Goal: Information Seeking & Learning: Learn about a topic

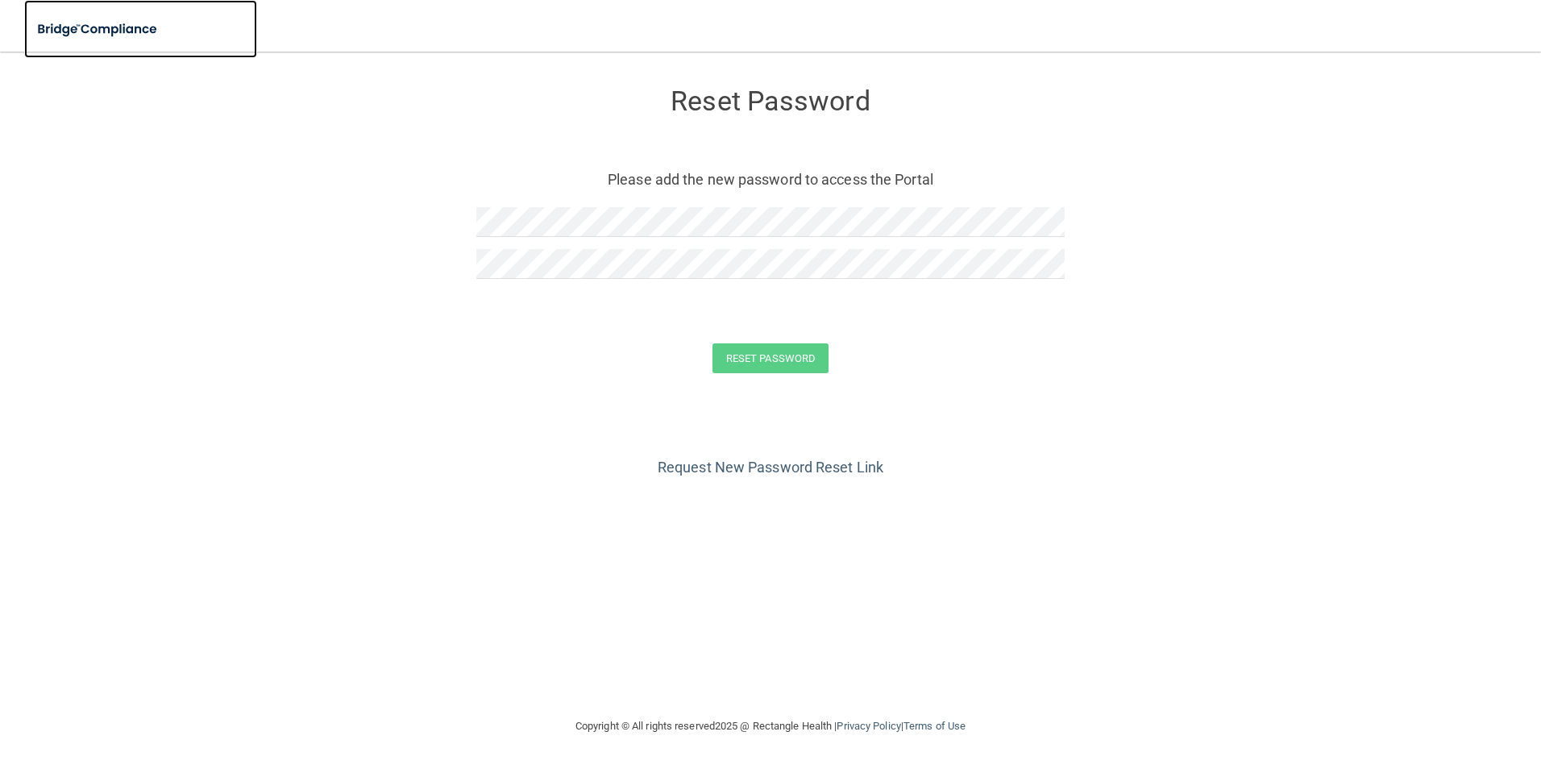
click at [88, 27] on img at bounding box center [98, 29] width 148 height 33
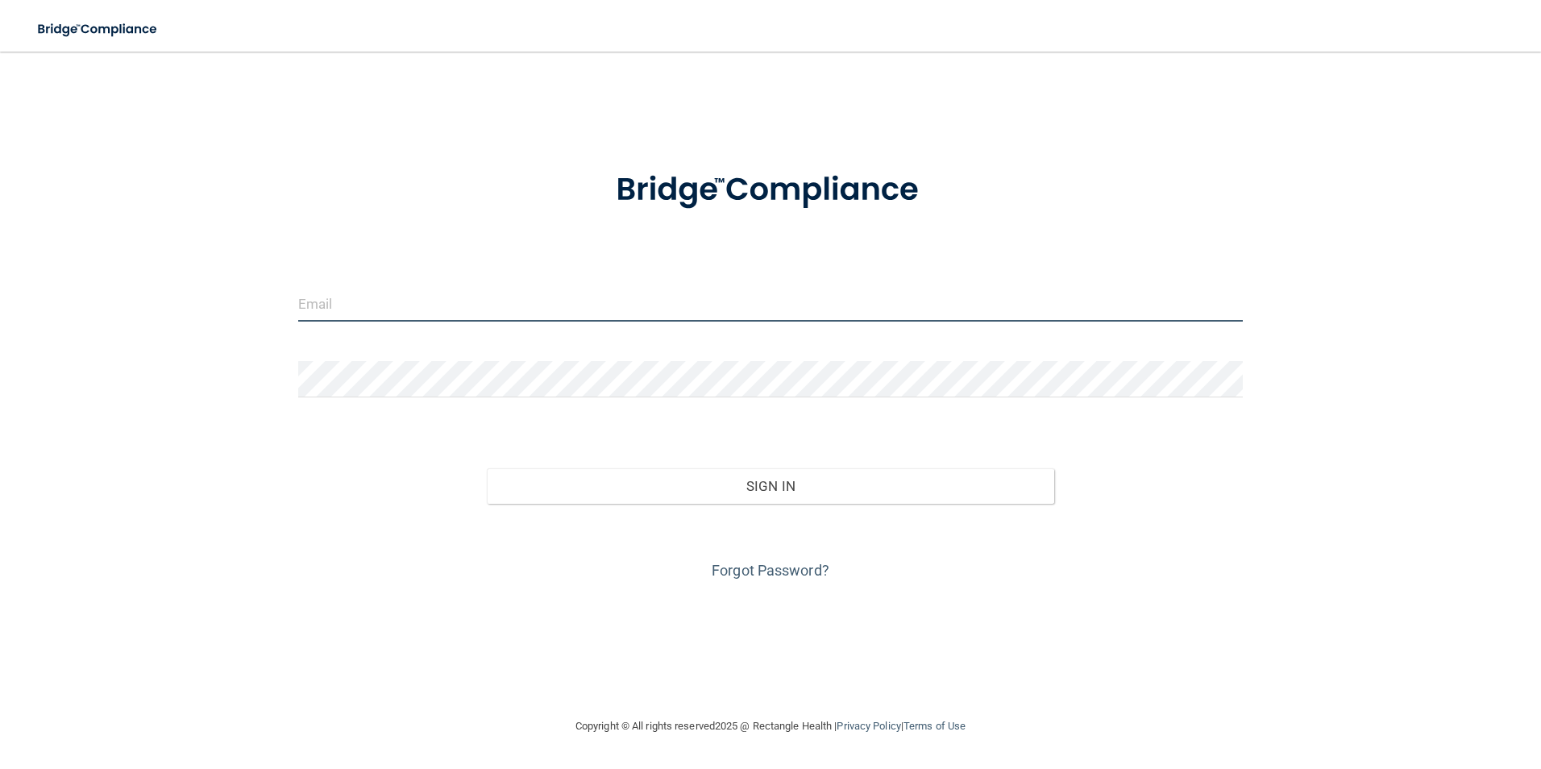
click at [335, 300] on input "email" at bounding box center [771, 303] width 946 height 36
type input "[EMAIL_ADDRESS][DOMAIN_NAME]"
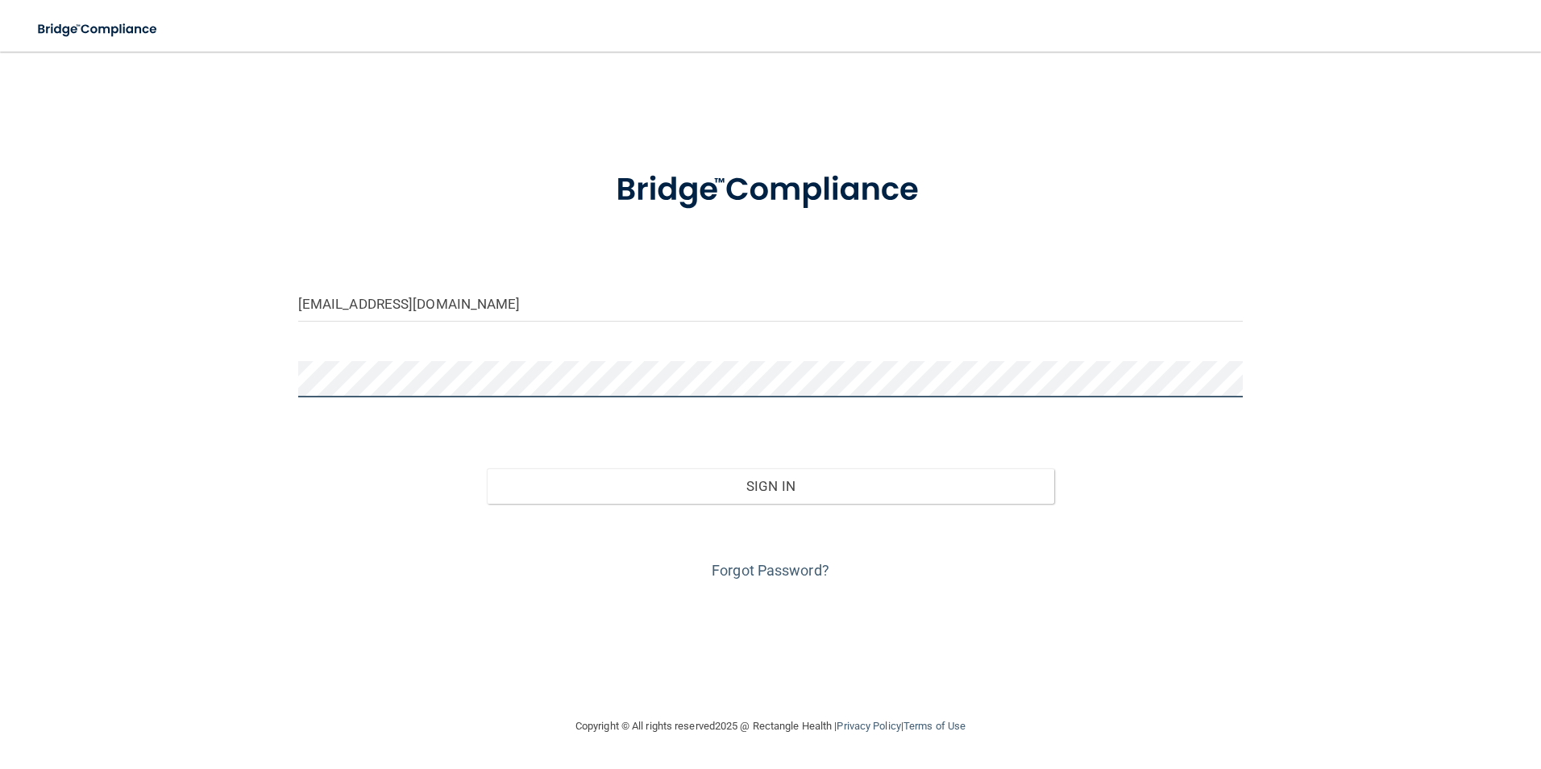
click at [487, 468] on button "Sign In" at bounding box center [771, 485] width 568 height 35
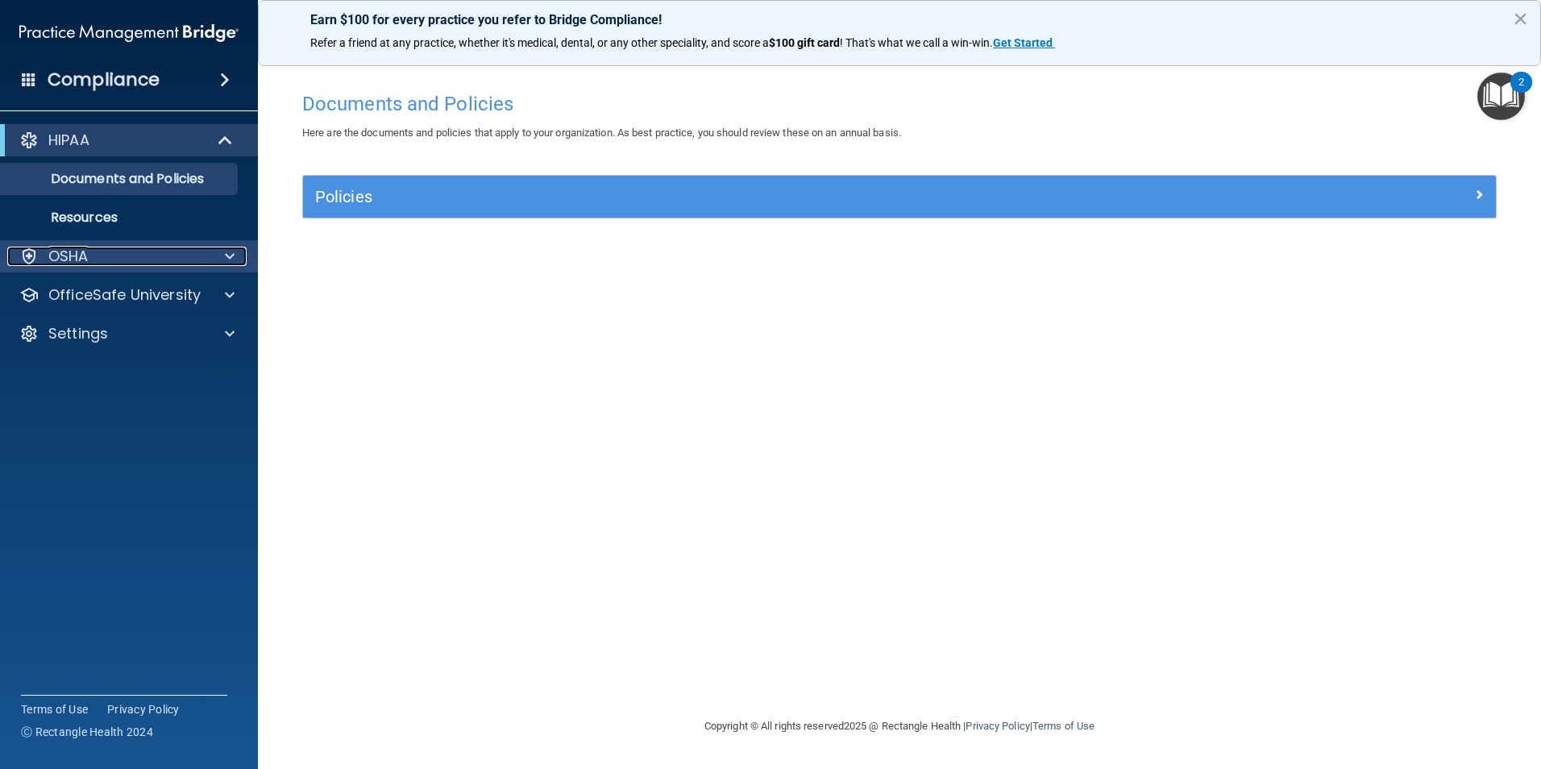
click at [229, 258] on span at bounding box center [230, 256] width 10 height 19
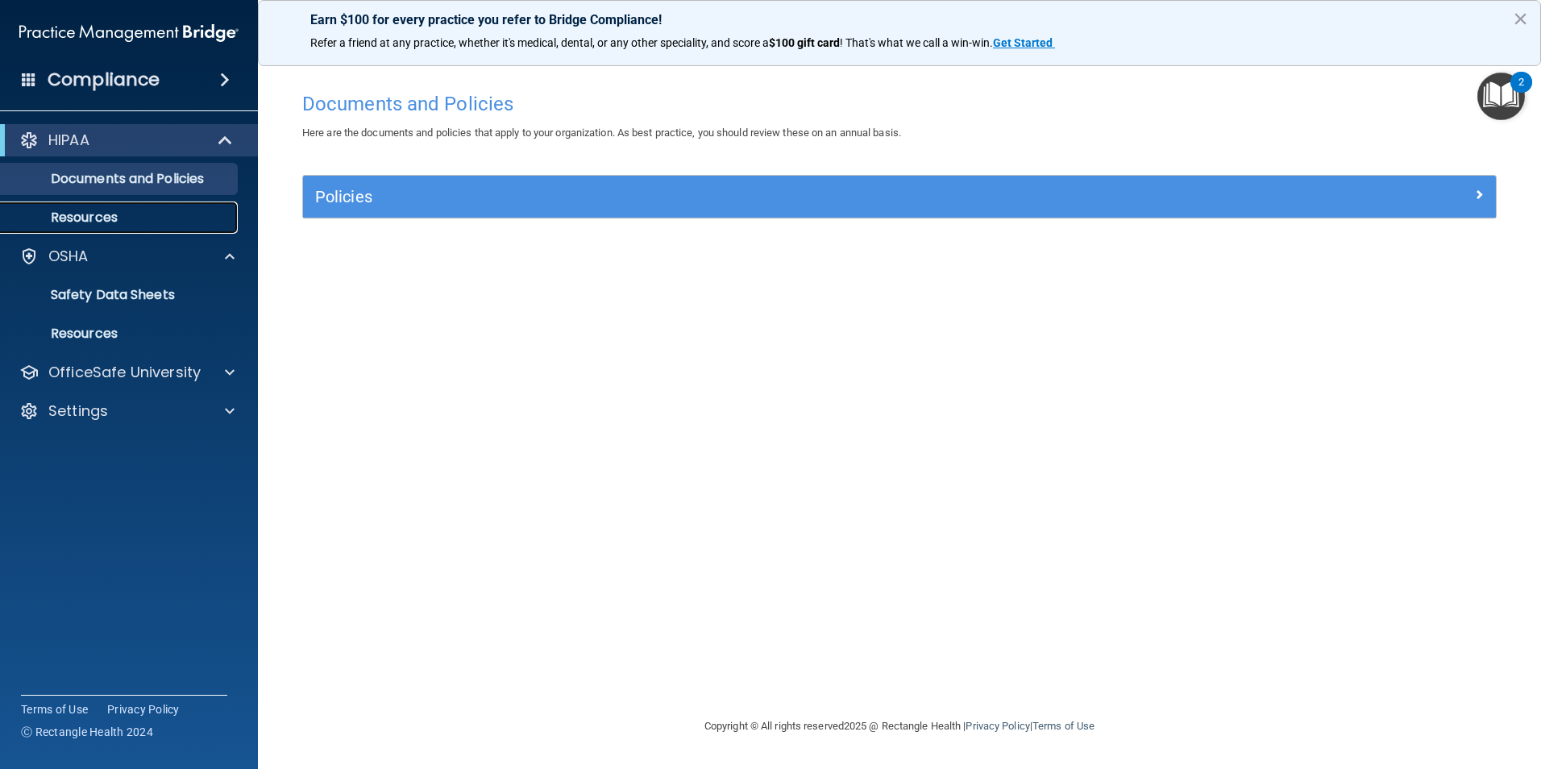
click at [134, 223] on p "Resources" at bounding box center [120, 218] width 220 height 16
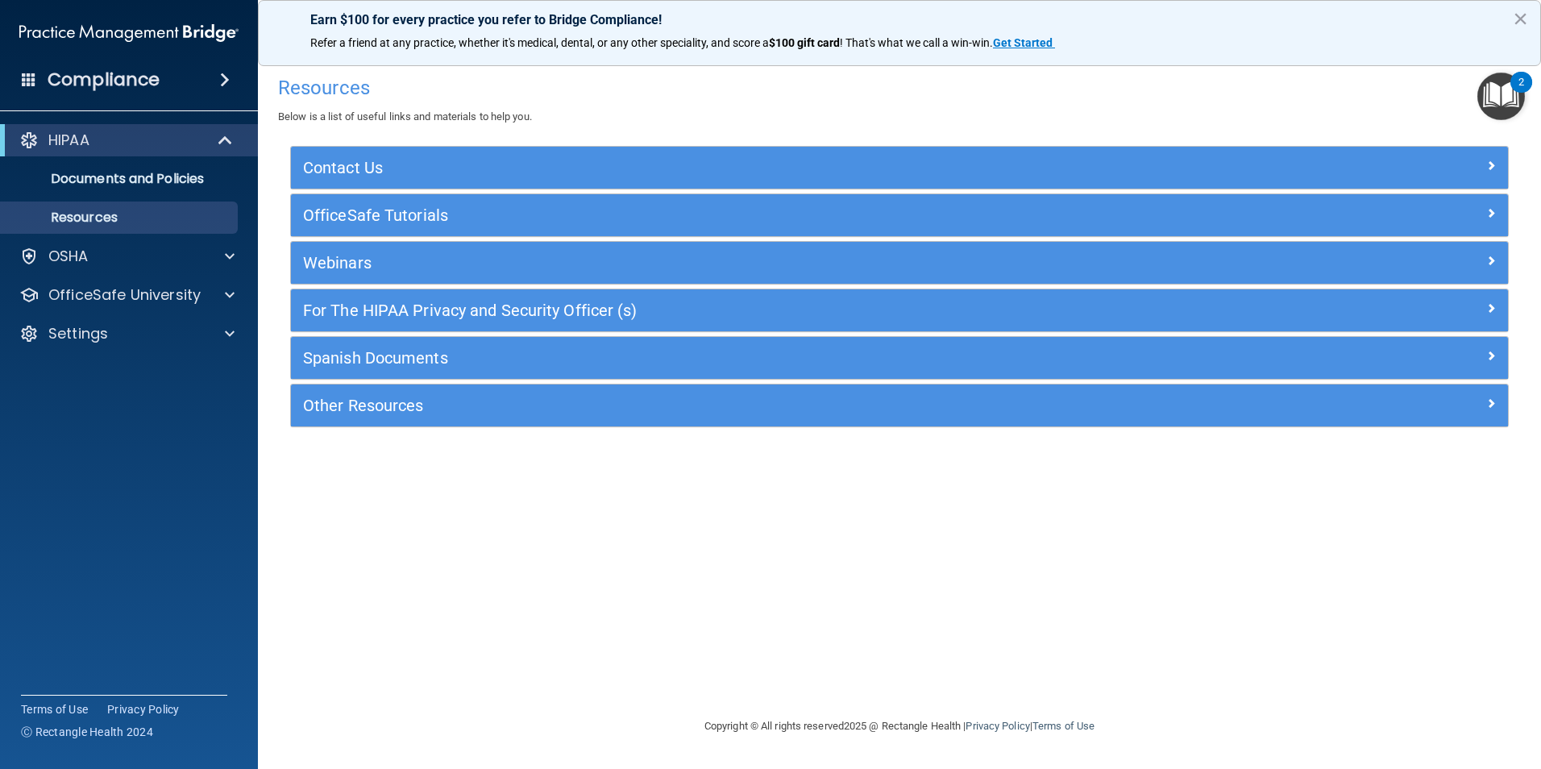
click at [1496, 94] on img "Open Resource Center, 2 new notifications" at bounding box center [1502, 97] width 48 height 48
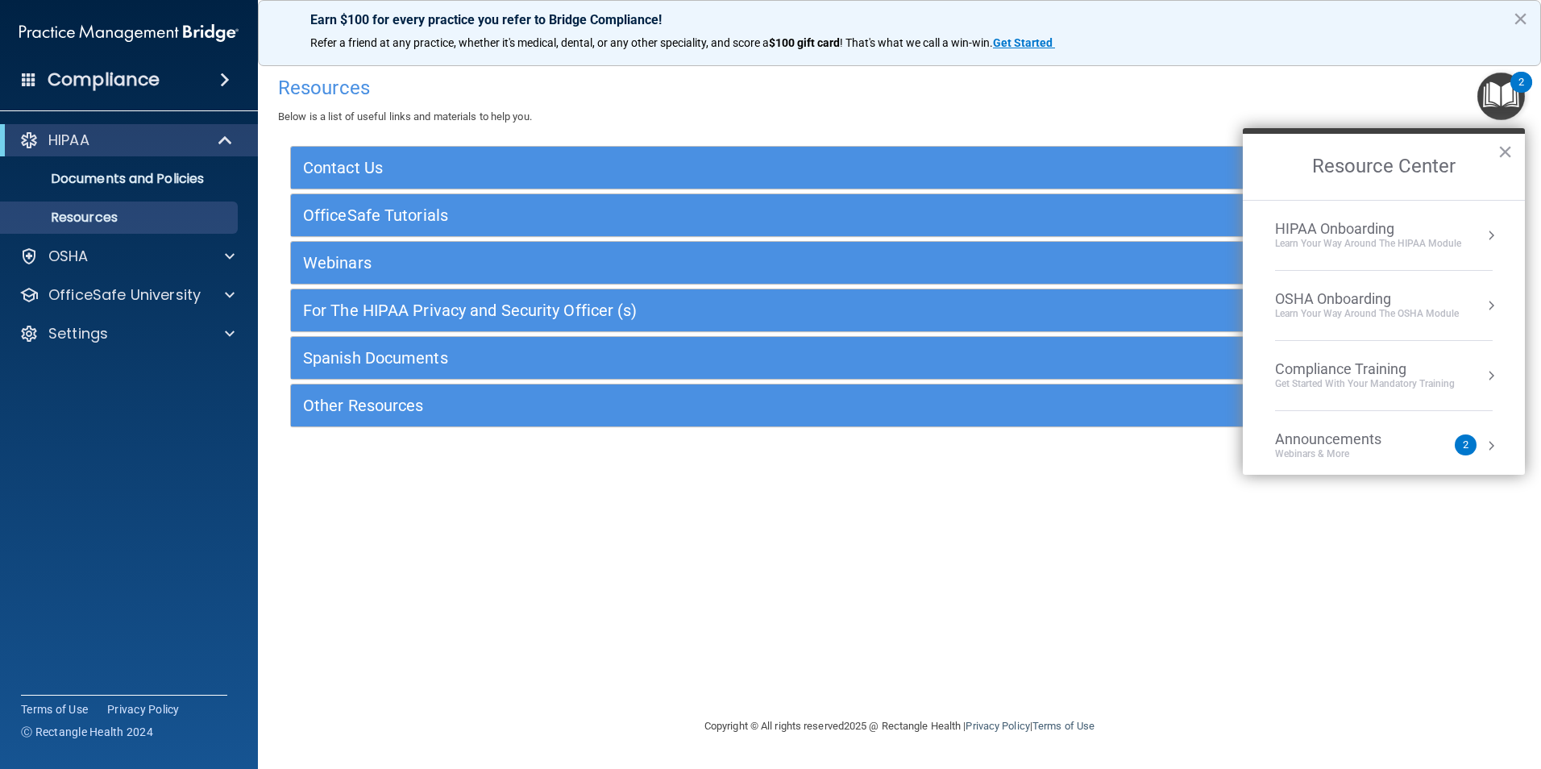
click at [1348, 239] on div "Learn Your Way around the HIPAA module" at bounding box center [1368, 244] width 186 height 14
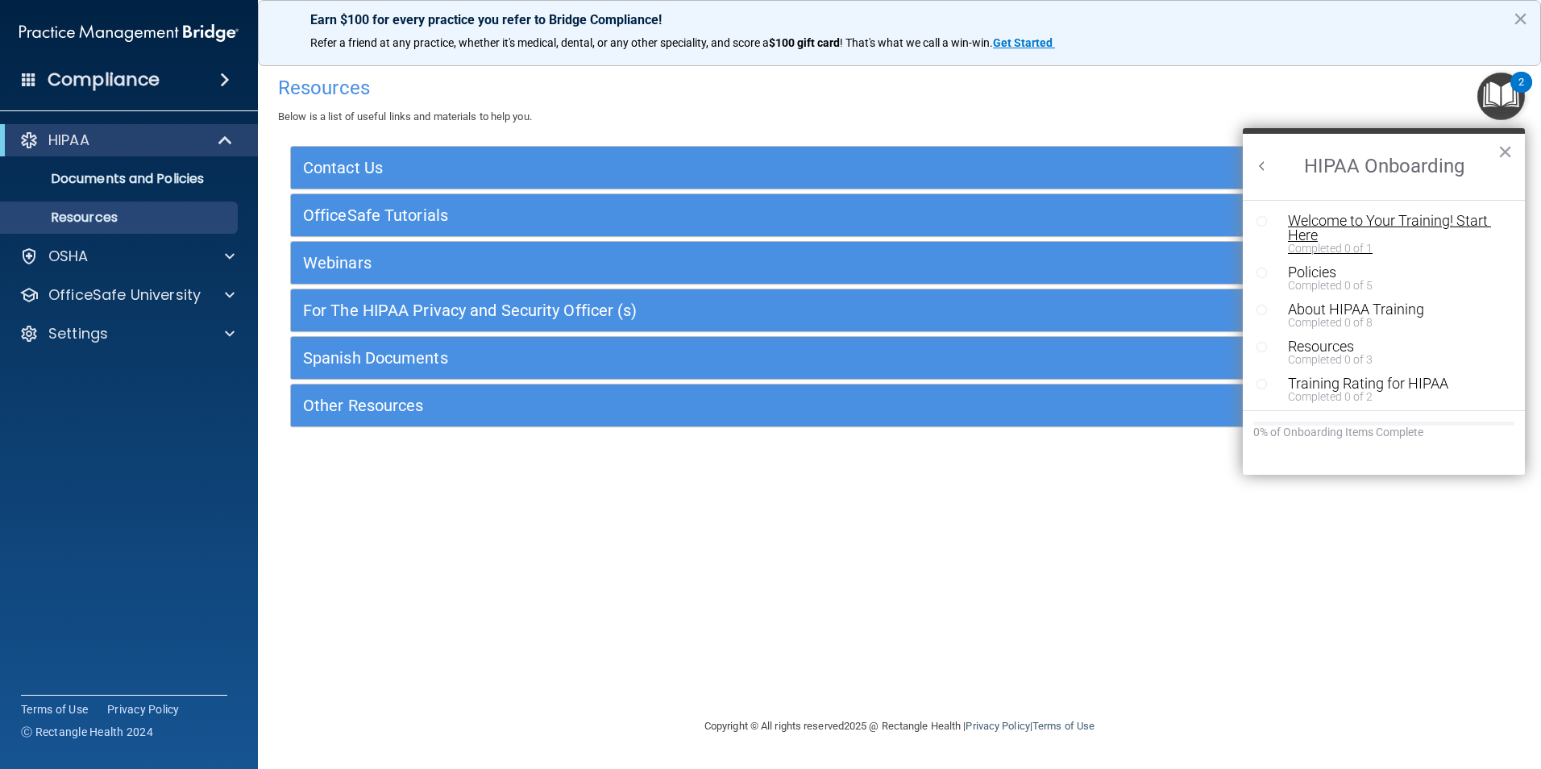
click at [1364, 226] on div "Welcome to Your Training! Start Here" at bounding box center [1390, 228] width 204 height 29
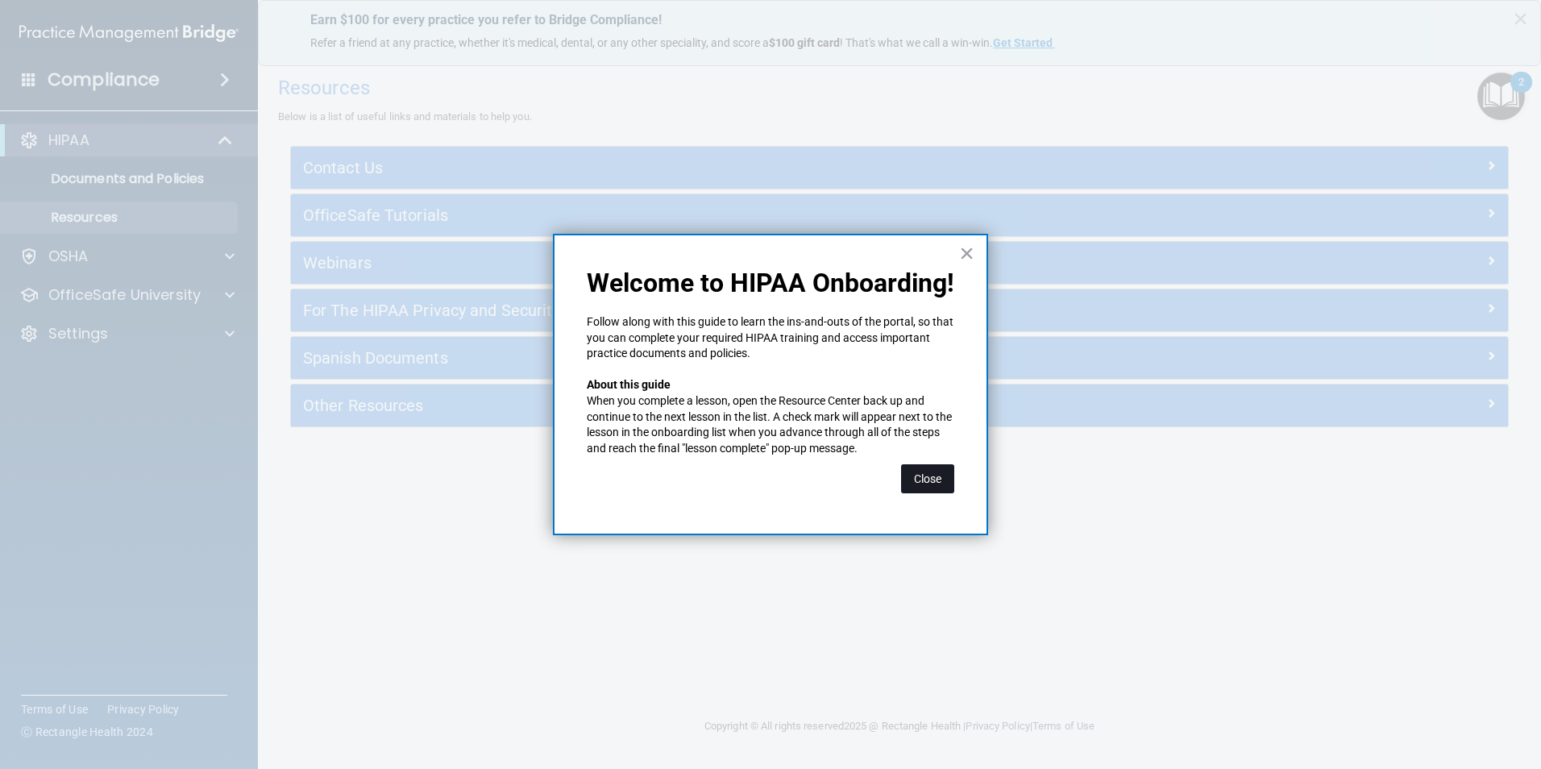
click at [925, 480] on button "Close" at bounding box center [927, 478] width 53 height 29
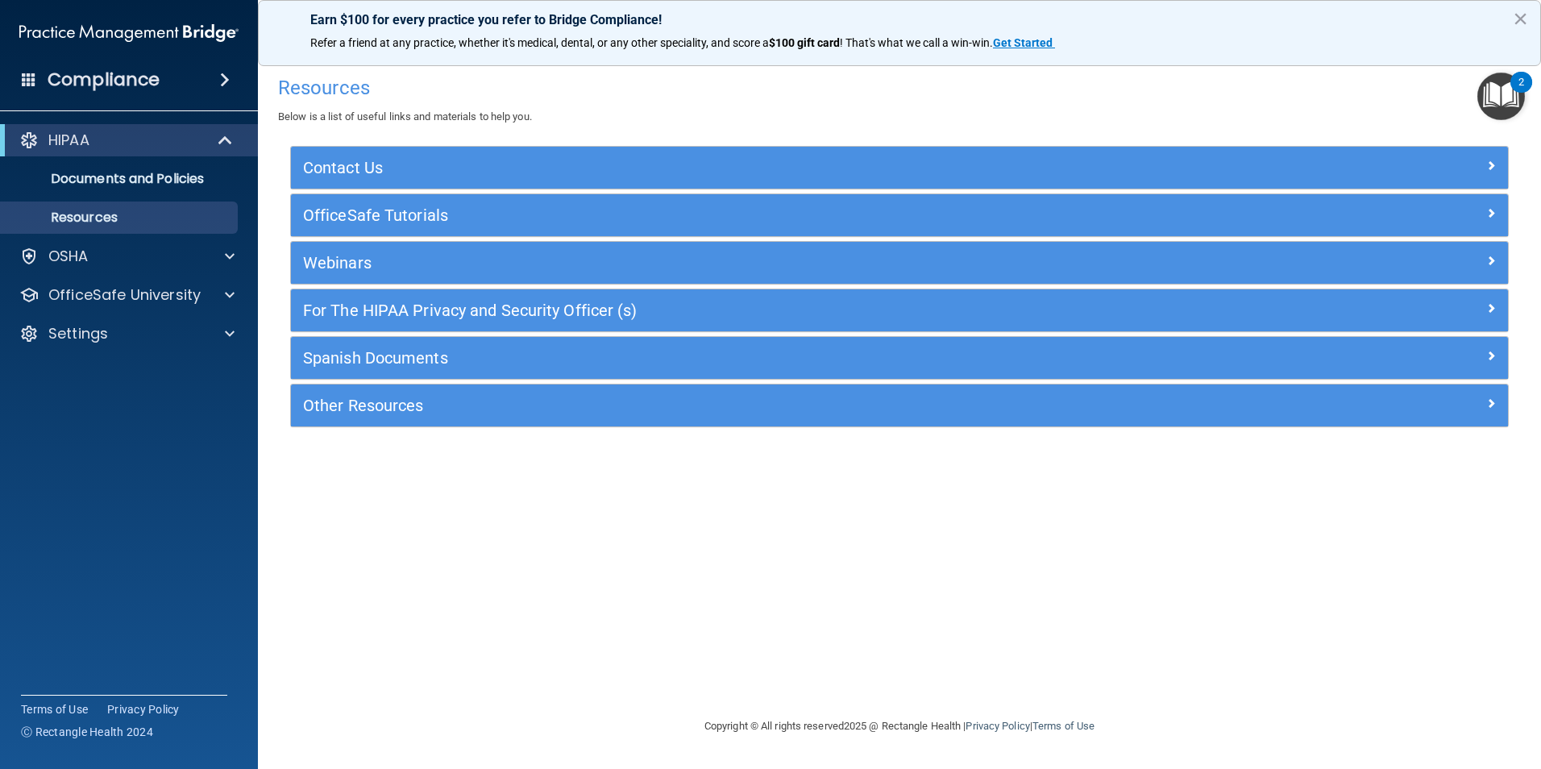
click at [1495, 94] on img "Open Resource Center, 2 new notifications" at bounding box center [1502, 97] width 48 height 48
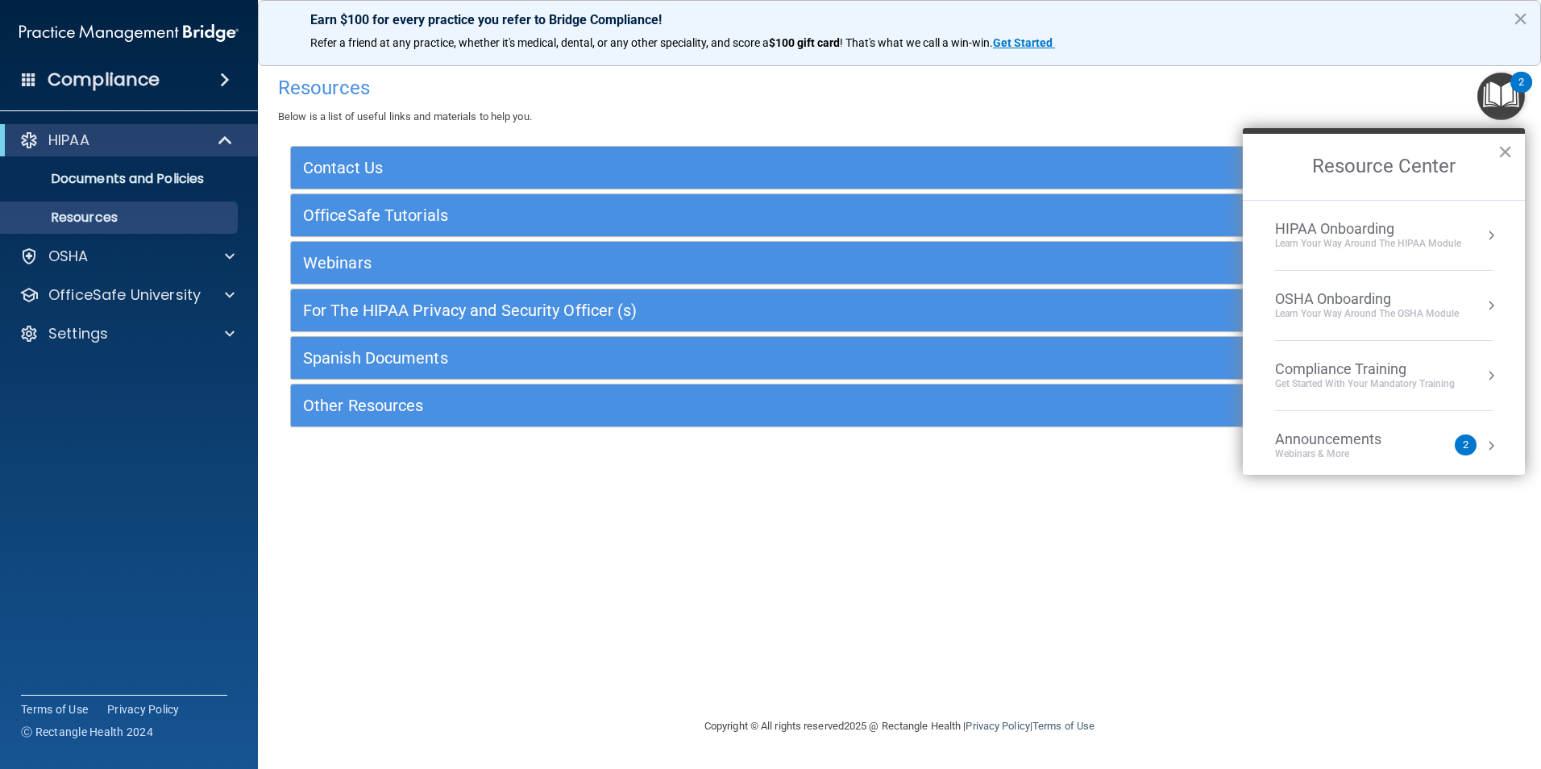
click at [1415, 225] on div "HIPAA Onboarding" at bounding box center [1368, 229] width 186 height 18
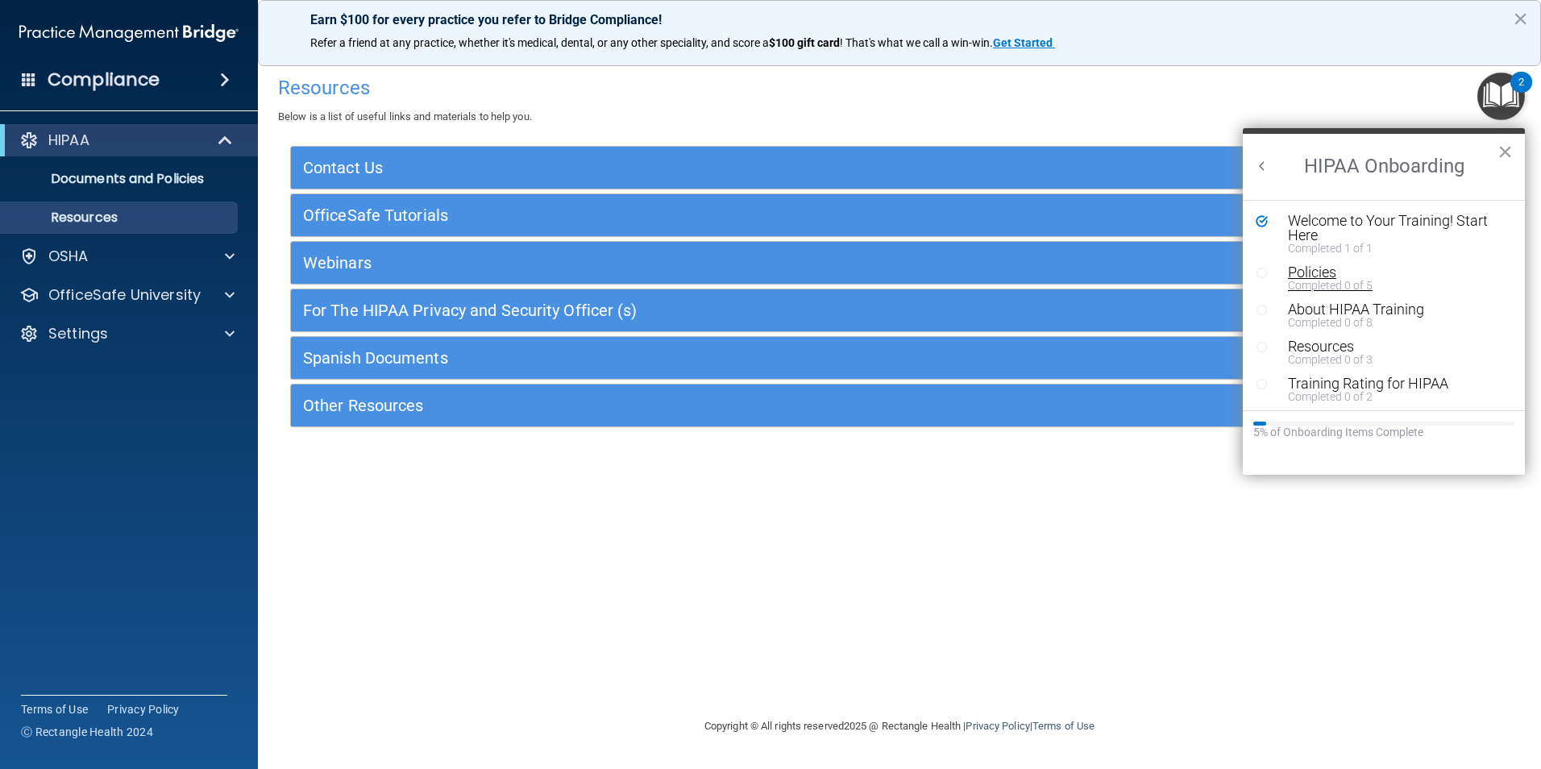
click at [1354, 280] on div "Completed 0 of 5" at bounding box center [1390, 285] width 204 height 11
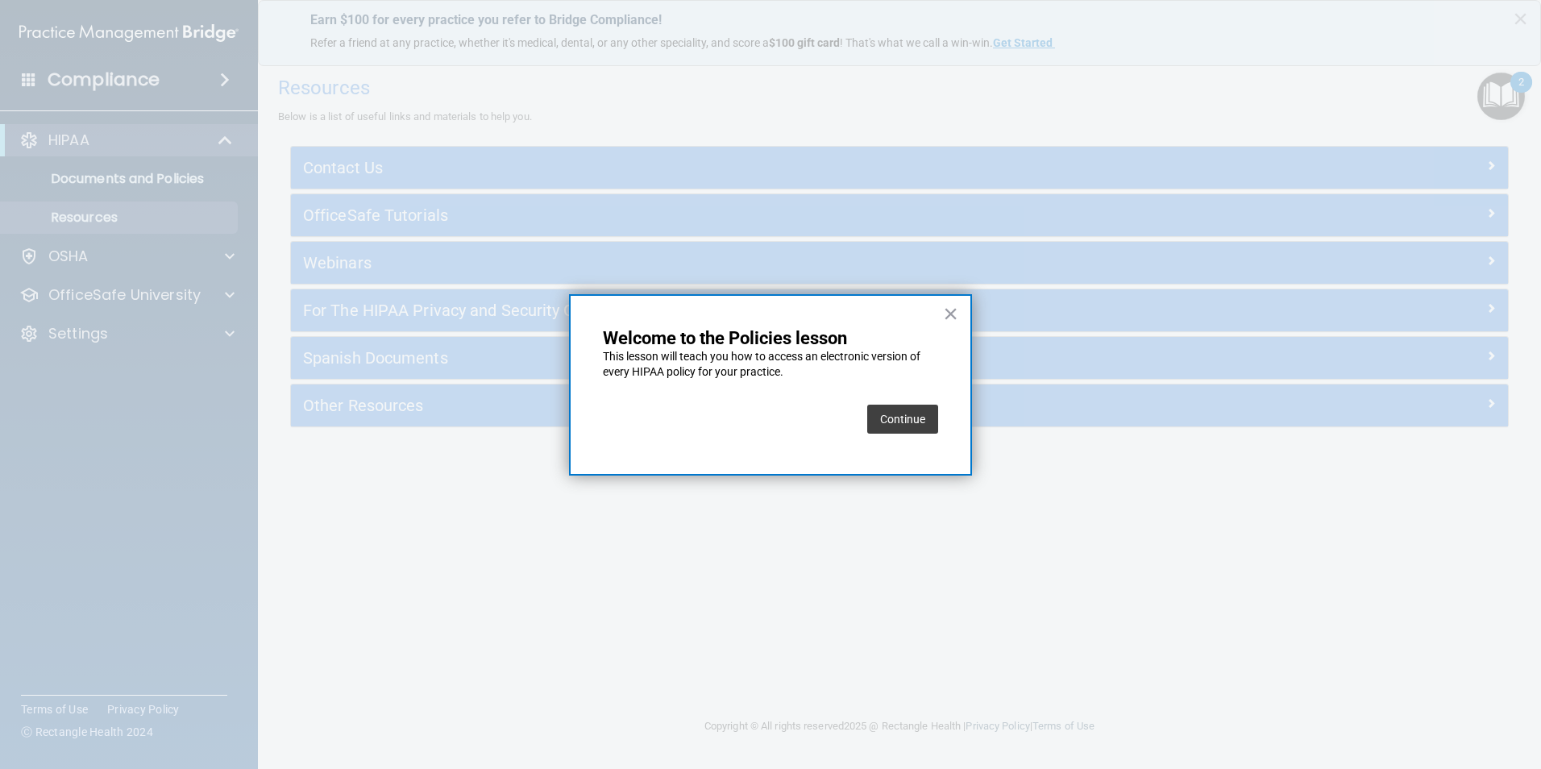
click at [906, 417] on button "Continue" at bounding box center [902, 419] width 71 height 29
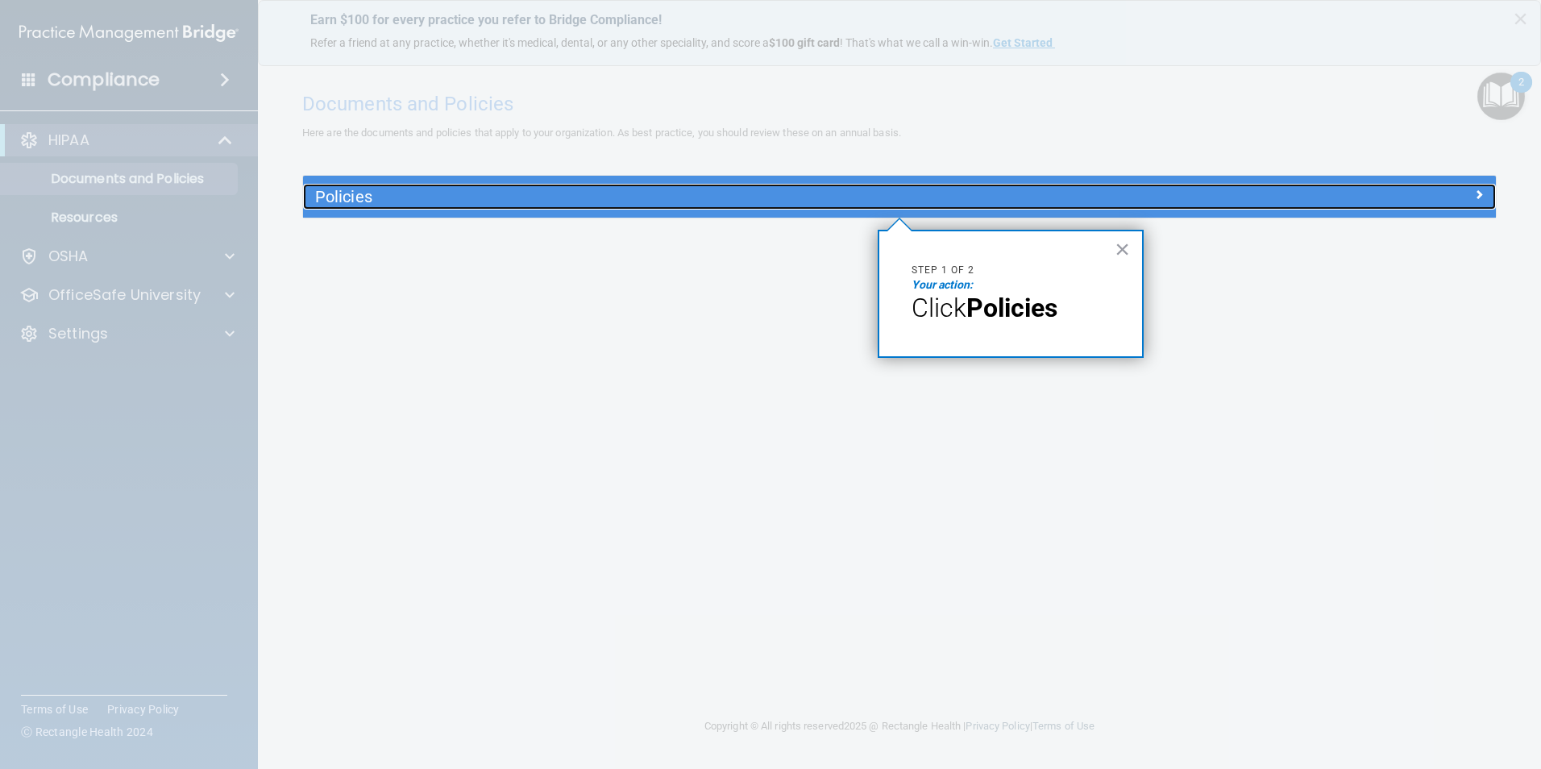
click at [892, 200] on h5 "Policies" at bounding box center [750, 197] width 871 height 18
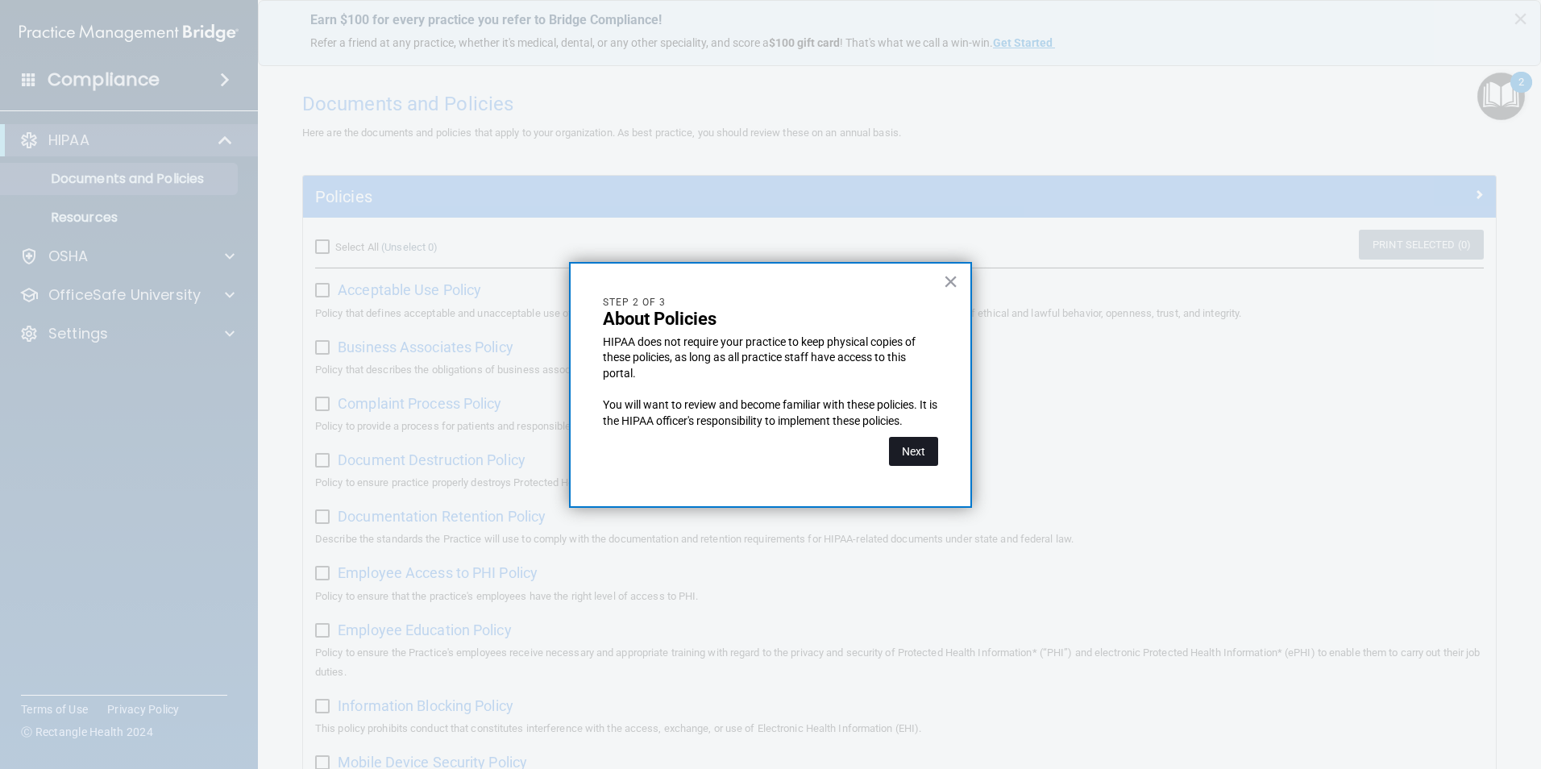
click at [909, 453] on button "Next" at bounding box center [913, 451] width 49 height 29
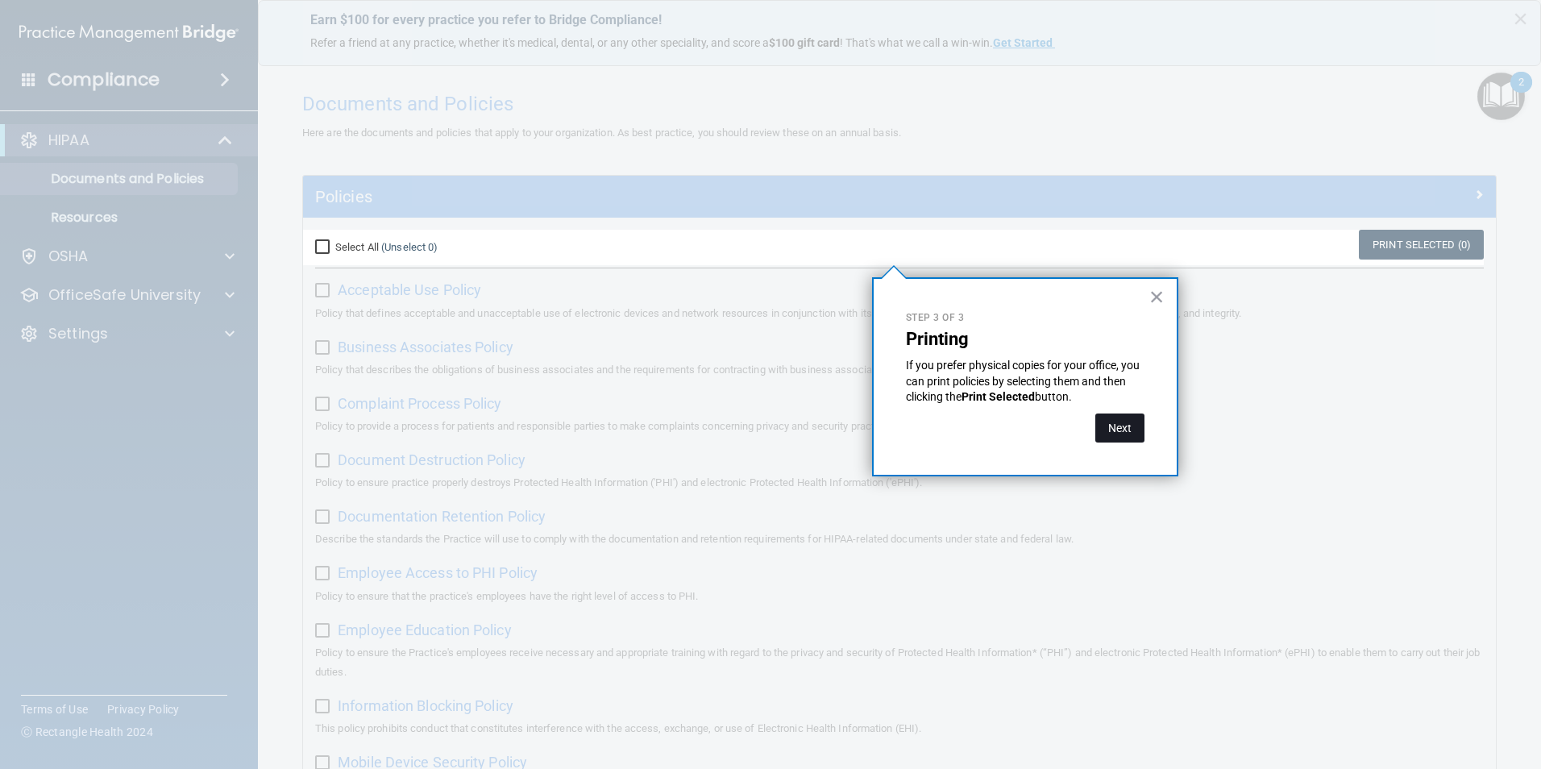
click at [1113, 431] on button "Next" at bounding box center [1120, 428] width 49 height 29
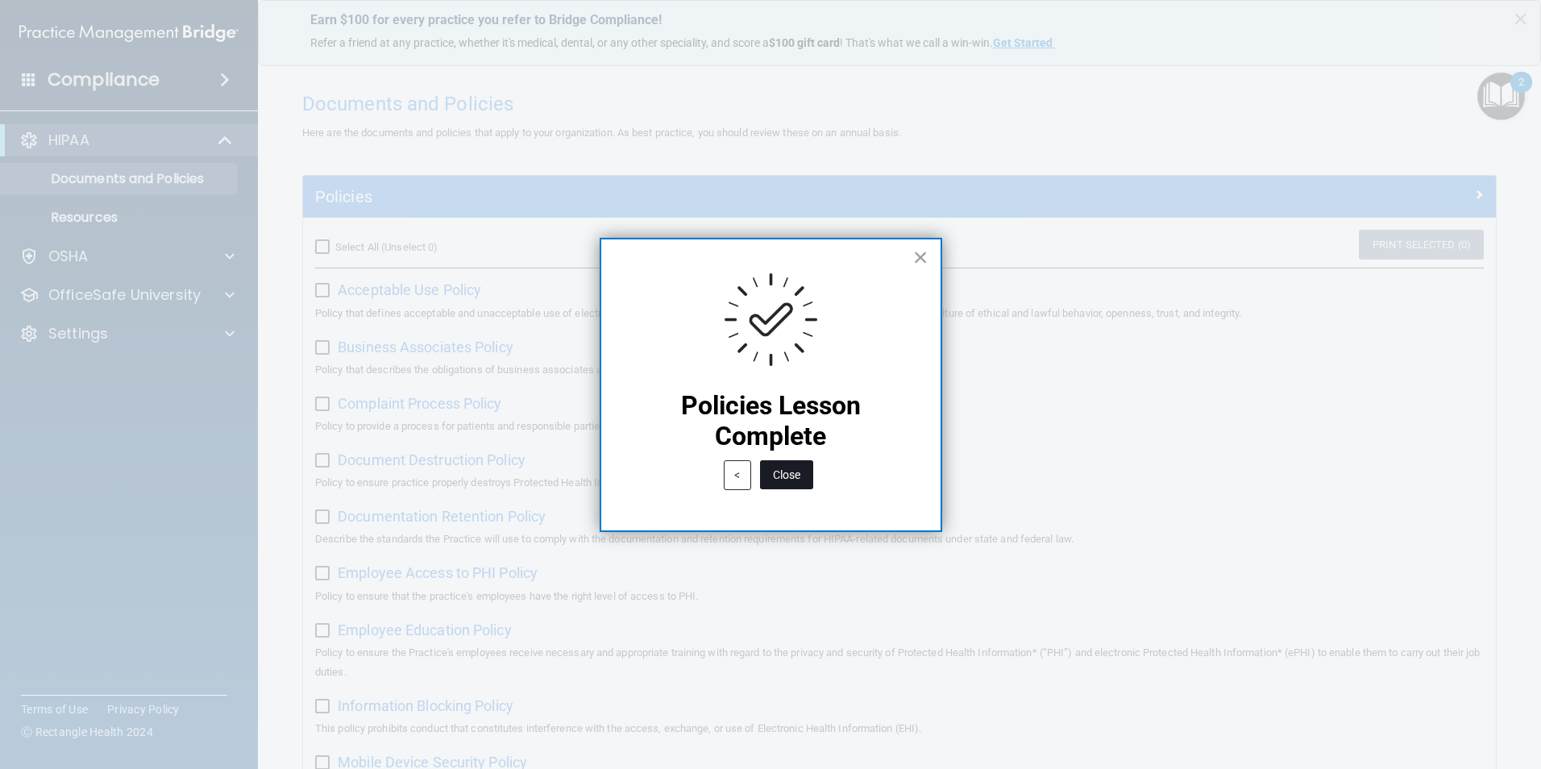
click at [802, 477] on button "Close" at bounding box center [786, 474] width 53 height 29
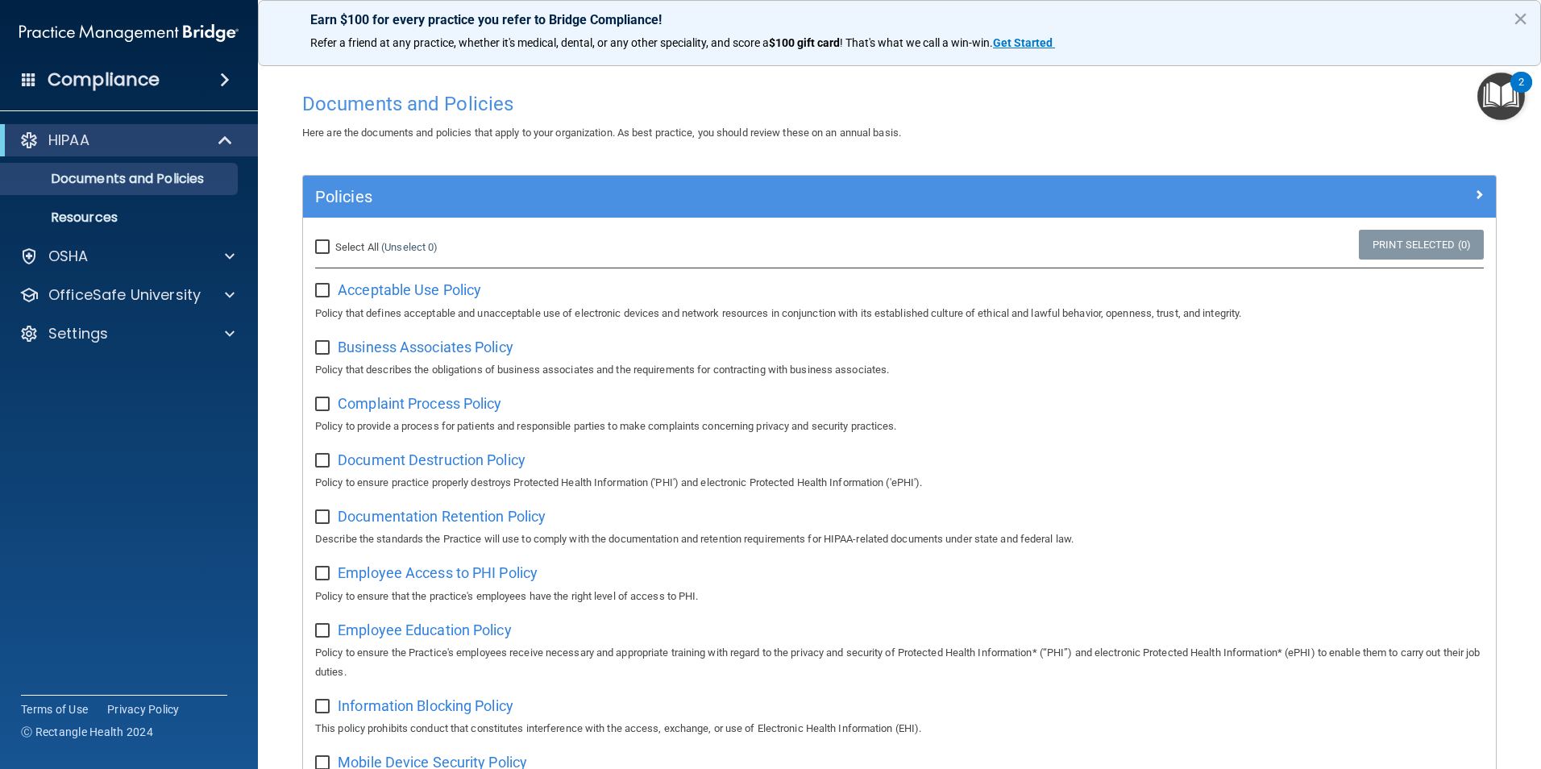
click at [325, 245] on input "Select All (Unselect 0) Unselect All" at bounding box center [324, 247] width 19 height 13
checkbox input "true"
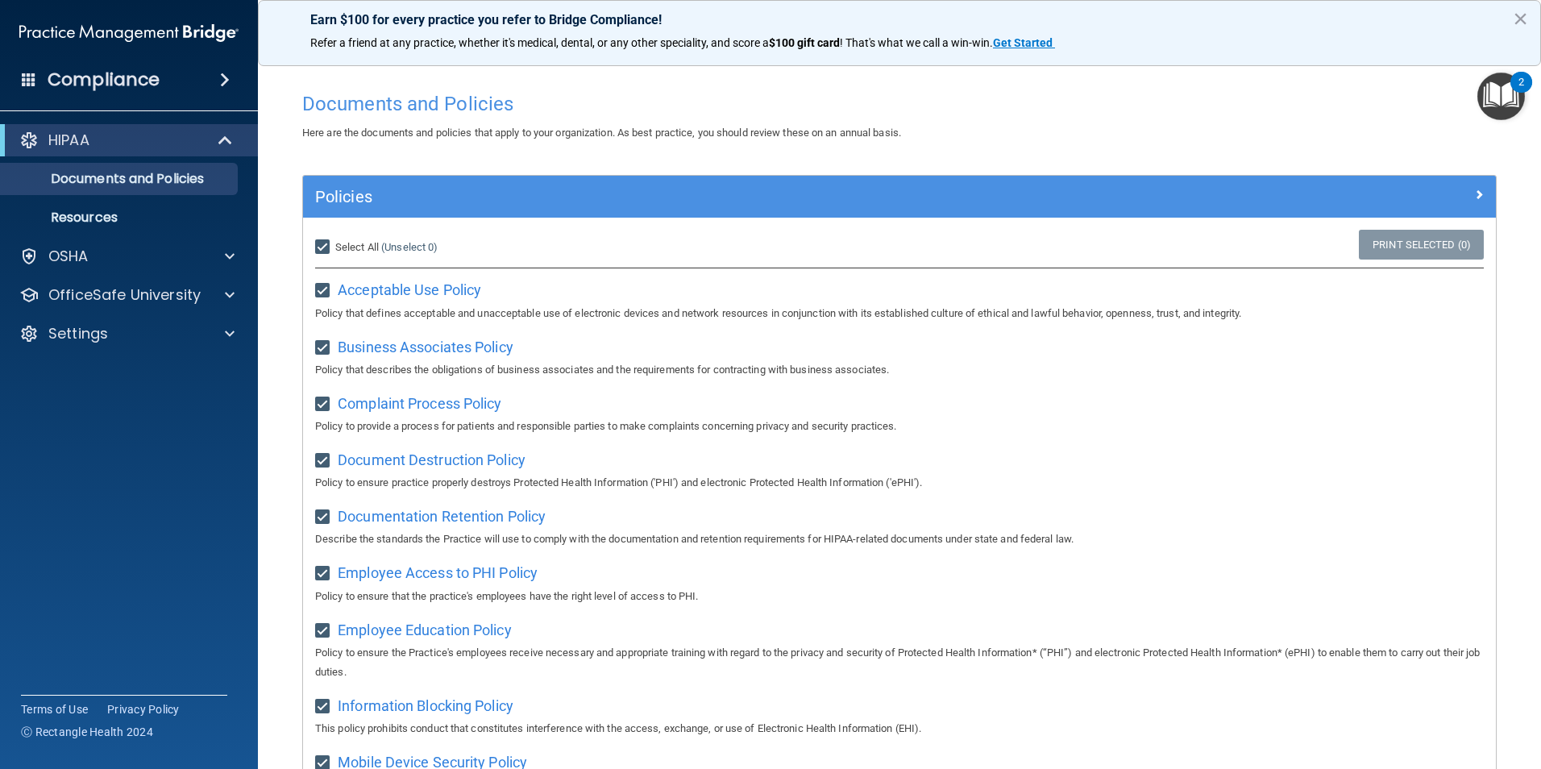
checkbox input "true"
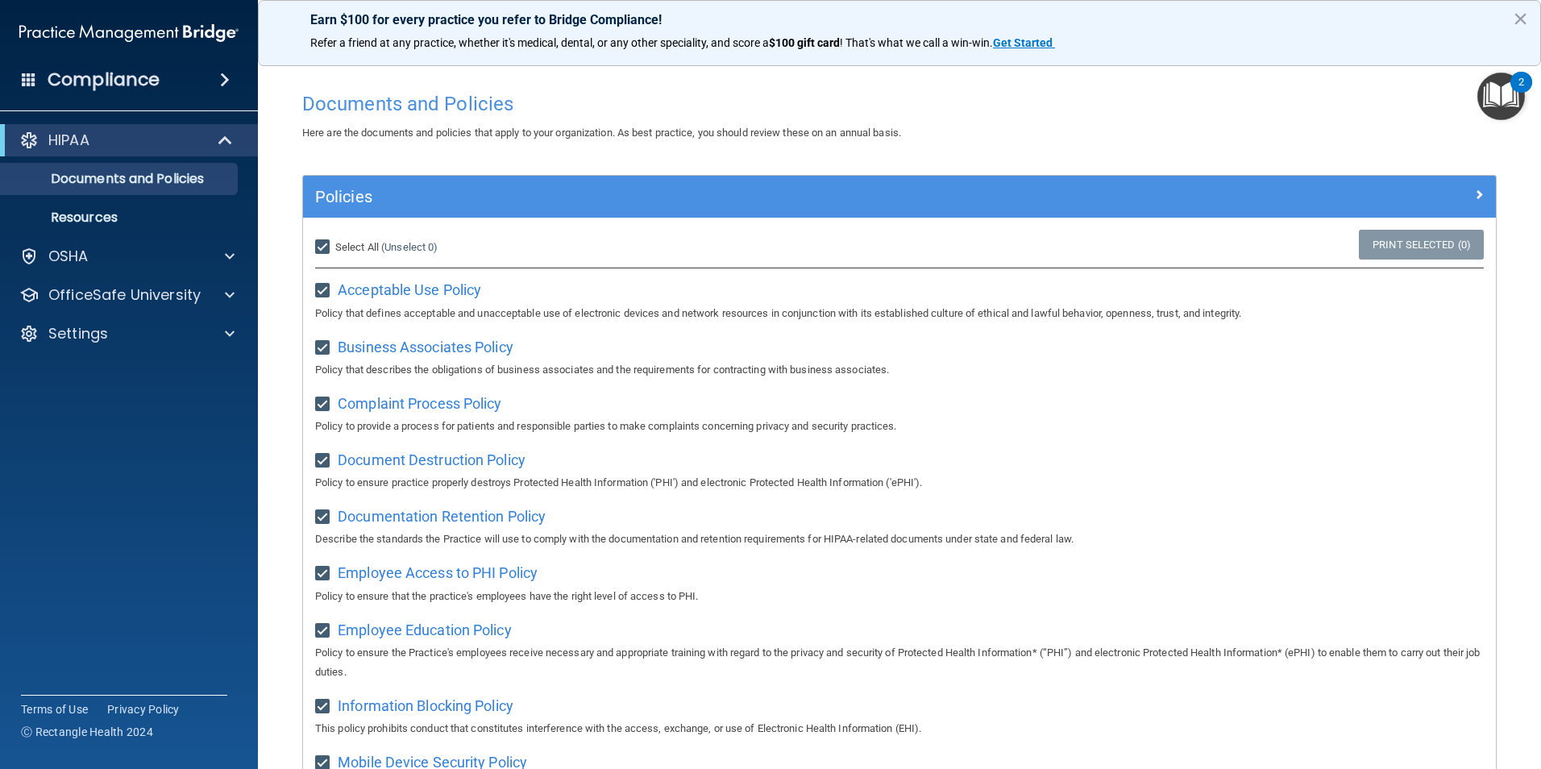
checkbox input "true"
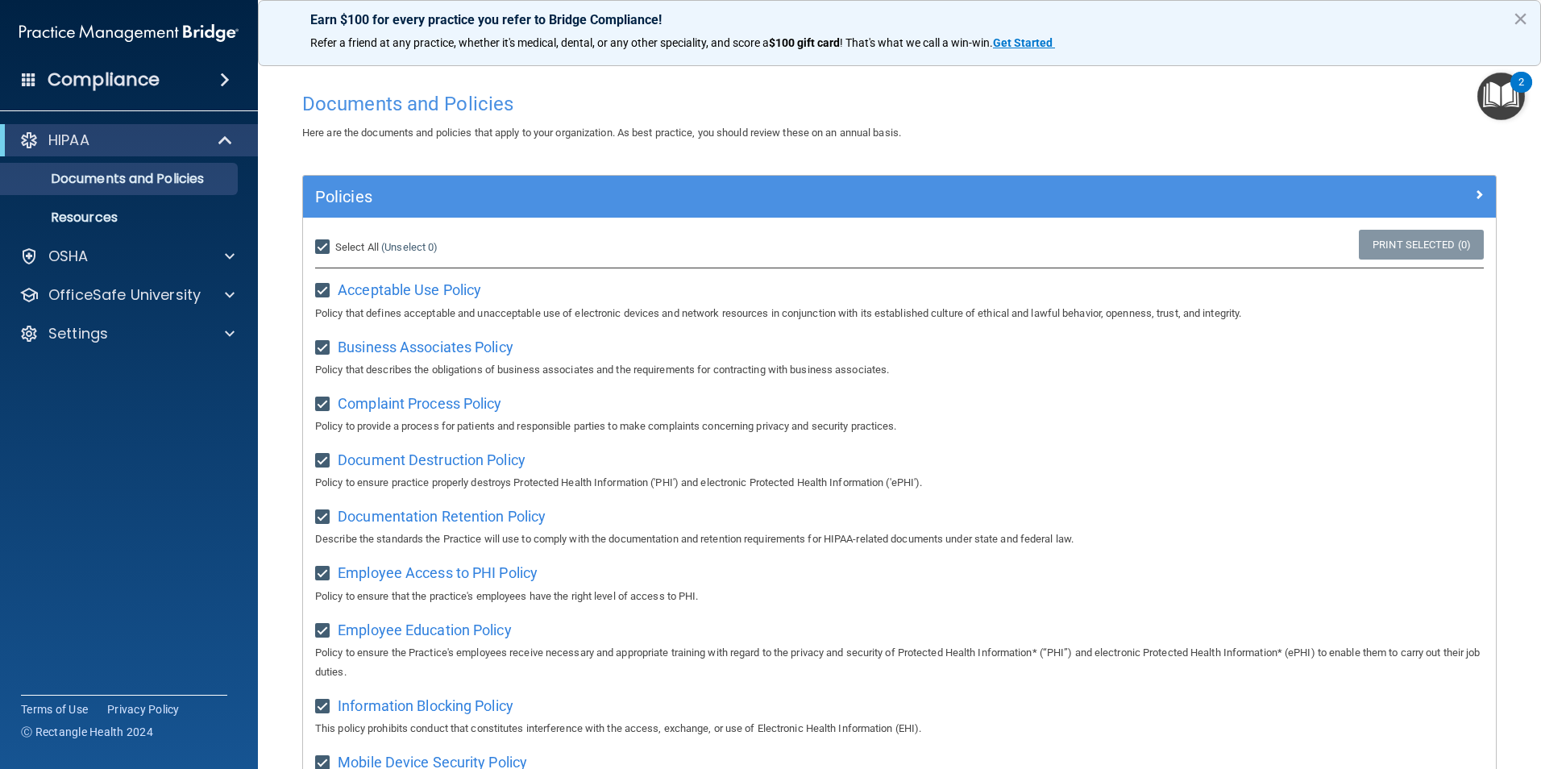
checkbox input "true"
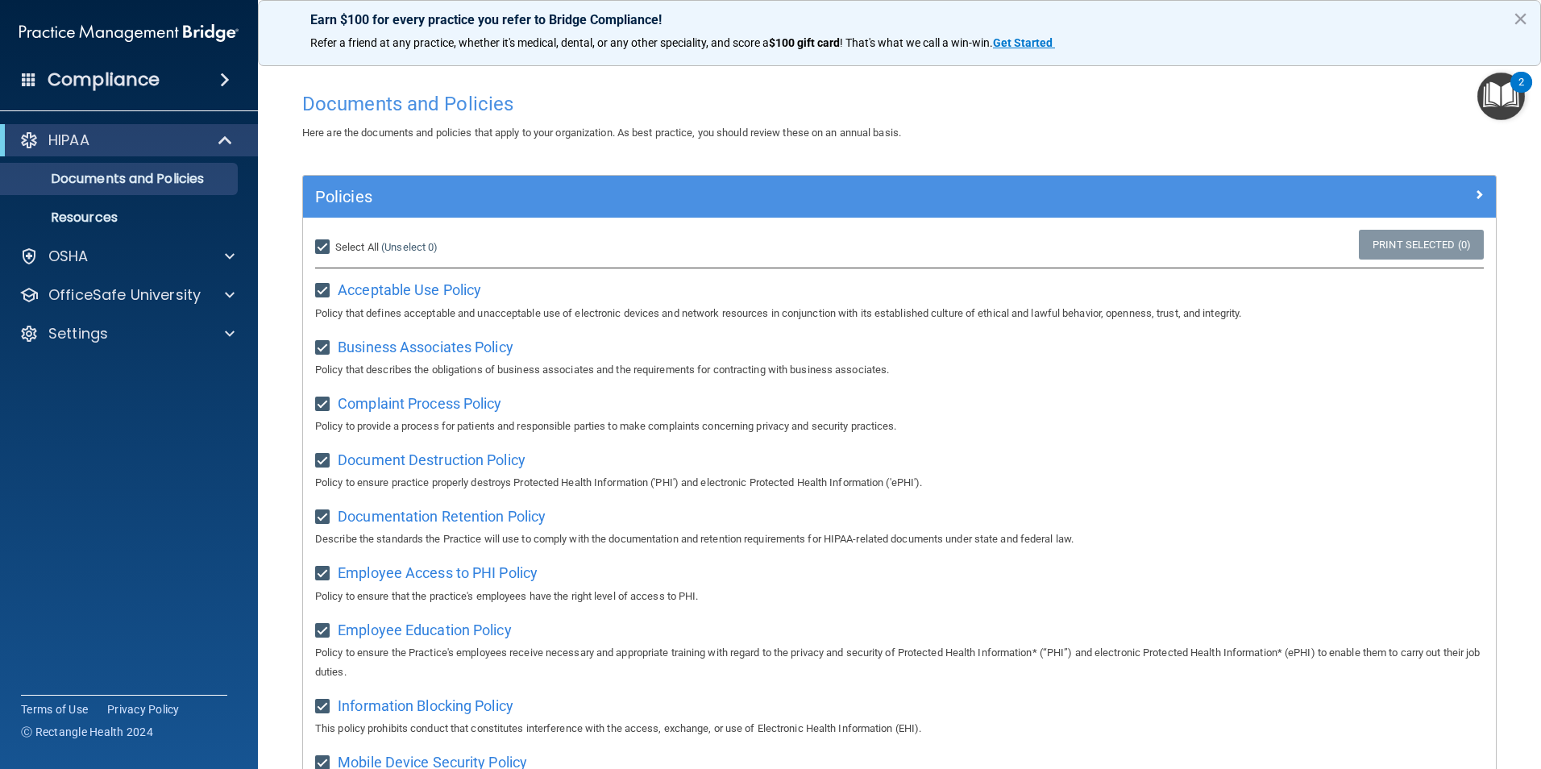
checkbox input "true"
click at [1503, 102] on img "Open Resource Center, 2 new notifications" at bounding box center [1502, 97] width 48 height 48
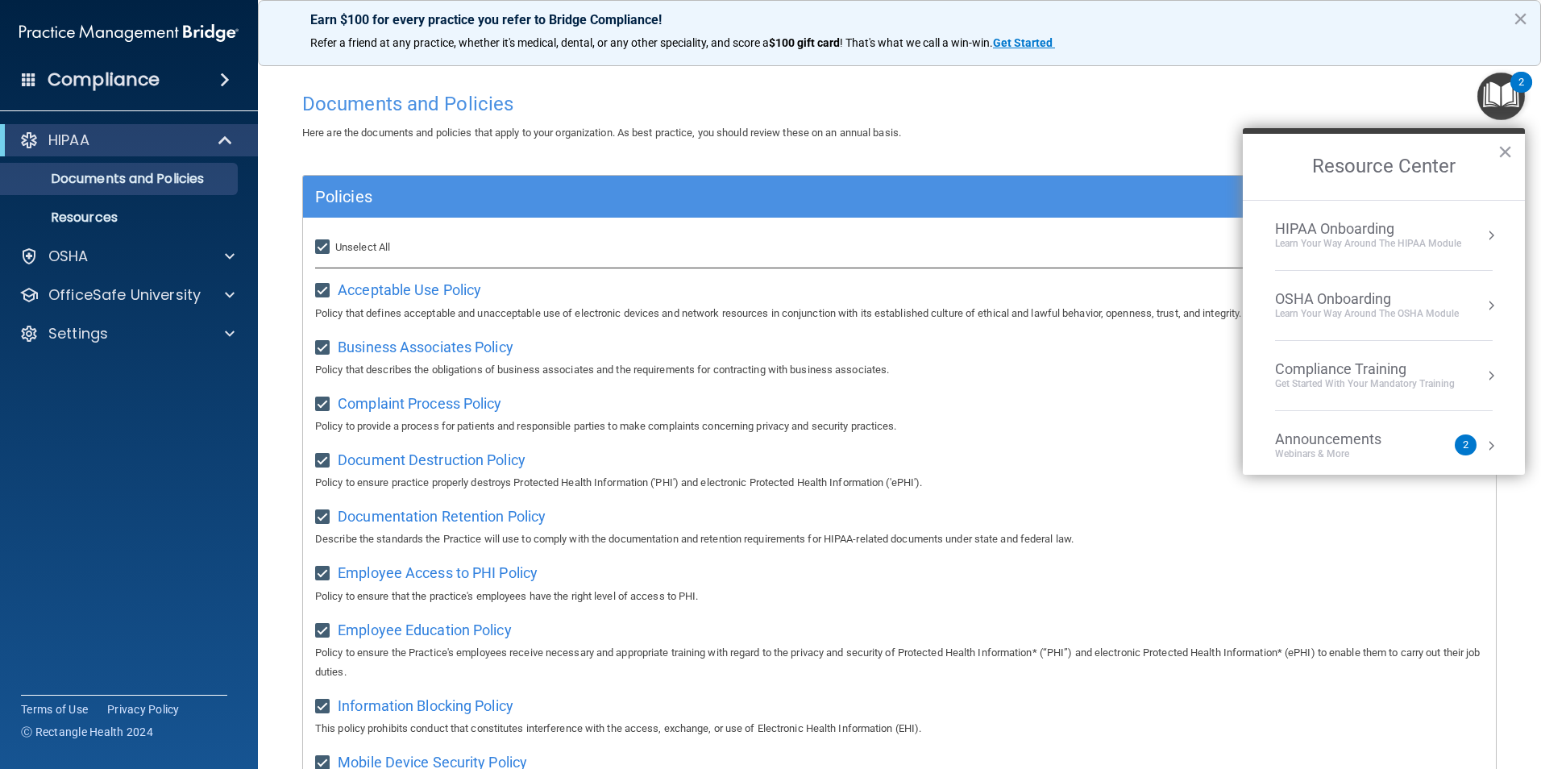
click at [1375, 228] on div "HIPAA Onboarding" at bounding box center [1368, 229] width 186 height 18
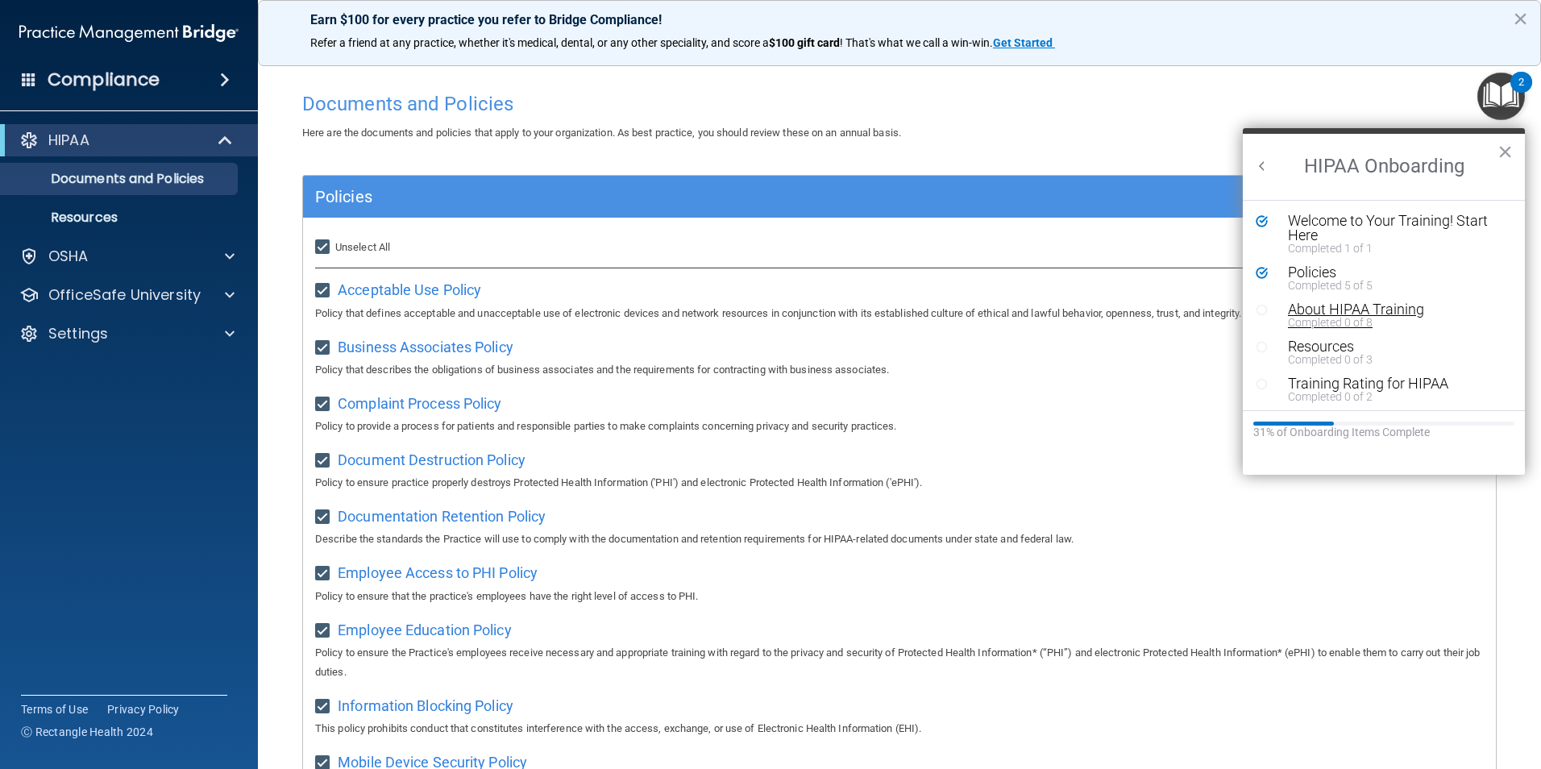
click at [1349, 312] on div "About HIPAA Training" at bounding box center [1390, 309] width 204 height 15
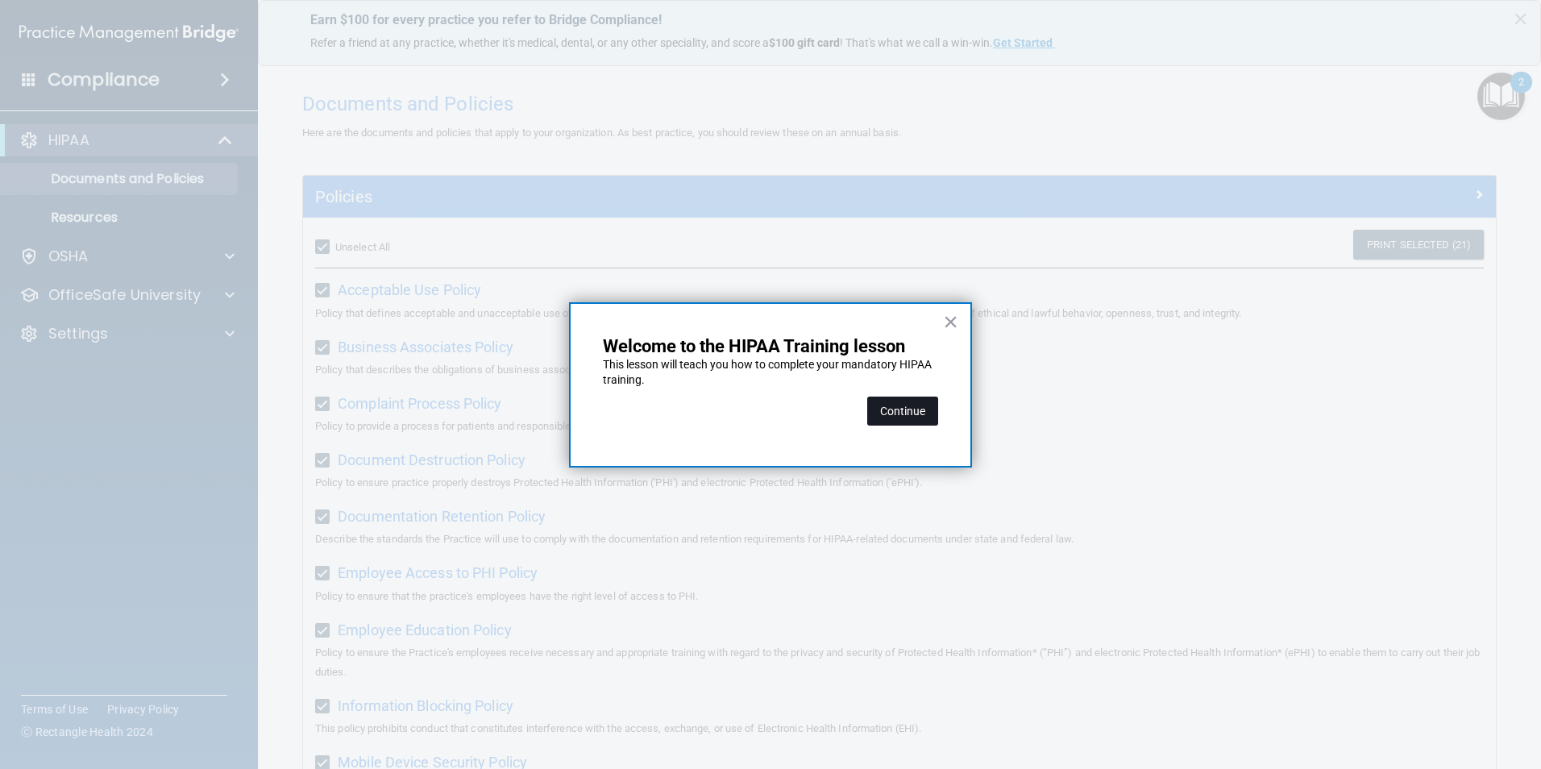
click at [919, 414] on button "Continue" at bounding box center [902, 411] width 71 height 29
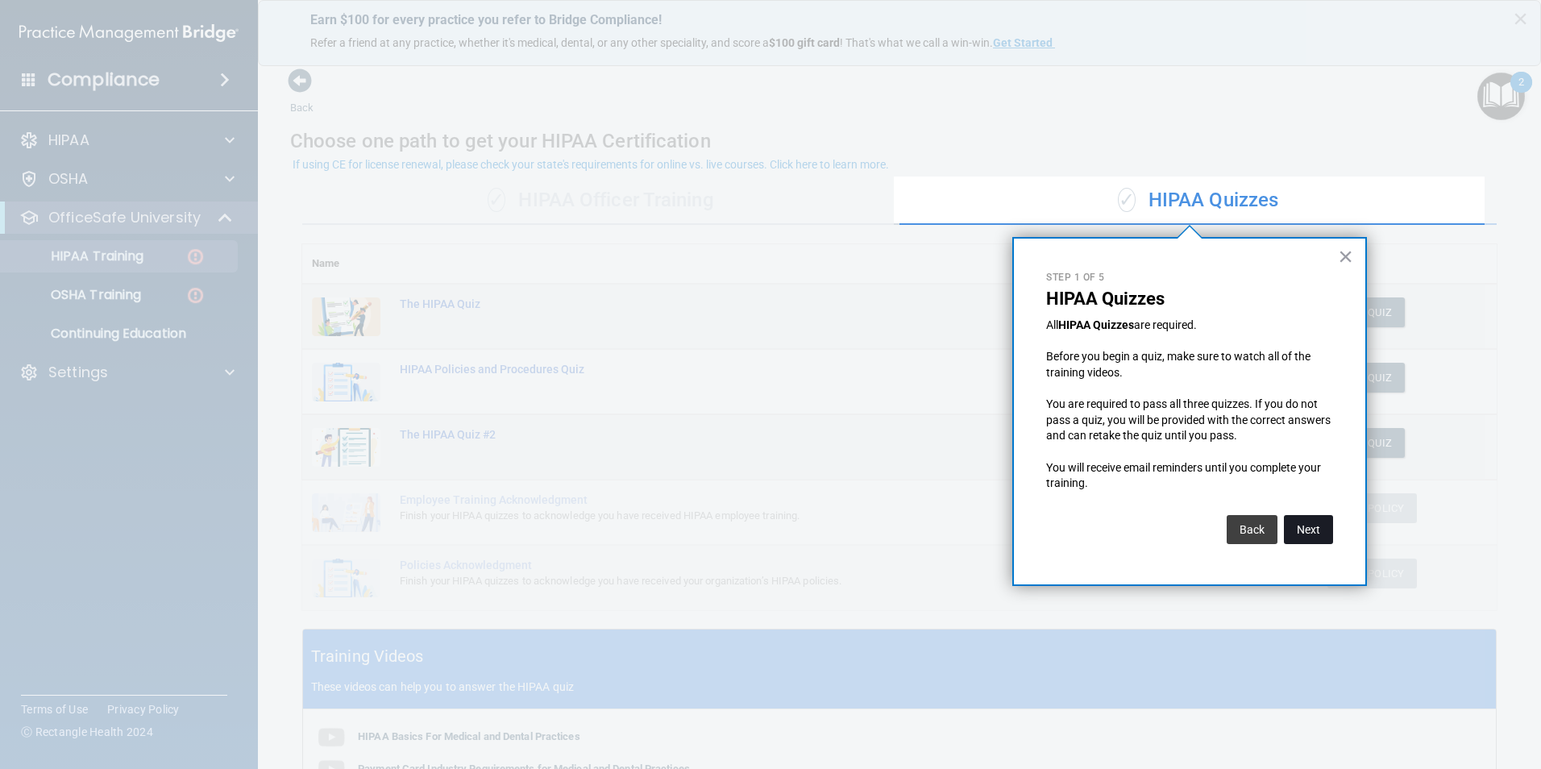
click at [1306, 529] on button "Next" at bounding box center [1308, 529] width 49 height 29
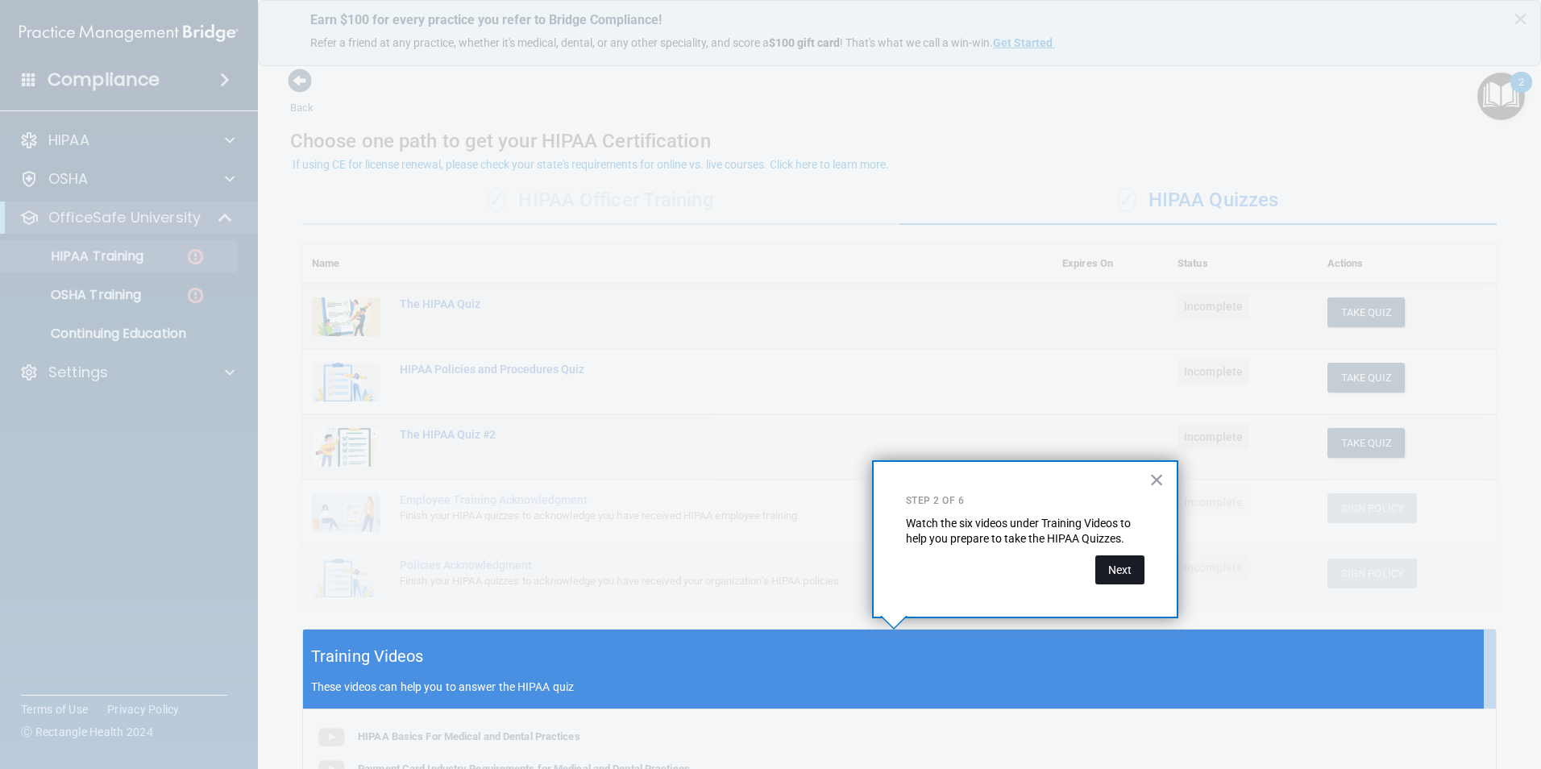
click at [1127, 576] on button "Next" at bounding box center [1120, 569] width 49 height 29
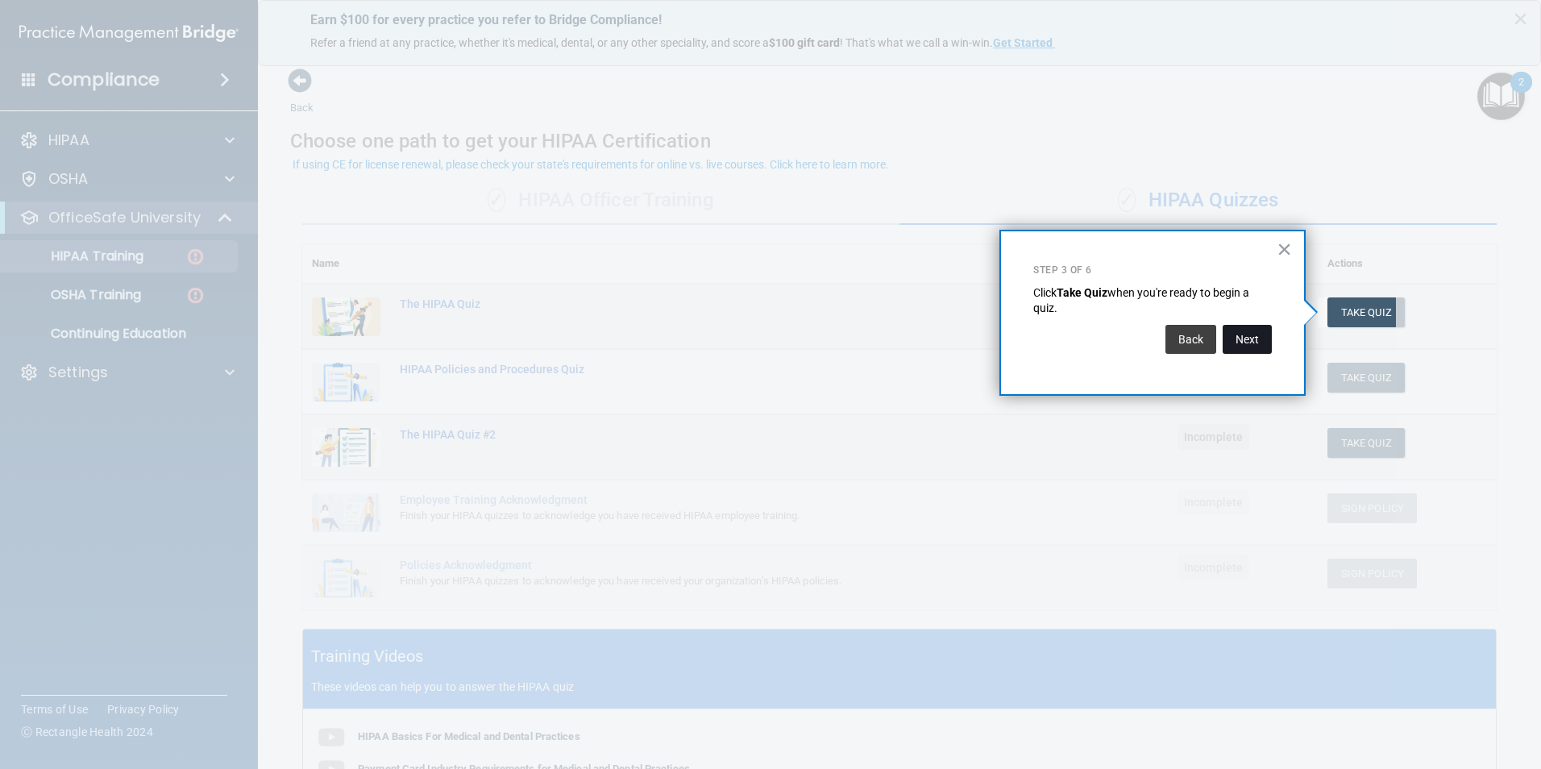
click at [1250, 344] on button "Next" at bounding box center [1247, 339] width 49 height 29
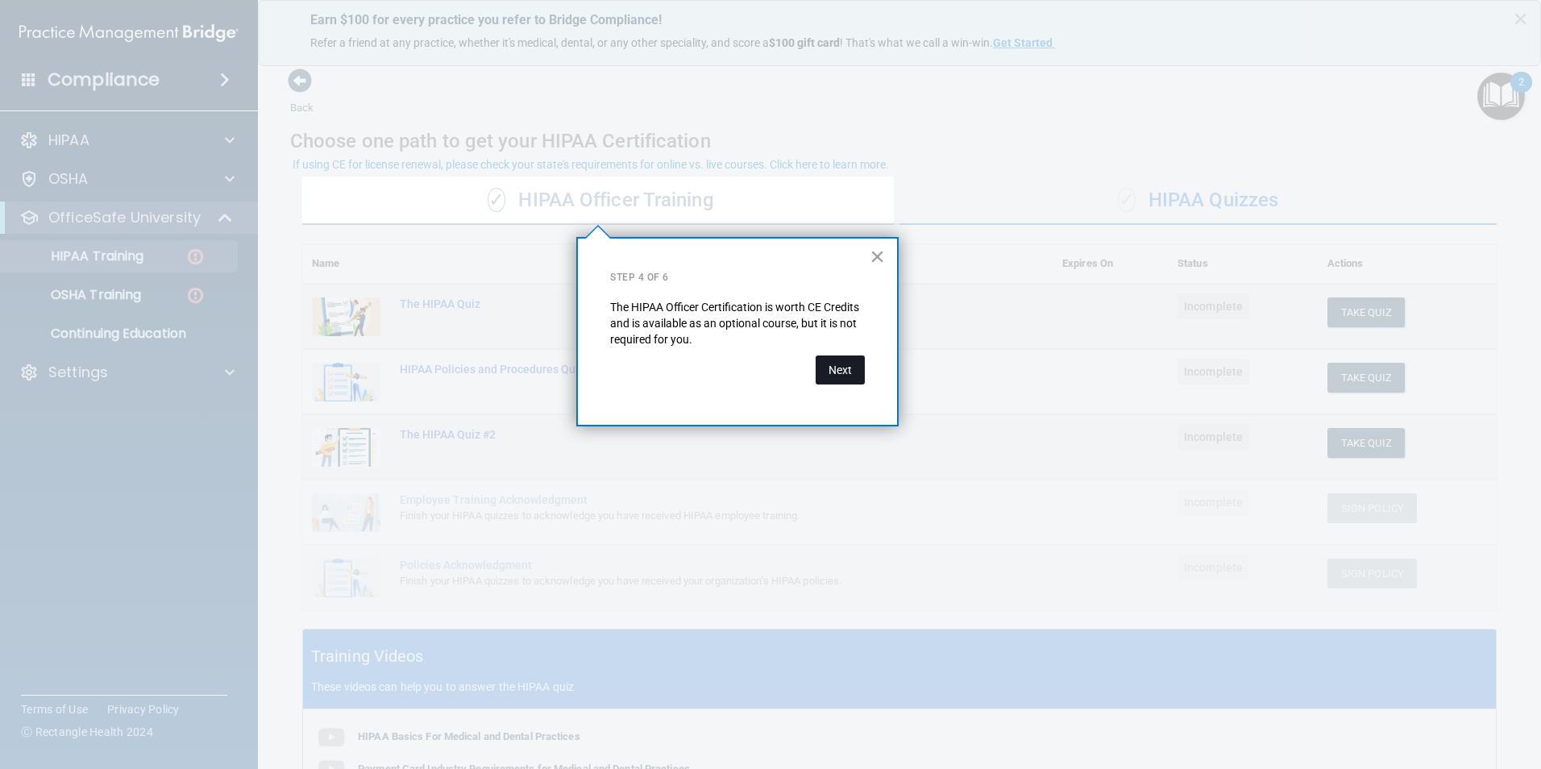
click at [840, 373] on button "Next" at bounding box center [840, 370] width 49 height 29
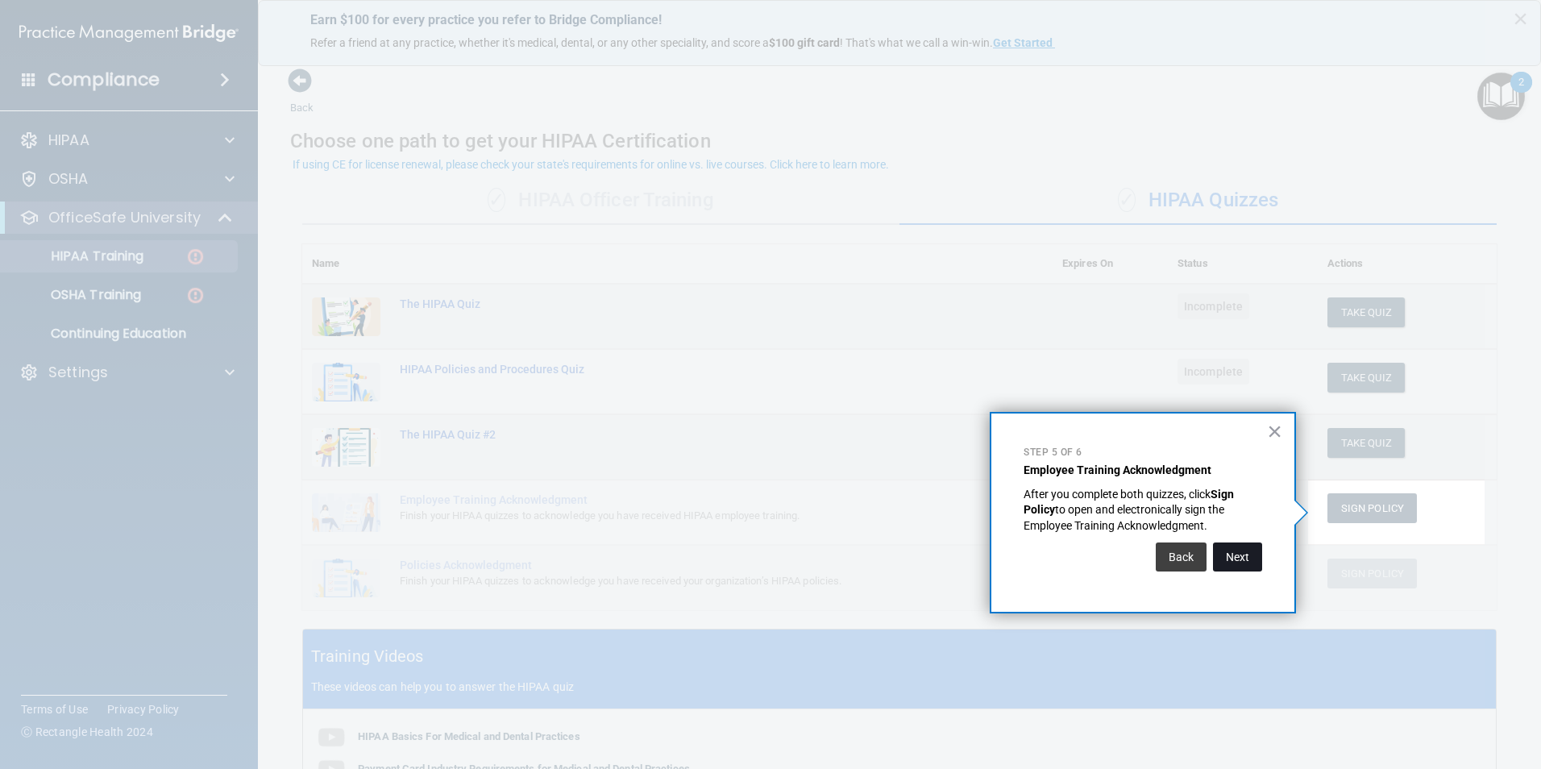
click at [1242, 562] on button "Next" at bounding box center [1237, 557] width 49 height 29
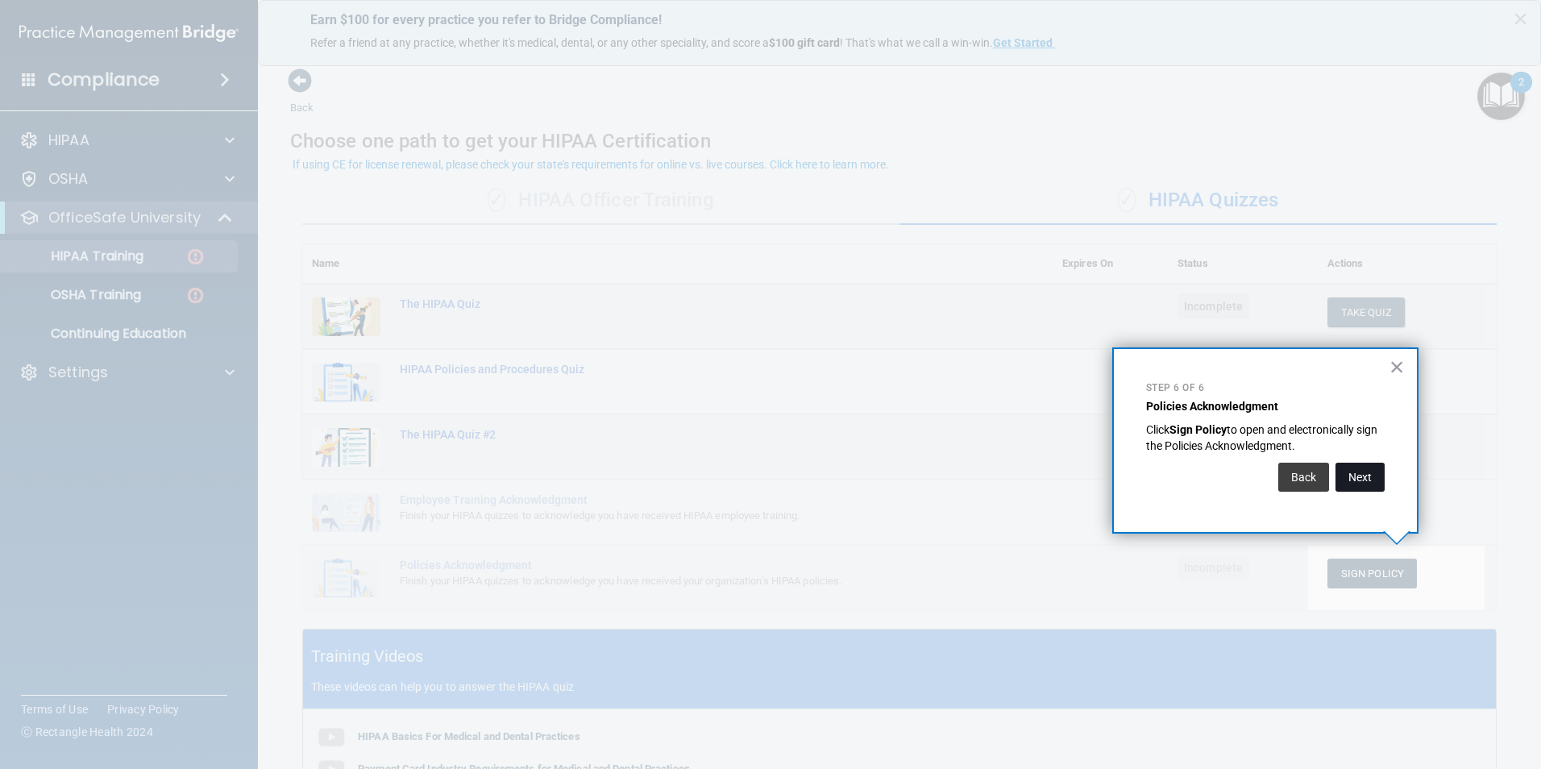
click at [1358, 479] on button "Next" at bounding box center [1360, 477] width 49 height 29
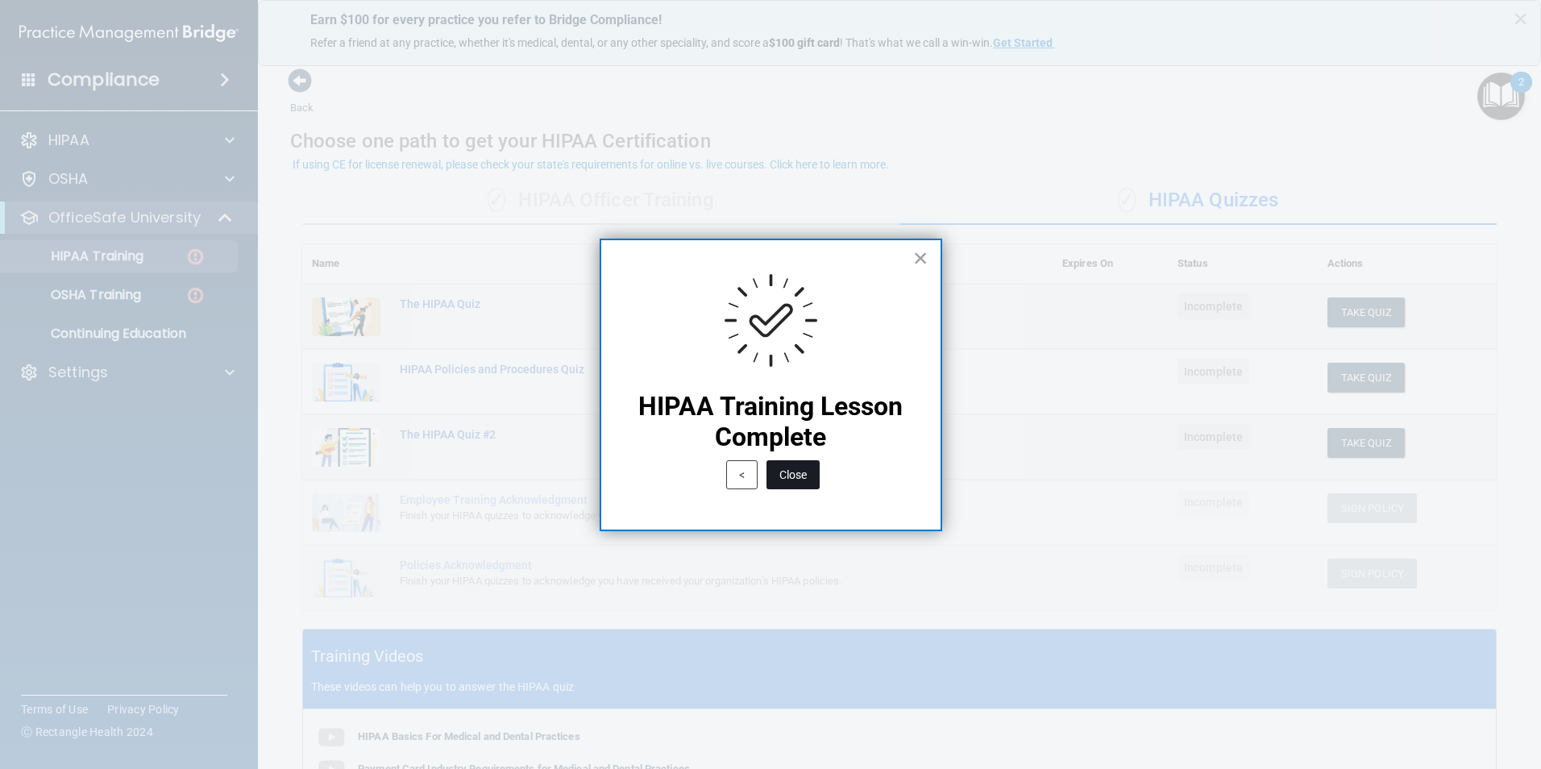
click at [799, 471] on button "Close" at bounding box center [793, 474] width 53 height 29
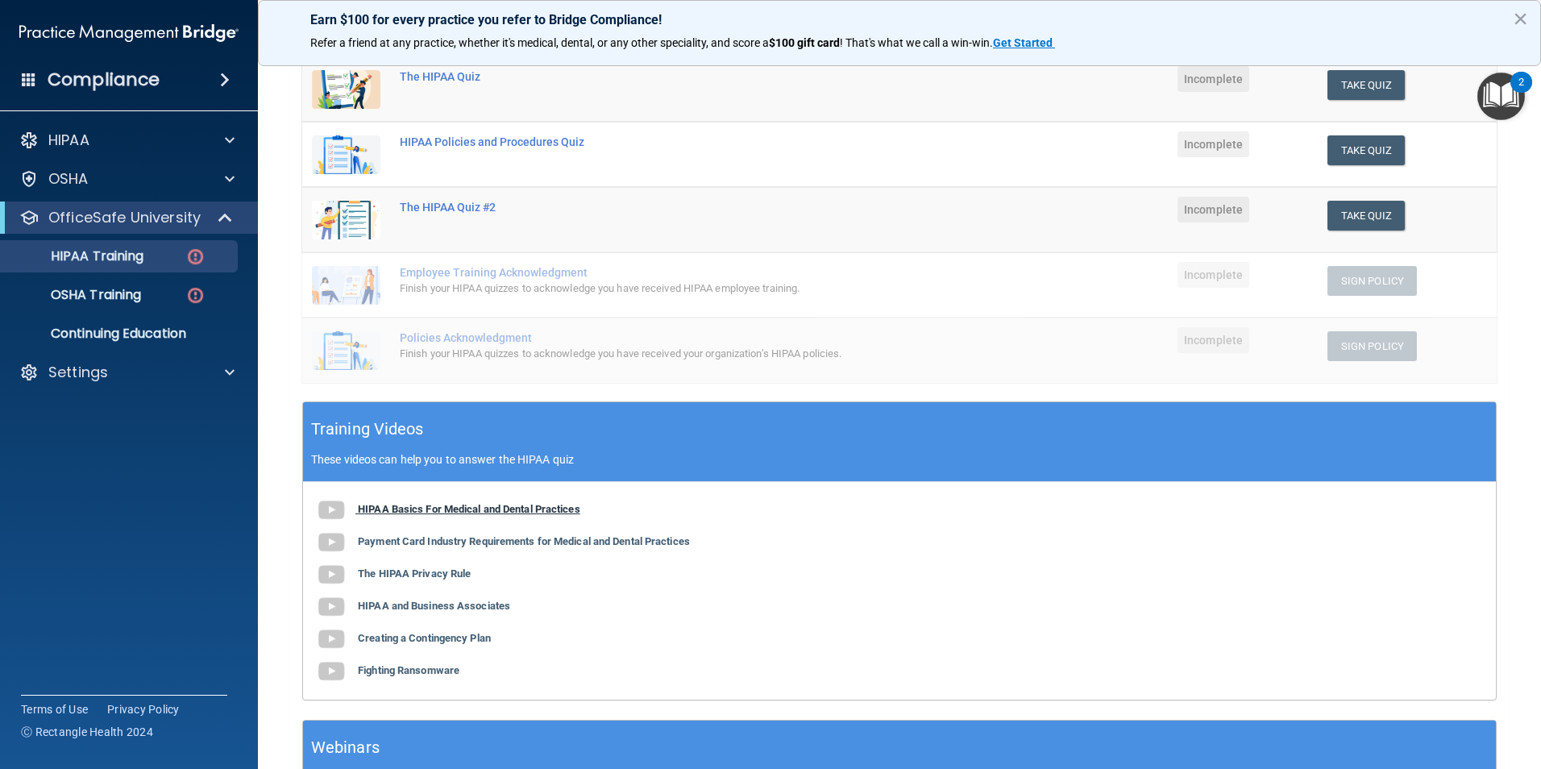
scroll to position [199, 0]
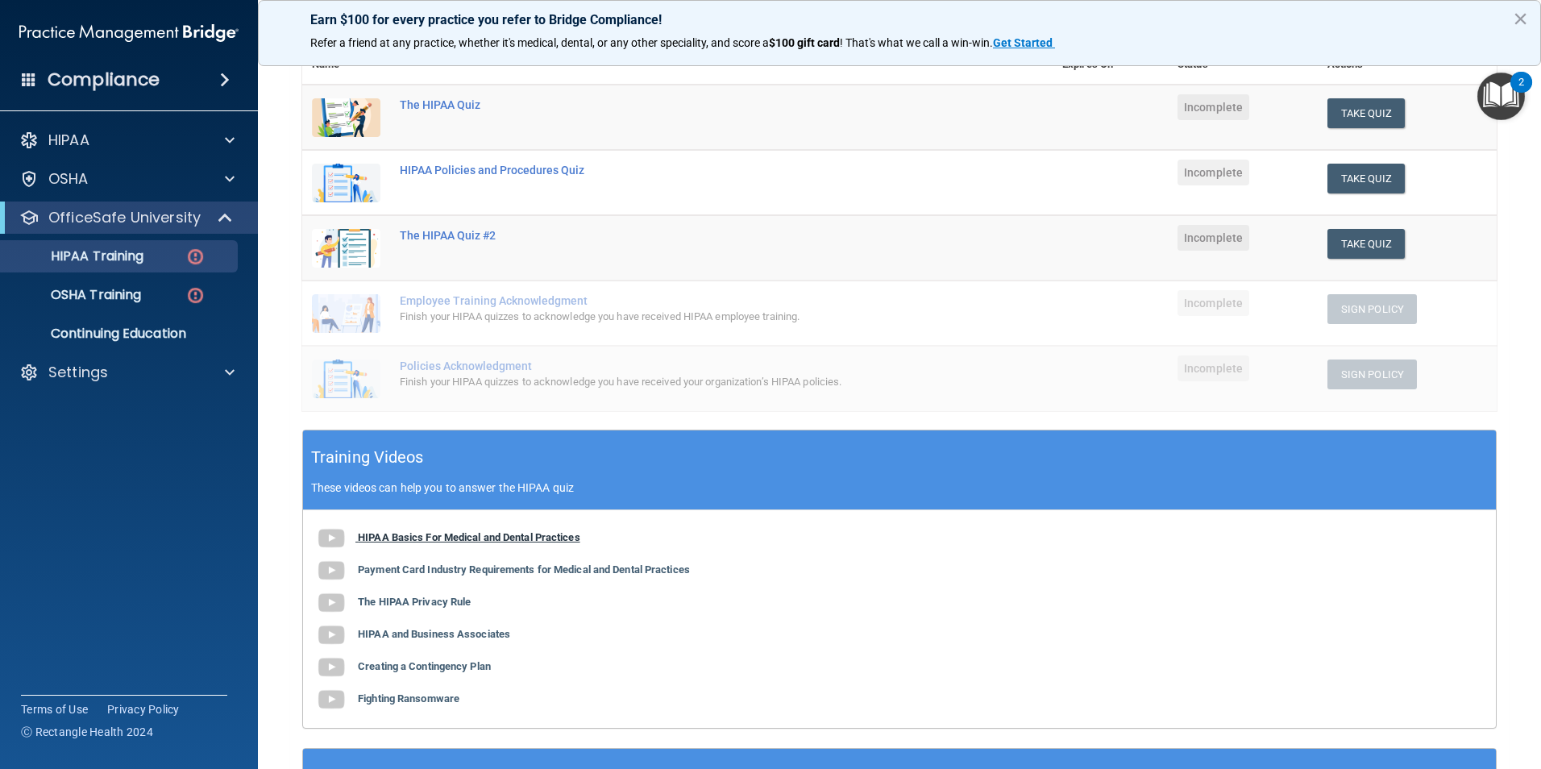
click at [503, 538] on b "HIPAA Basics For Medical and Dental Practices" at bounding box center [469, 537] width 223 height 12
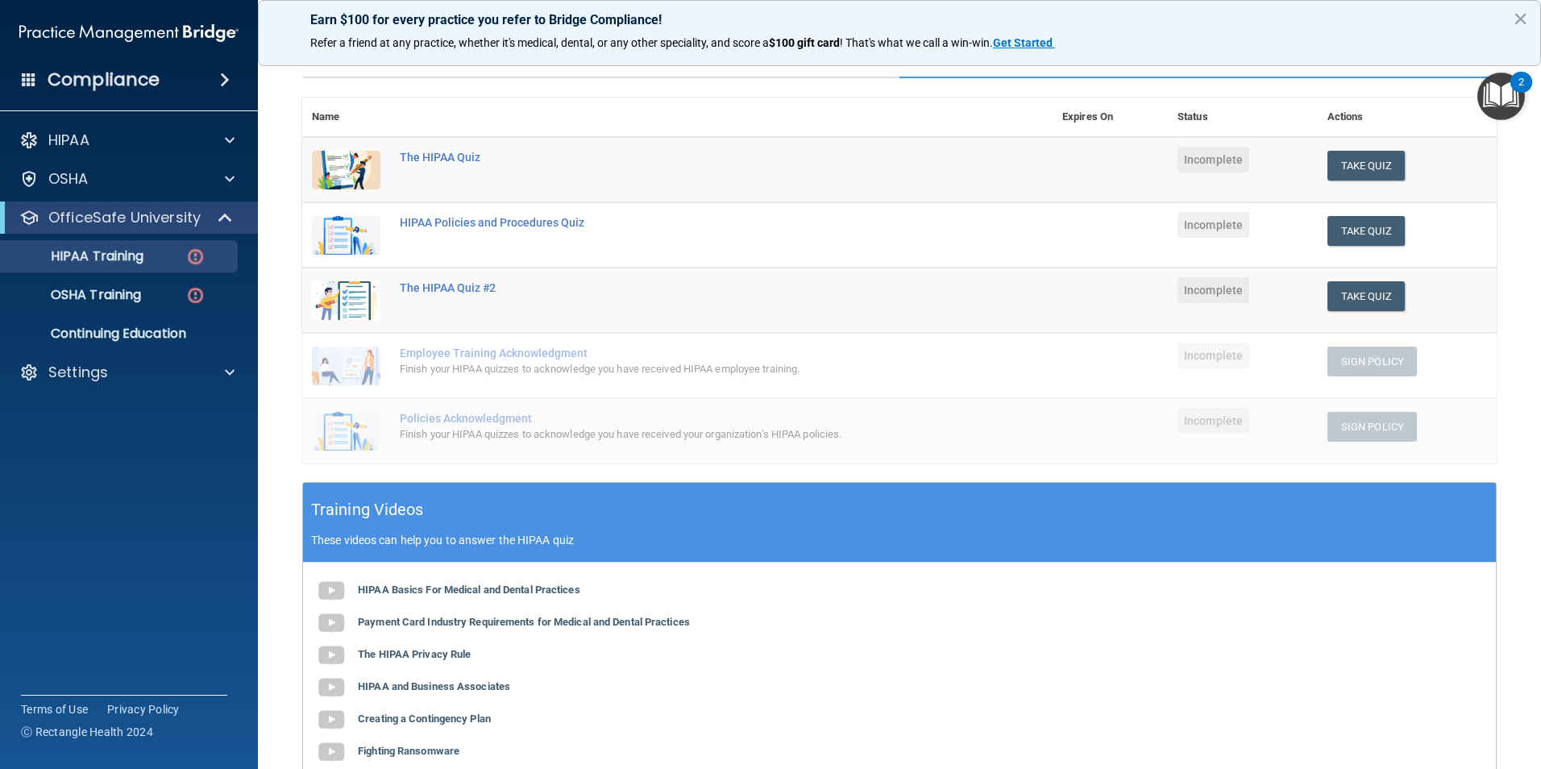
scroll to position [119, 0]
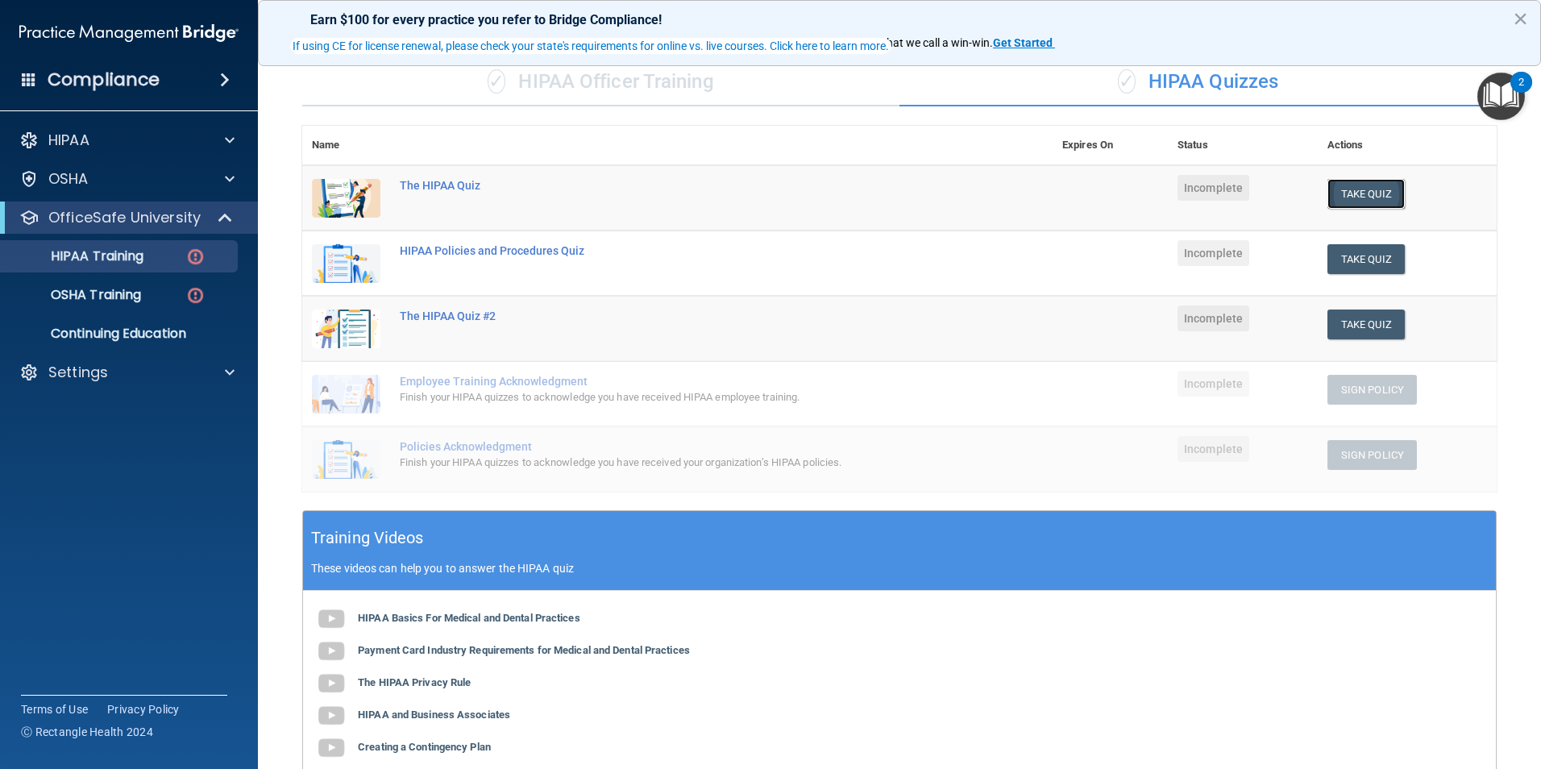
click at [1361, 197] on button "Take Quiz" at bounding box center [1366, 194] width 77 height 30
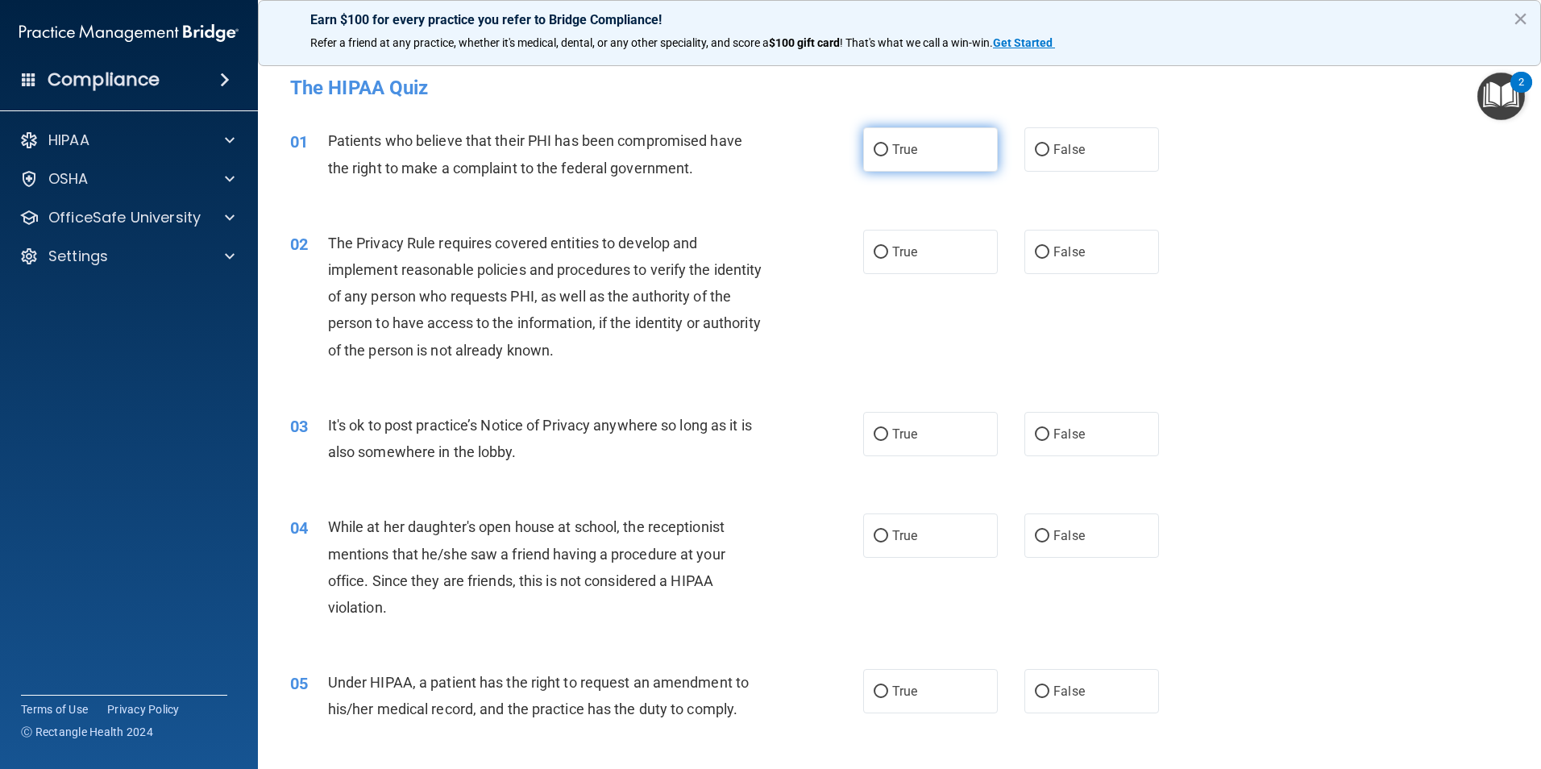
click at [908, 152] on span "True" at bounding box center [904, 149] width 25 height 15
click at [888, 152] on input "True" at bounding box center [881, 150] width 15 height 12
radio input "true"
click at [892, 249] on span "True" at bounding box center [904, 251] width 25 height 15
click at [888, 249] on input "True" at bounding box center [881, 253] width 15 height 12
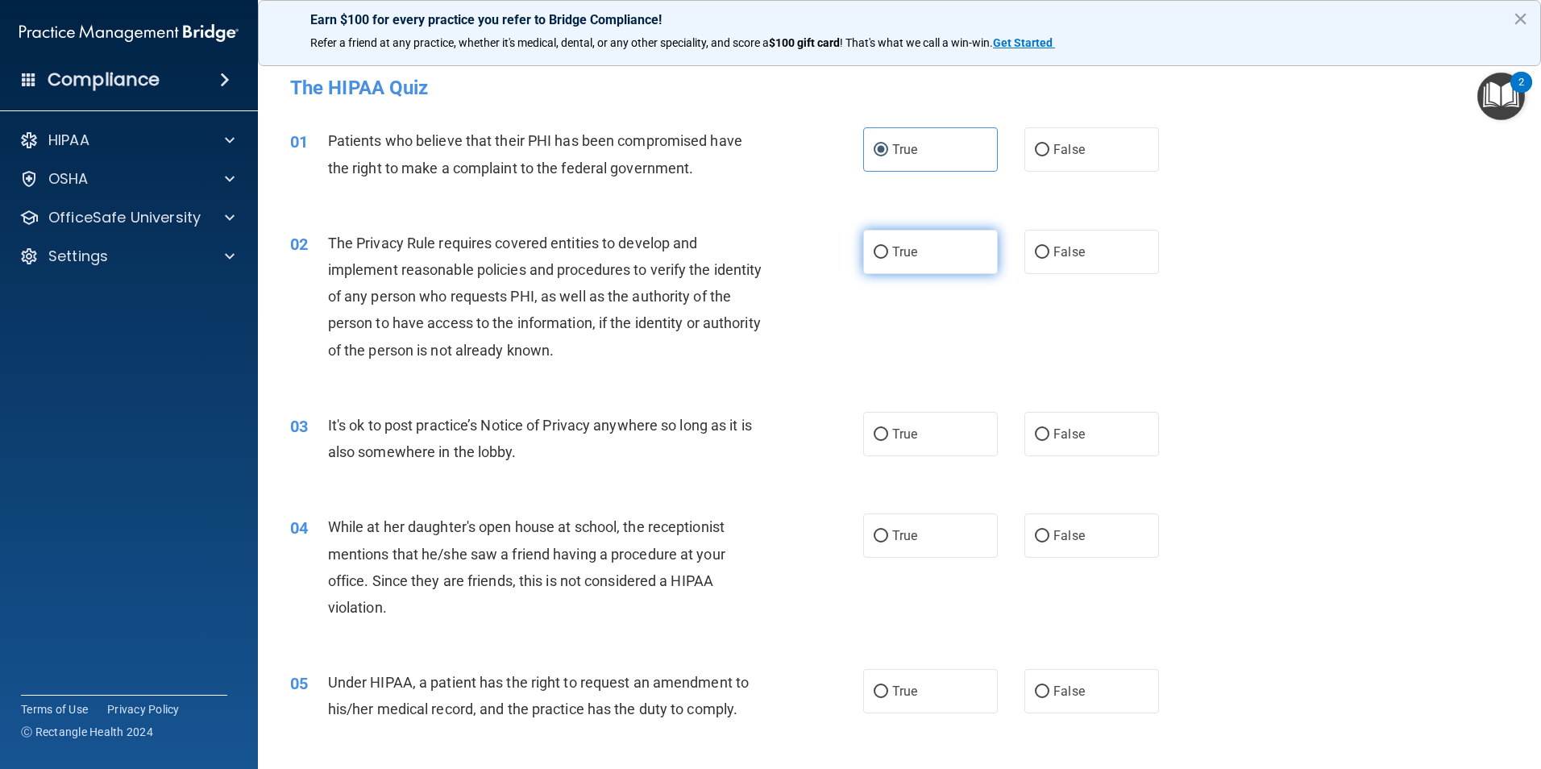
radio input "true"
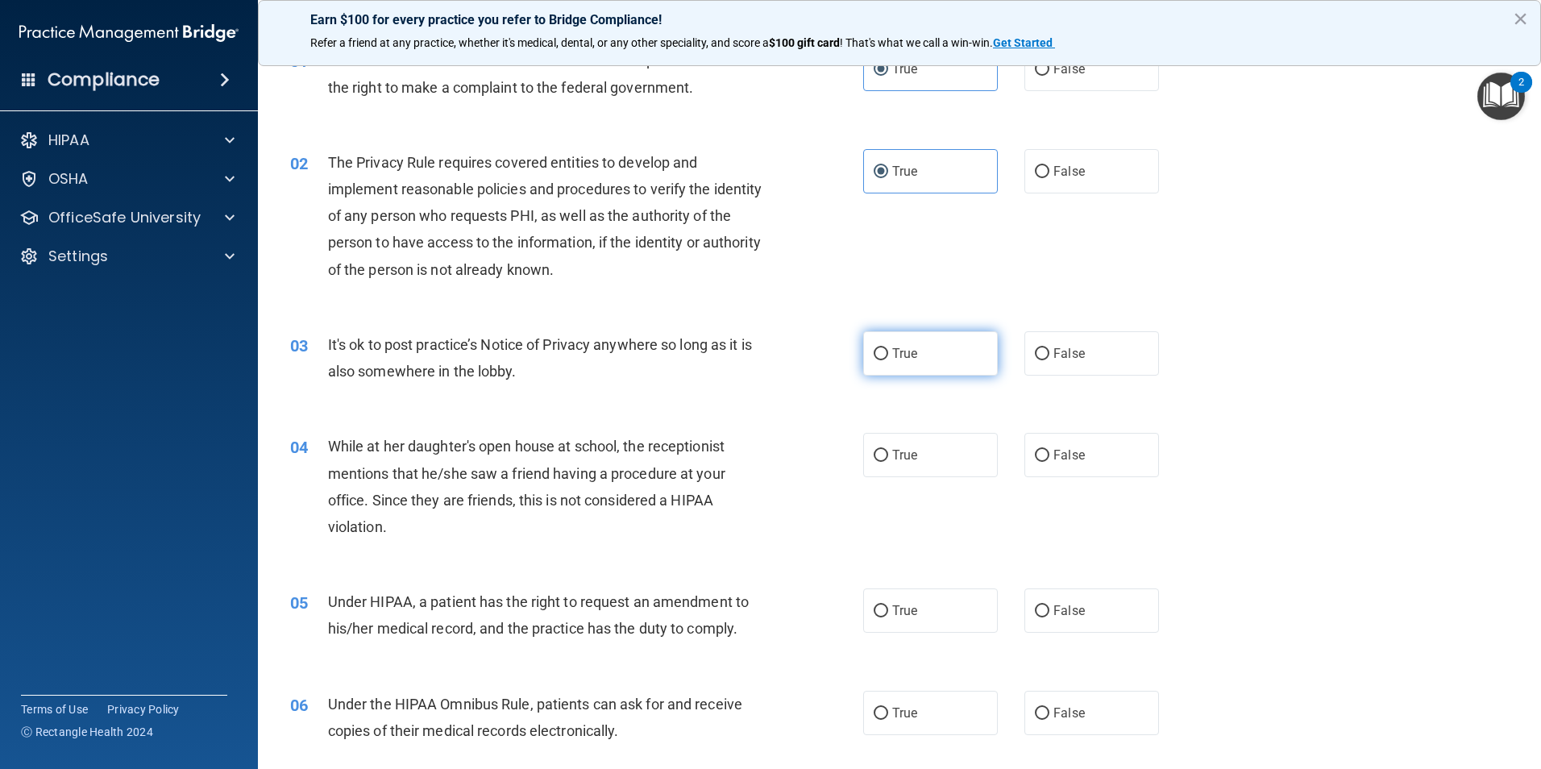
click at [896, 351] on span "True" at bounding box center [904, 353] width 25 height 15
click at [888, 351] on input "True" at bounding box center [881, 354] width 15 height 12
radio input "true"
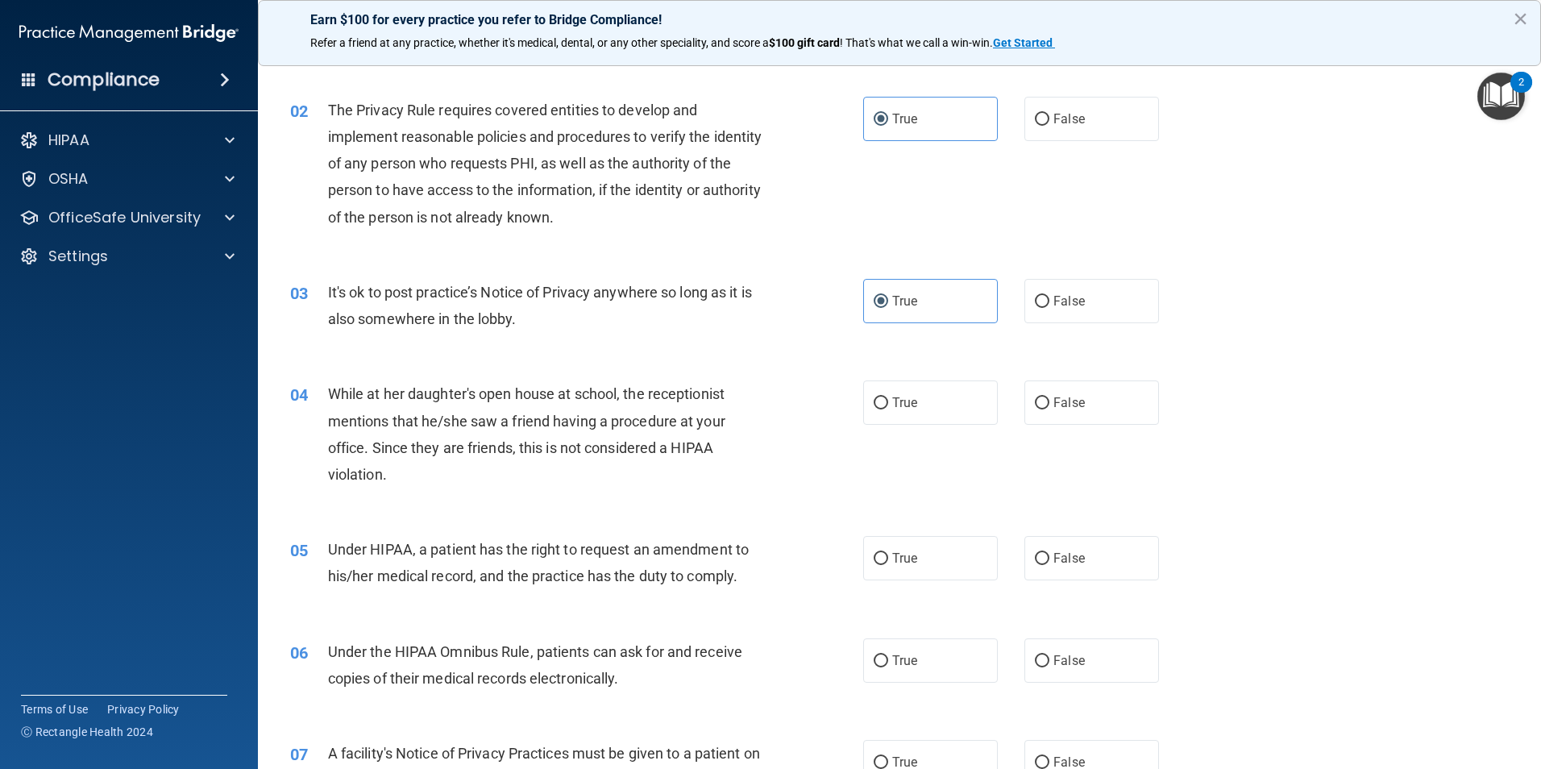
scroll to position [161, 0]
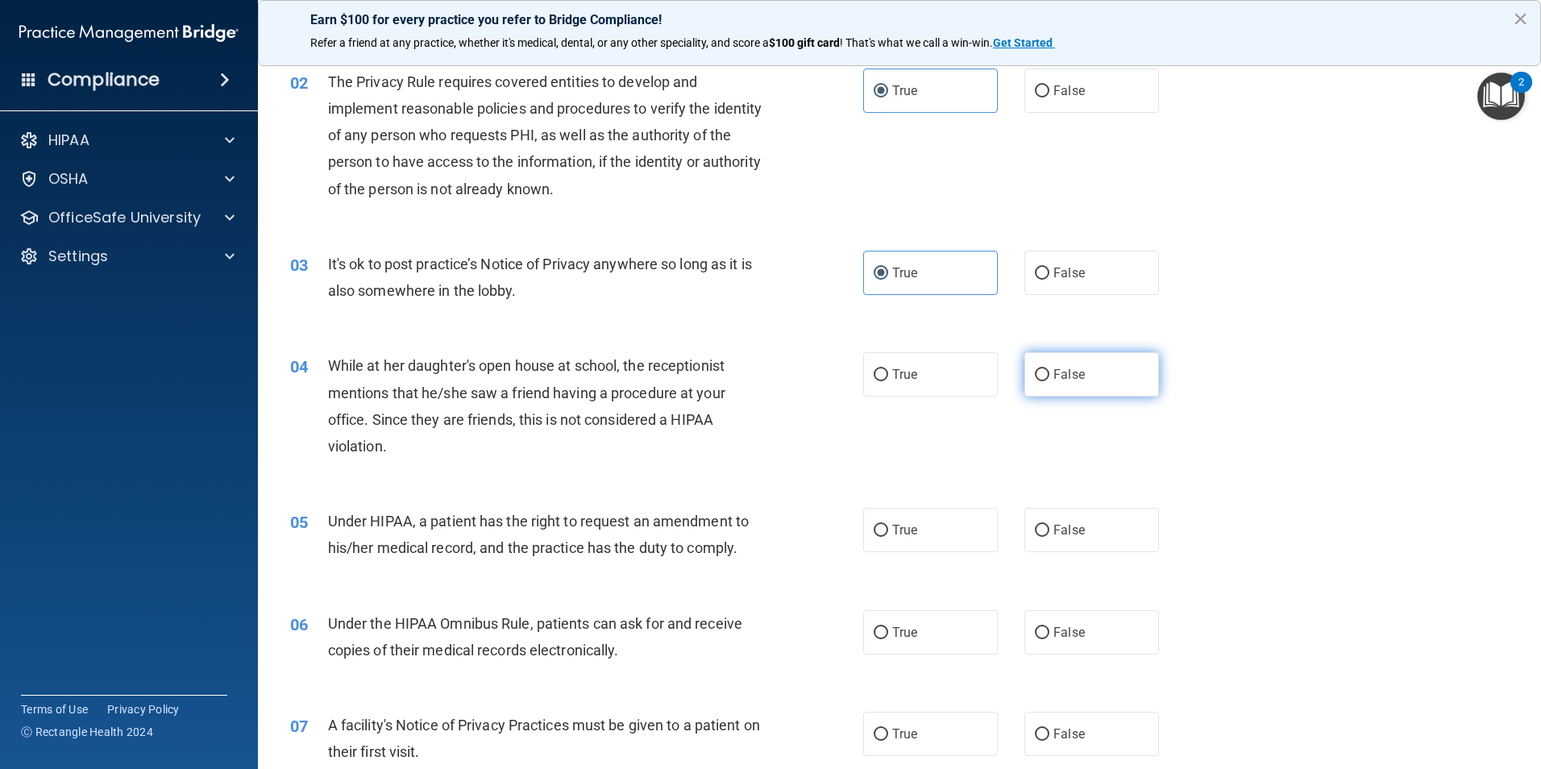
click at [1073, 379] on span "False" at bounding box center [1069, 374] width 31 height 15
click at [1050, 379] on input "False" at bounding box center [1042, 375] width 15 height 12
radio input "true"
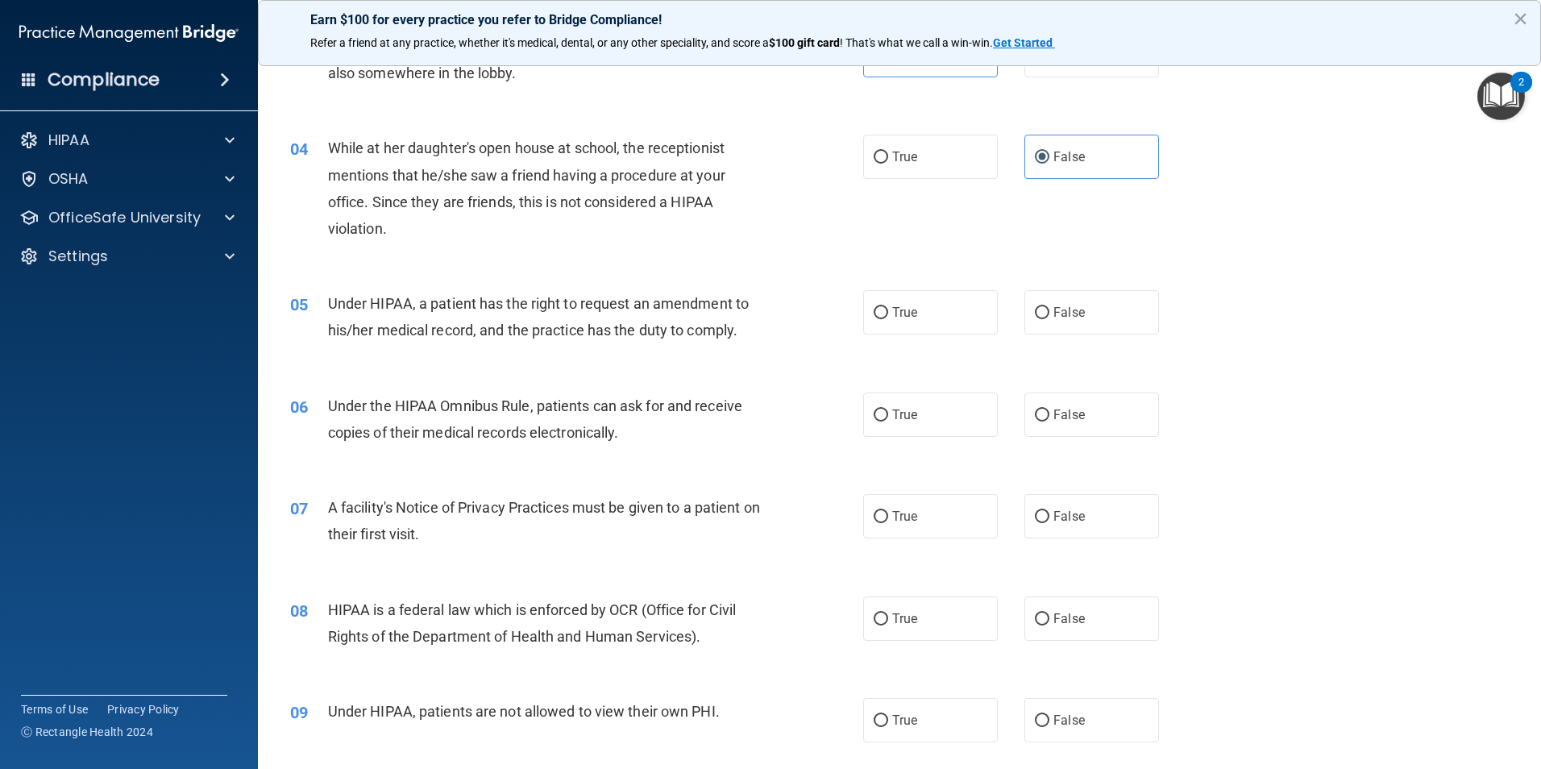
scroll to position [403, 0]
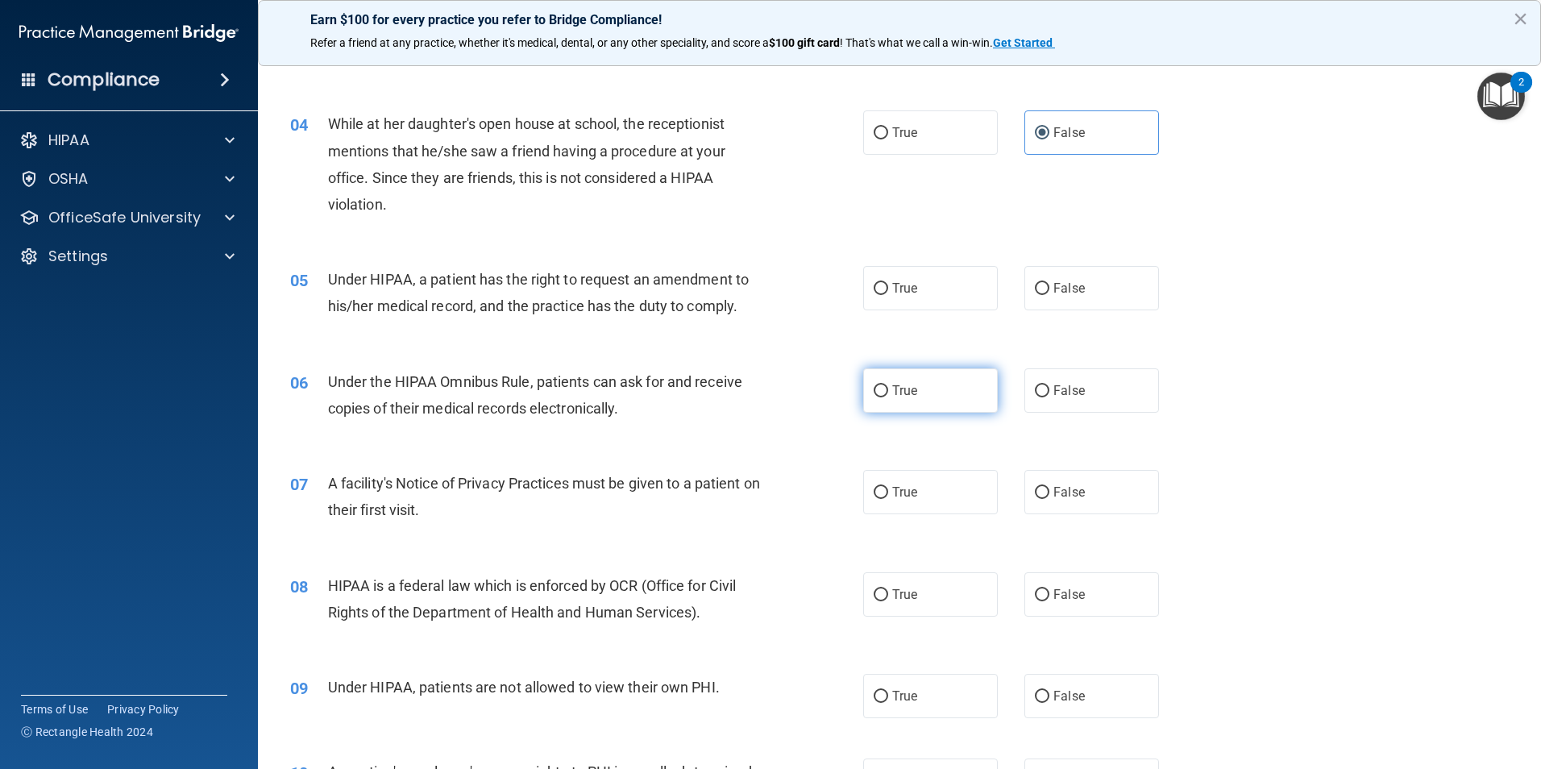
click at [888, 379] on label "True" at bounding box center [930, 390] width 135 height 44
click at [888, 385] on input "True" at bounding box center [881, 391] width 15 height 12
radio input "true"
click at [911, 283] on span "True" at bounding box center [904, 288] width 25 height 15
click at [888, 283] on input "True" at bounding box center [881, 289] width 15 height 12
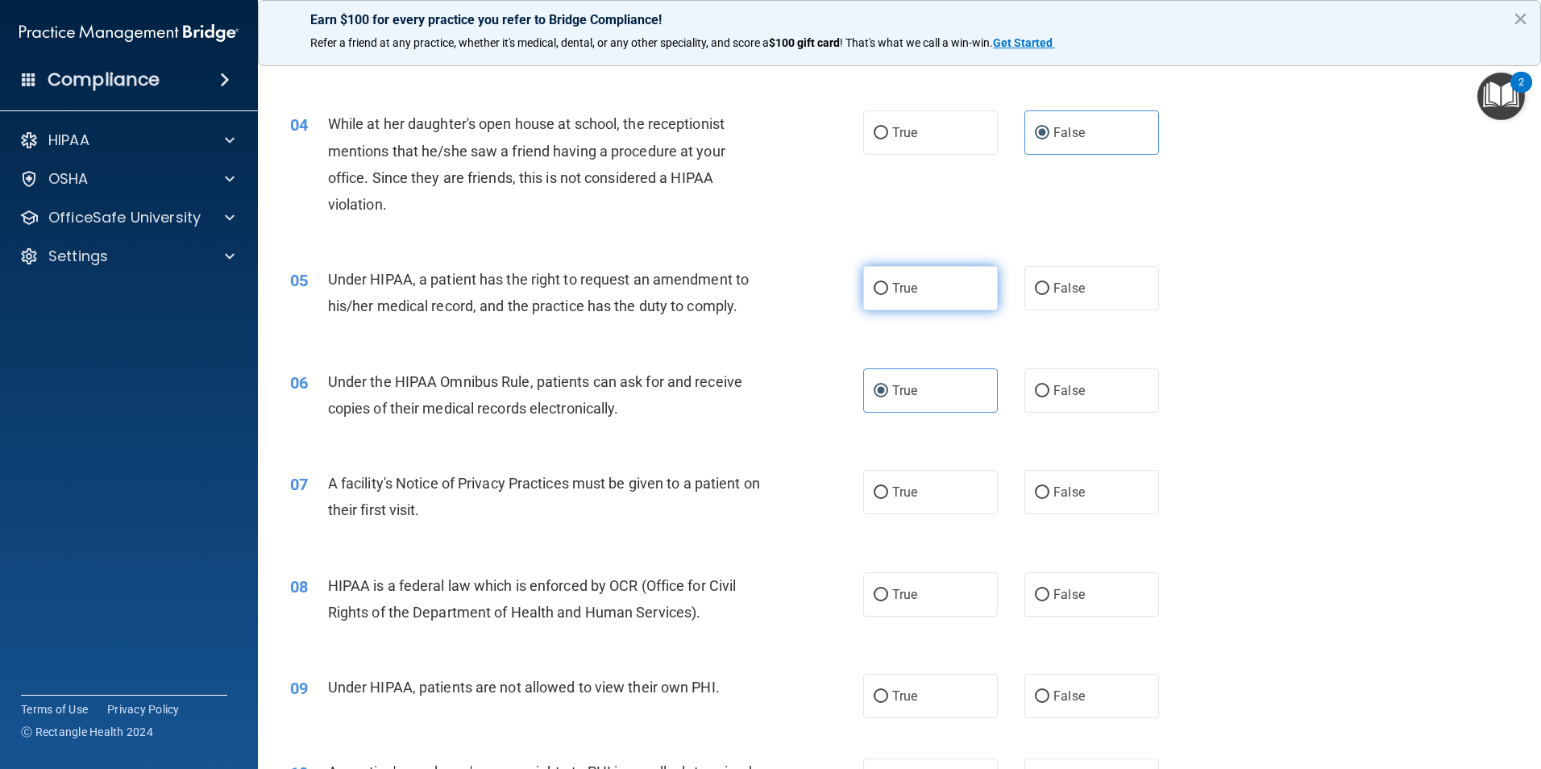
radio input "true"
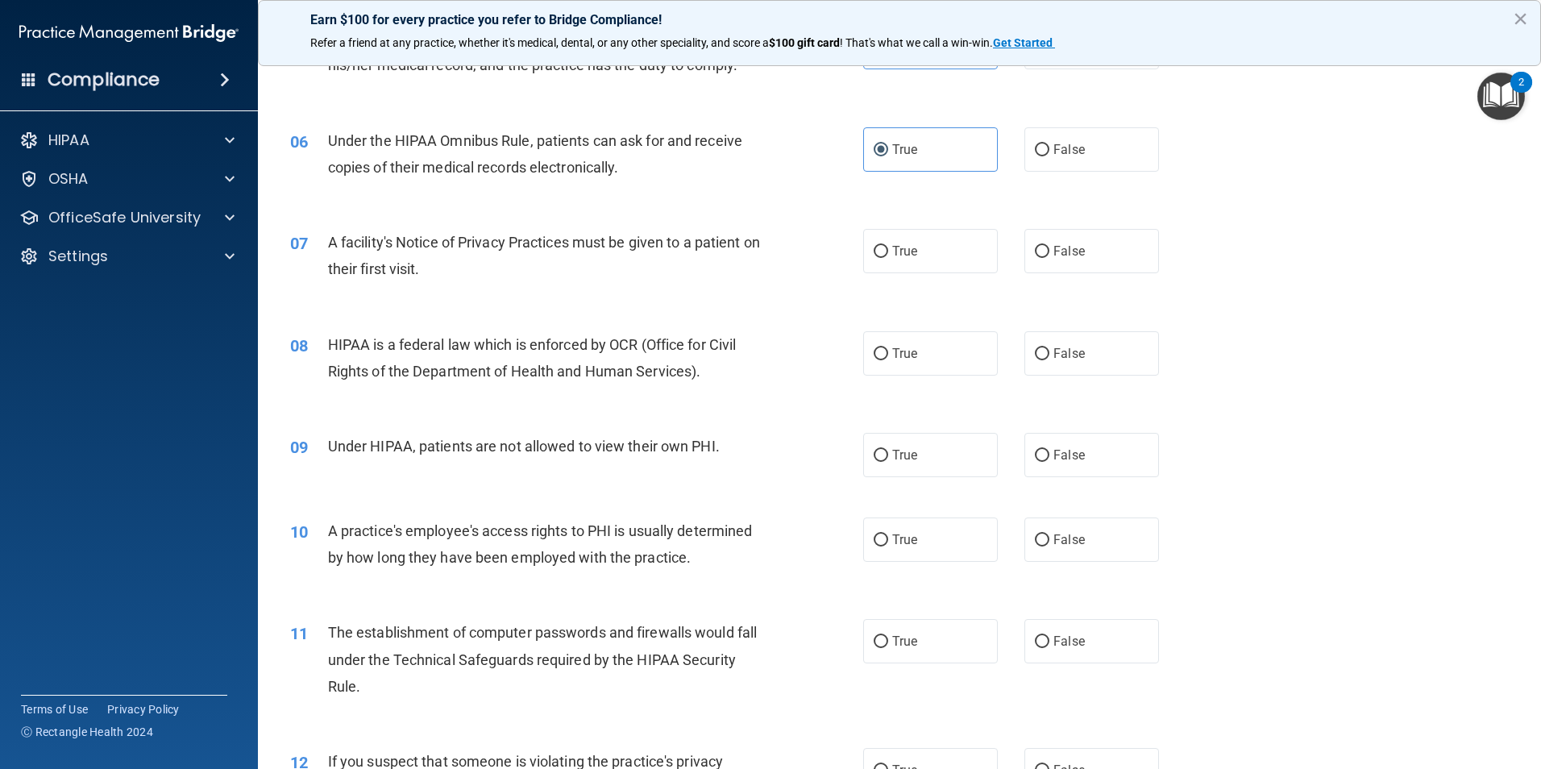
scroll to position [645, 0]
click at [915, 254] on label "True" at bounding box center [930, 250] width 135 height 44
click at [888, 254] on input "True" at bounding box center [881, 251] width 15 height 12
radio input "true"
click at [918, 364] on label "True" at bounding box center [930, 353] width 135 height 44
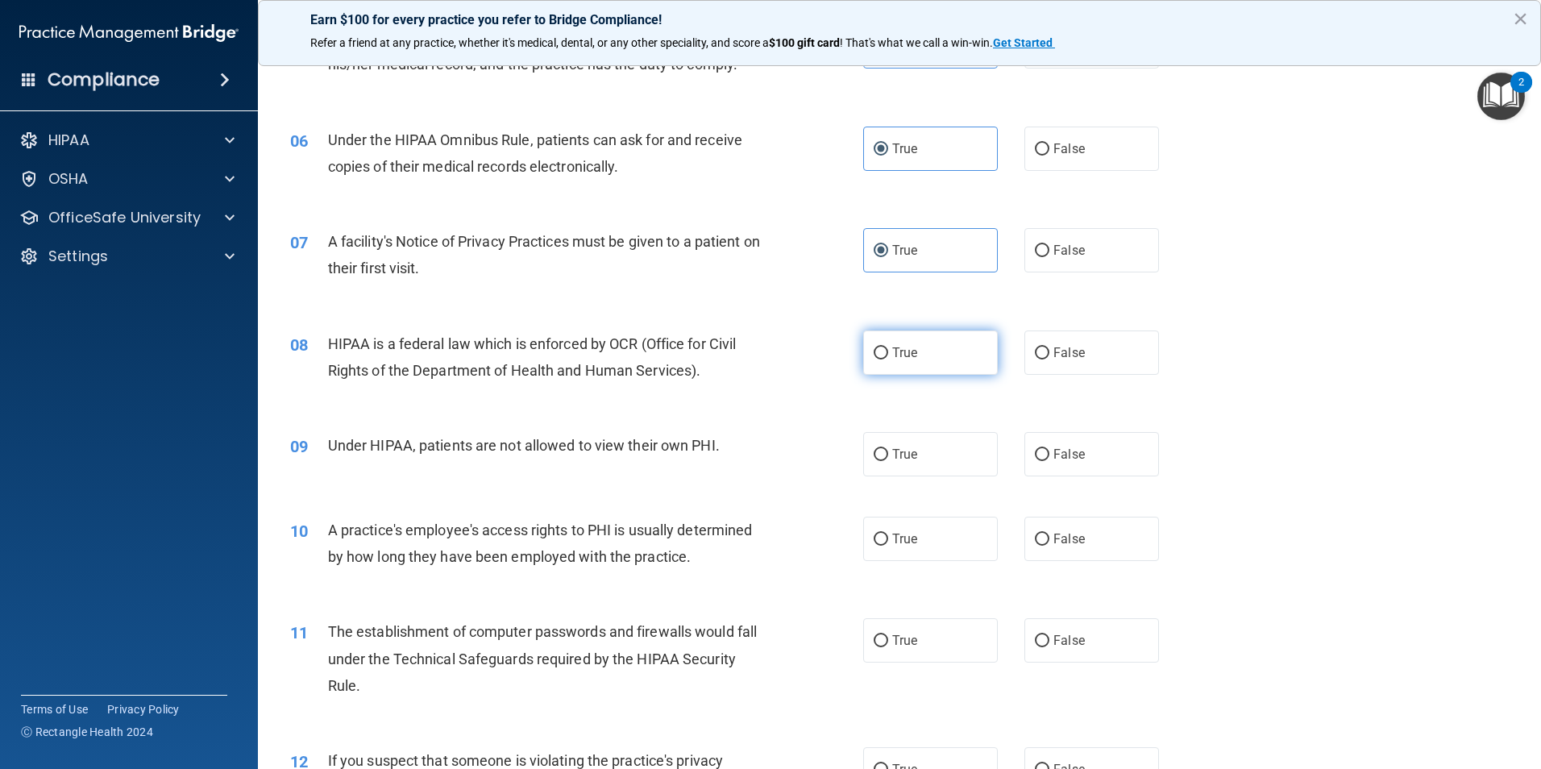
click at [888, 360] on input "True" at bounding box center [881, 353] width 15 height 12
radio input "true"
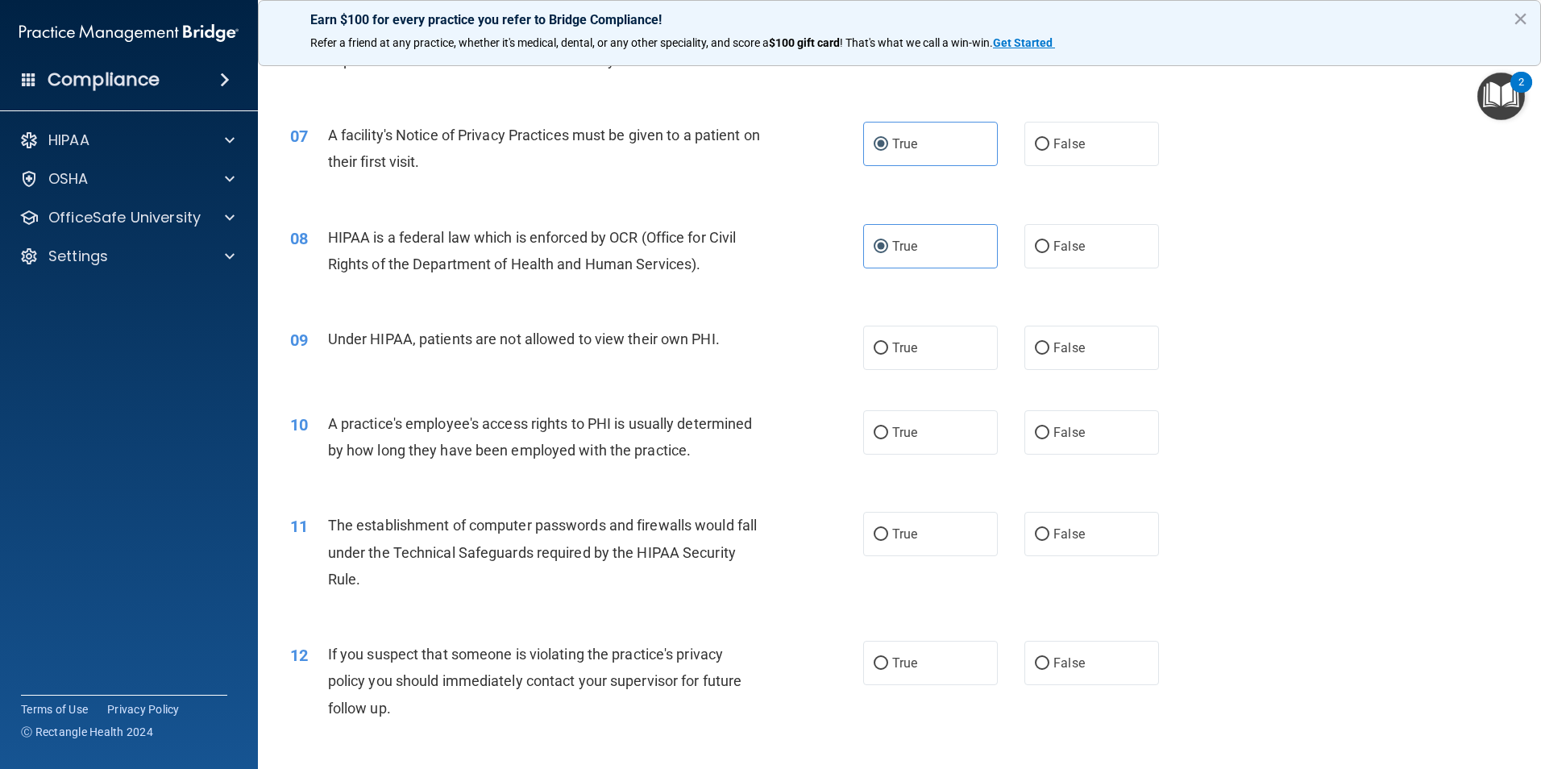
scroll to position [806, 0]
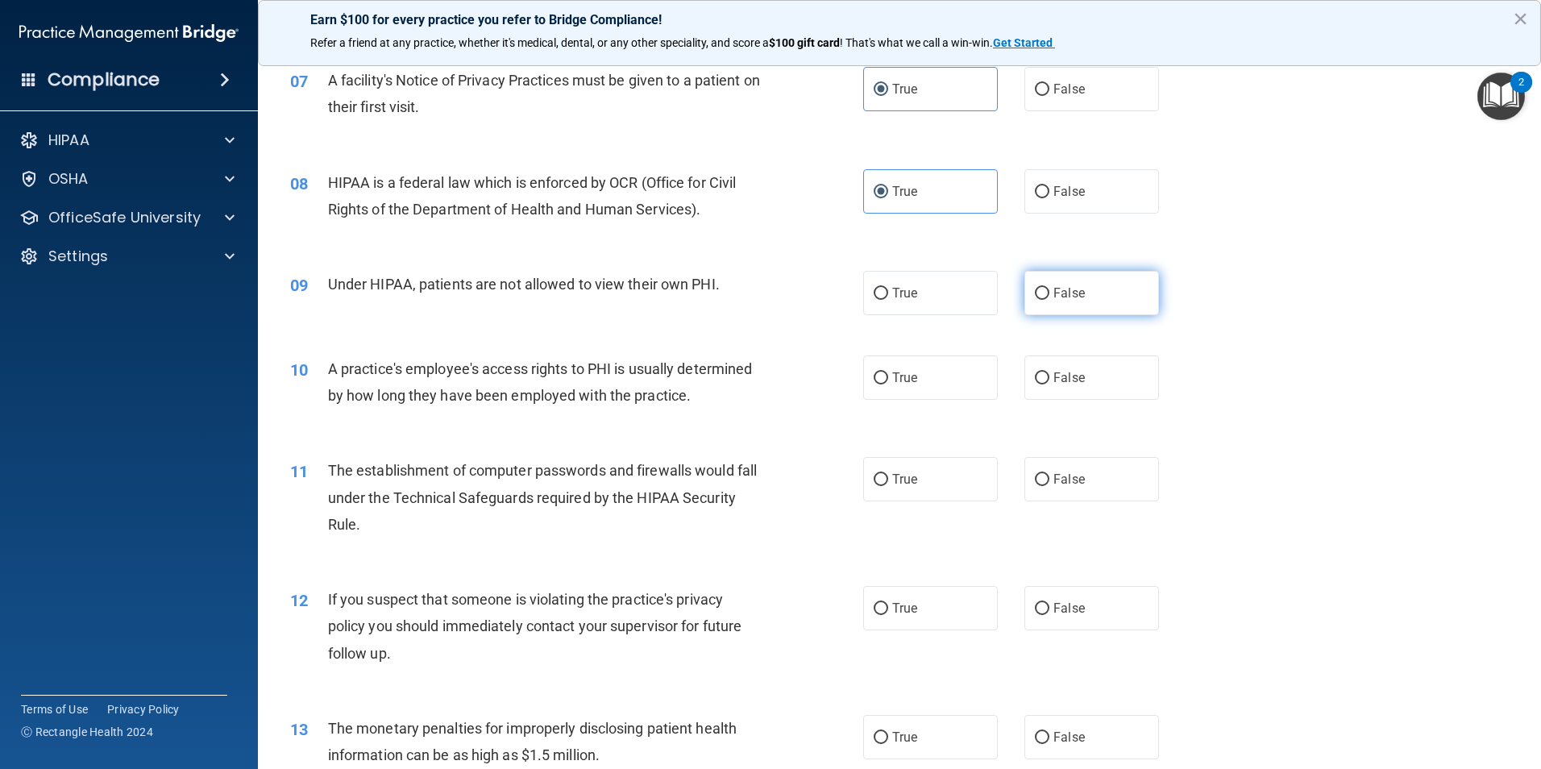
click at [1046, 301] on label "False" at bounding box center [1092, 293] width 135 height 44
click at [1046, 300] on input "False" at bounding box center [1042, 294] width 15 height 12
radio input "true"
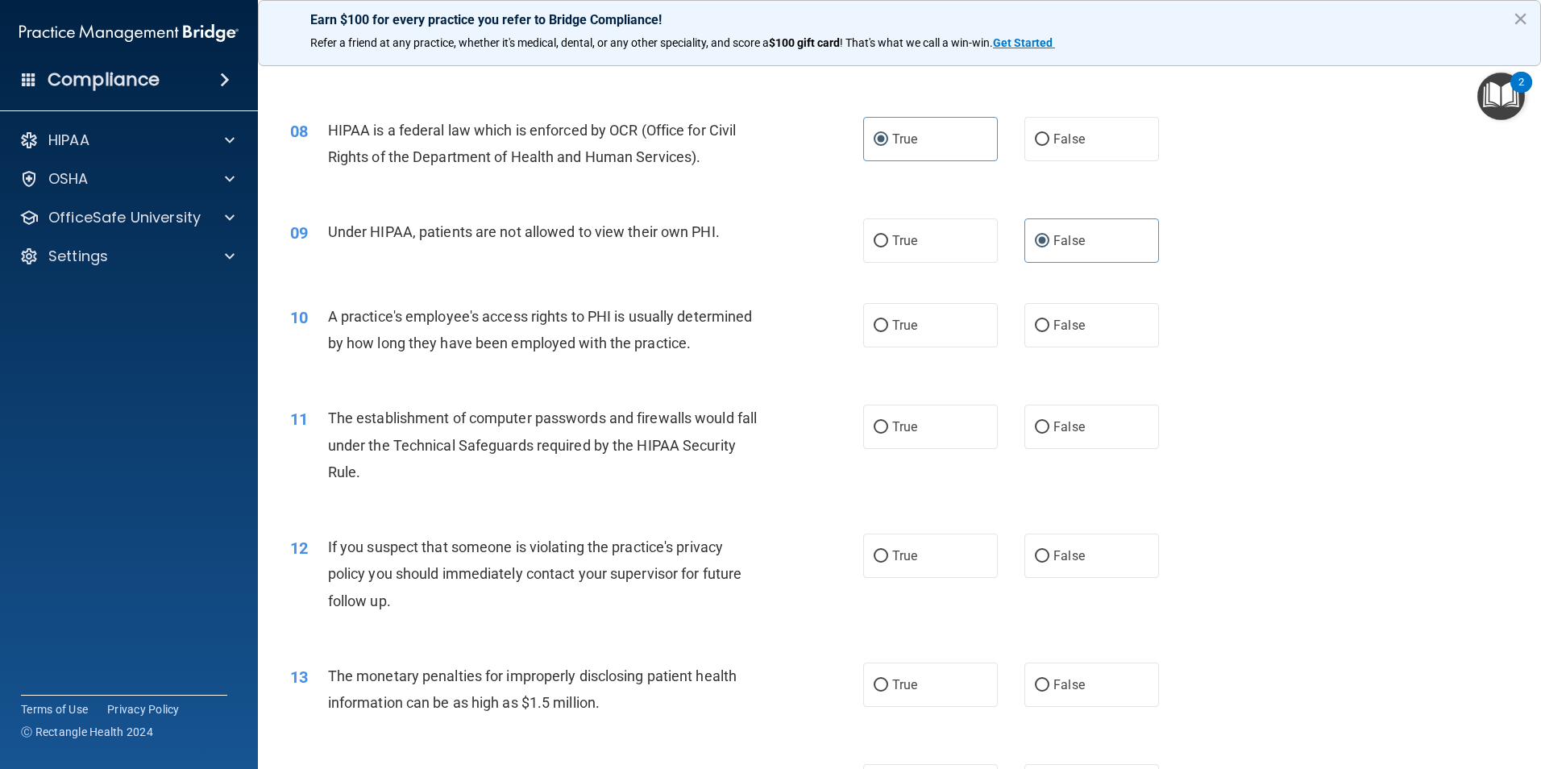
scroll to position [887, 0]
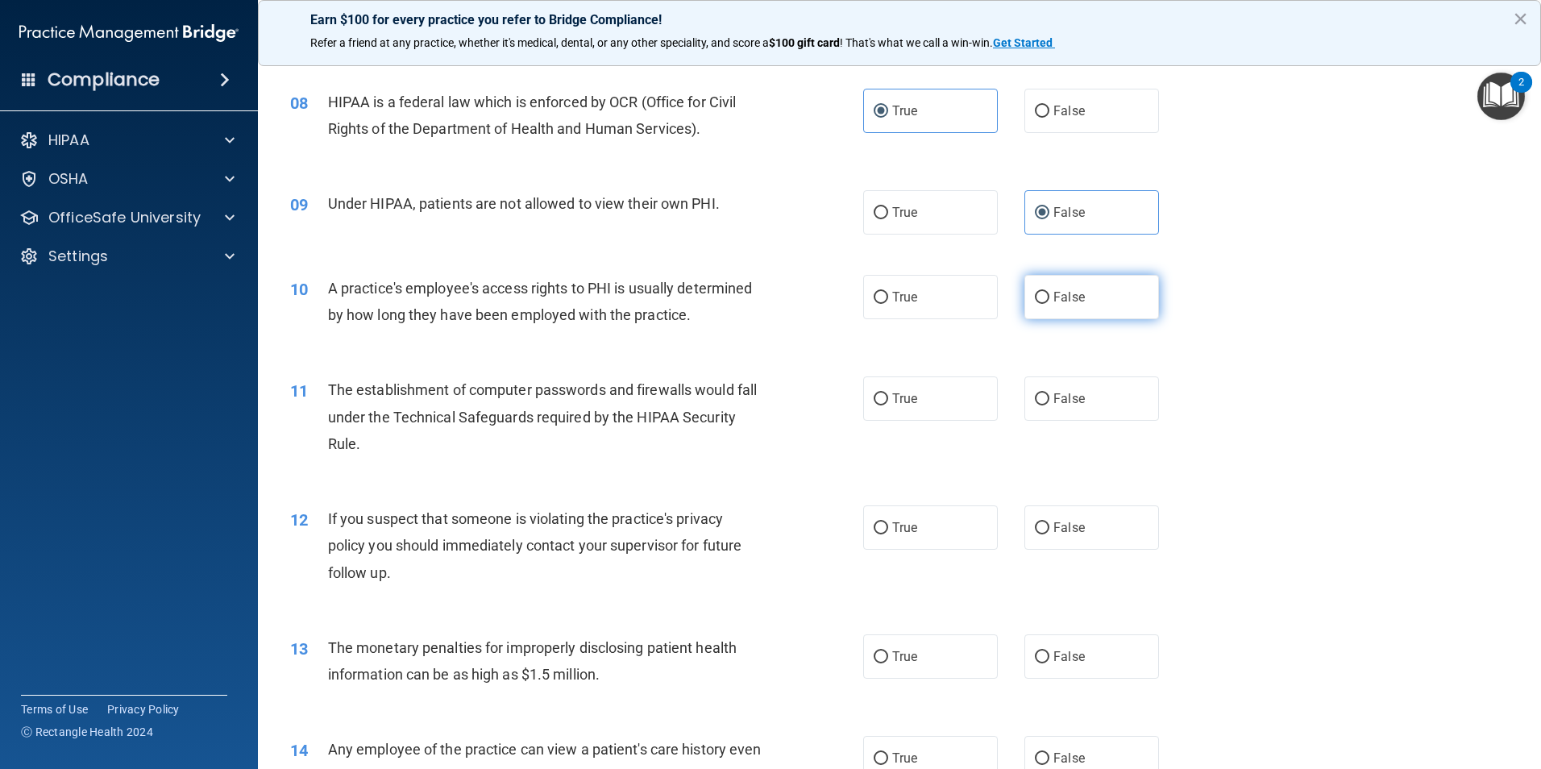
click at [1050, 306] on label "False" at bounding box center [1092, 297] width 135 height 44
click at [1050, 304] on input "False" at bounding box center [1042, 298] width 15 height 12
radio input "true"
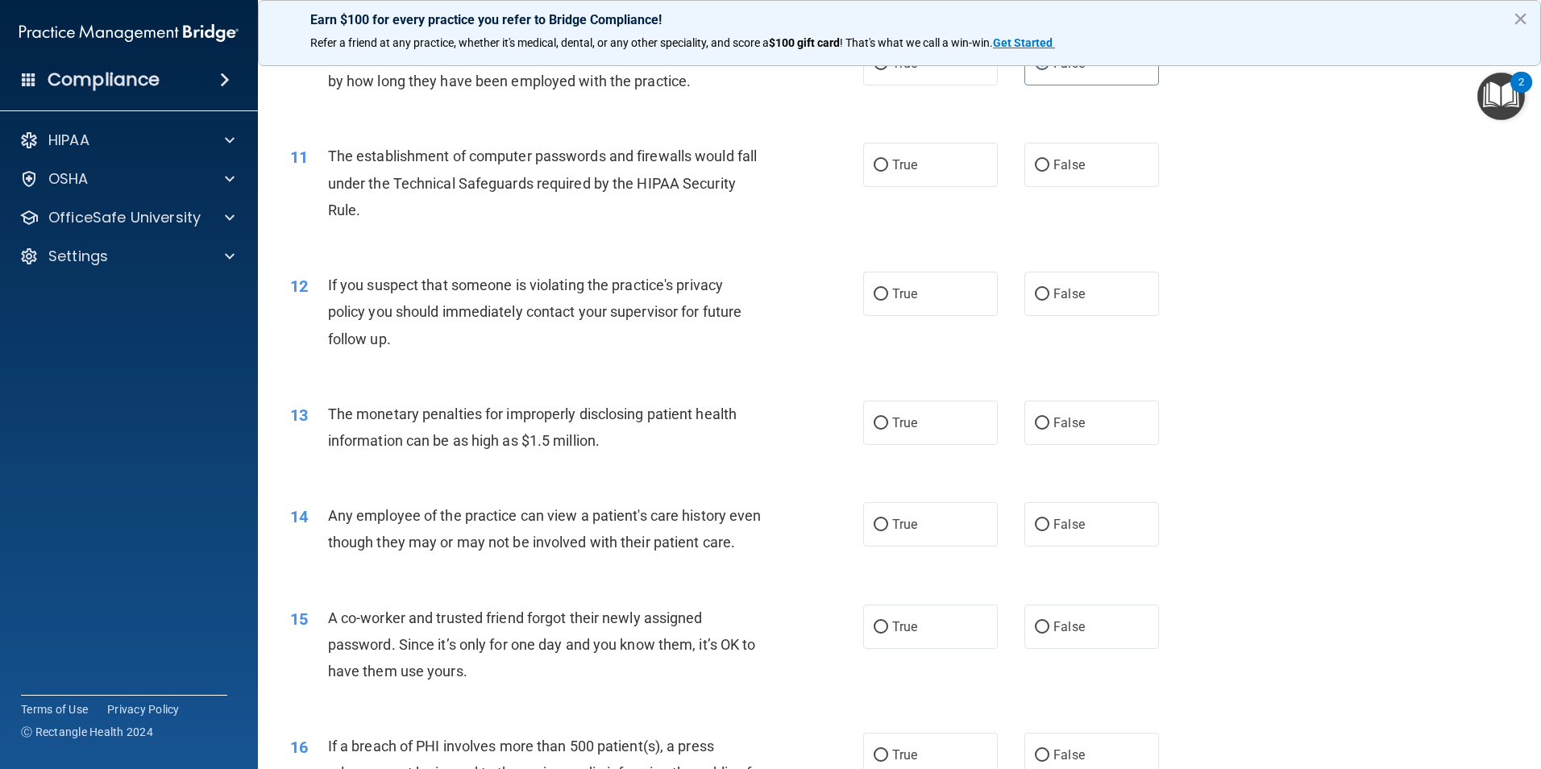
scroll to position [1129, 0]
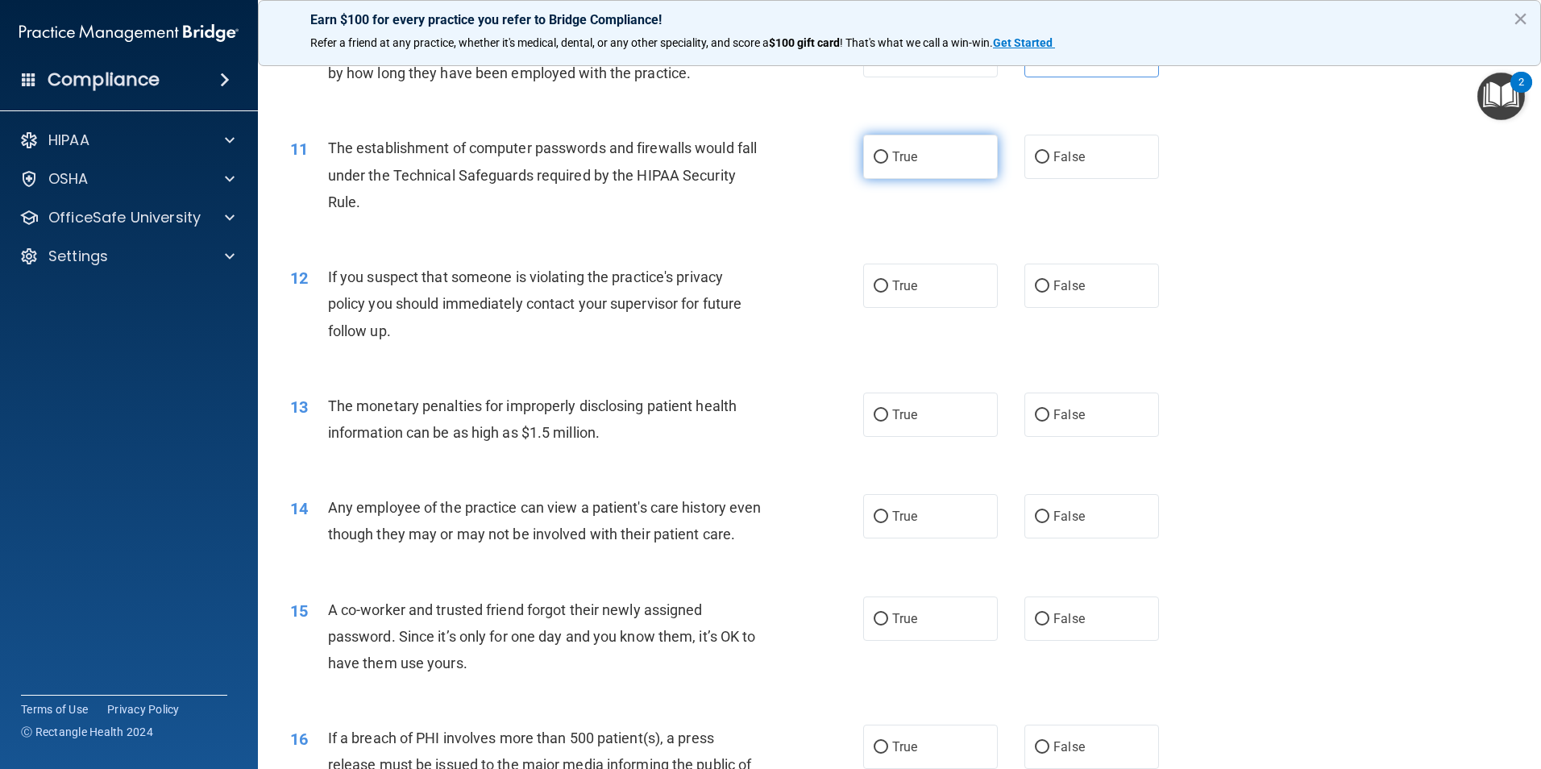
click at [953, 163] on label "True" at bounding box center [930, 157] width 135 height 44
click at [888, 163] on input "True" at bounding box center [881, 158] width 15 height 12
radio input "true"
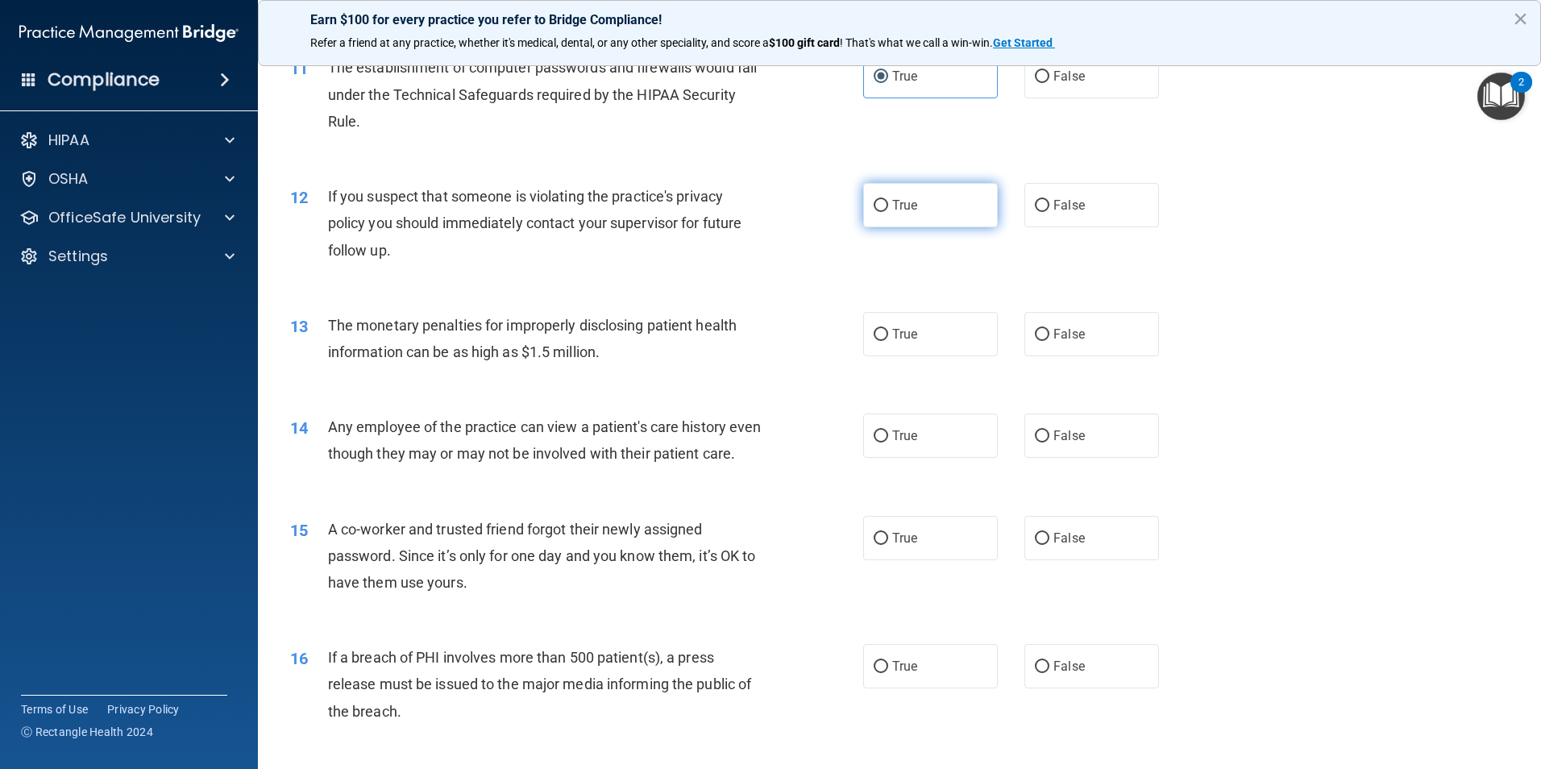
click at [880, 209] on input "True" at bounding box center [881, 206] width 15 height 12
radio input "true"
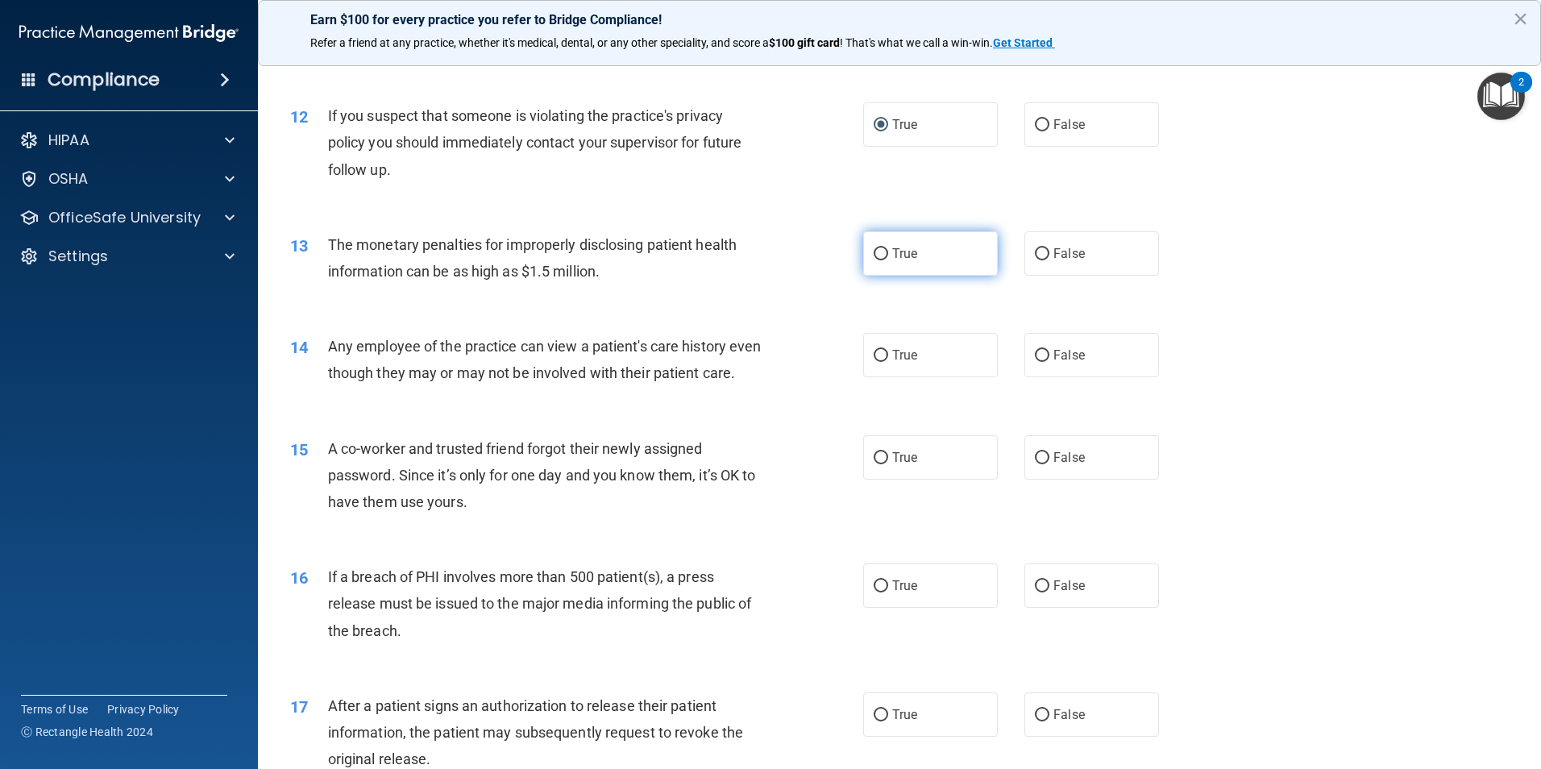
click at [908, 249] on span "True" at bounding box center [904, 253] width 25 height 15
click at [888, 249] on input "True" at bounding box center [881, 254] width 15 height 12
radio input "true"
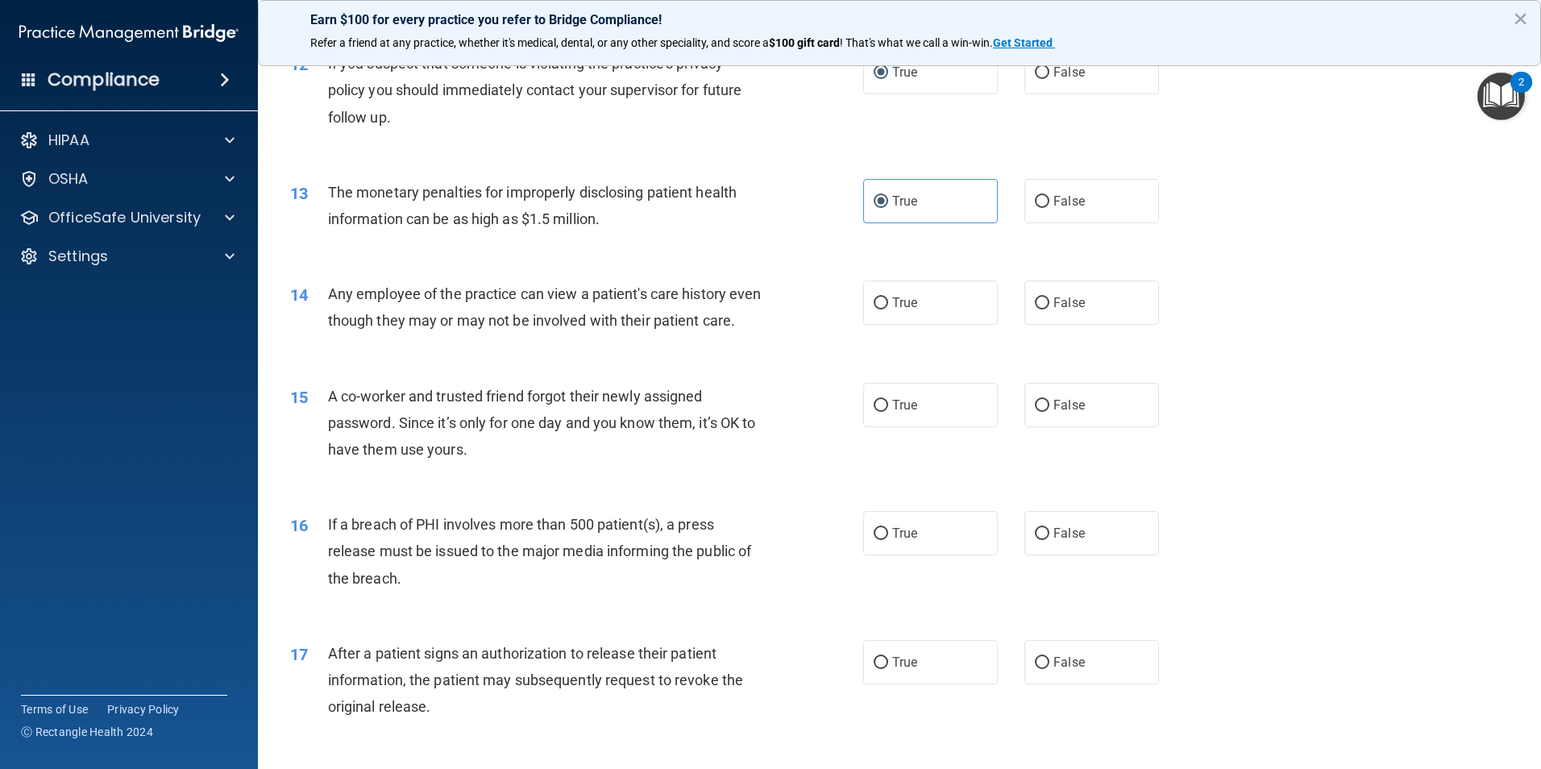
scroll to position [1371, 0]
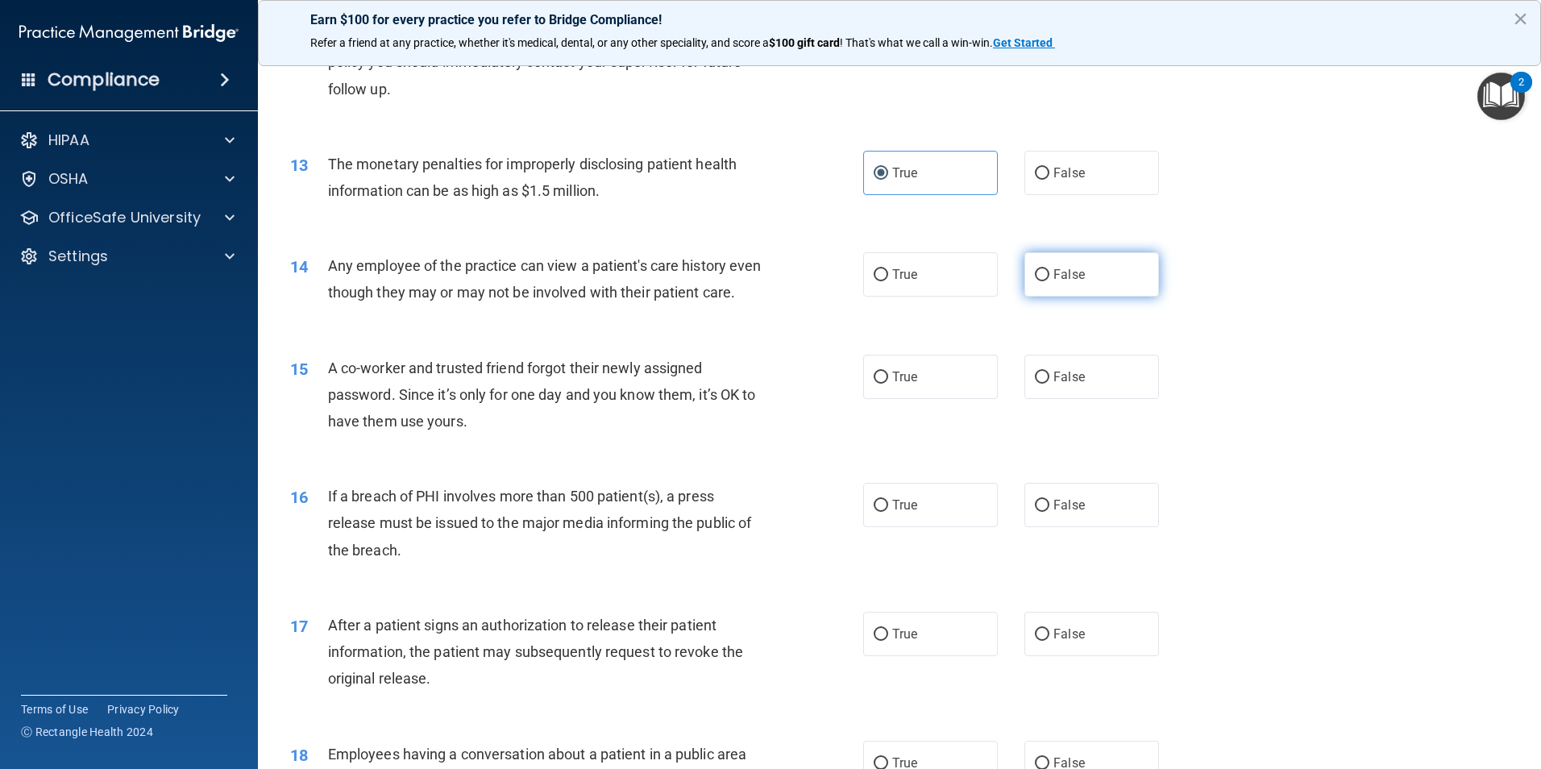
click at [1054, 281] on span "False" at bounding box center [1069, 274] width 31 height 15
click at [1049, 281] on input "False" at bounding box center [1042, 275] width 15 height 12
radio input "true"
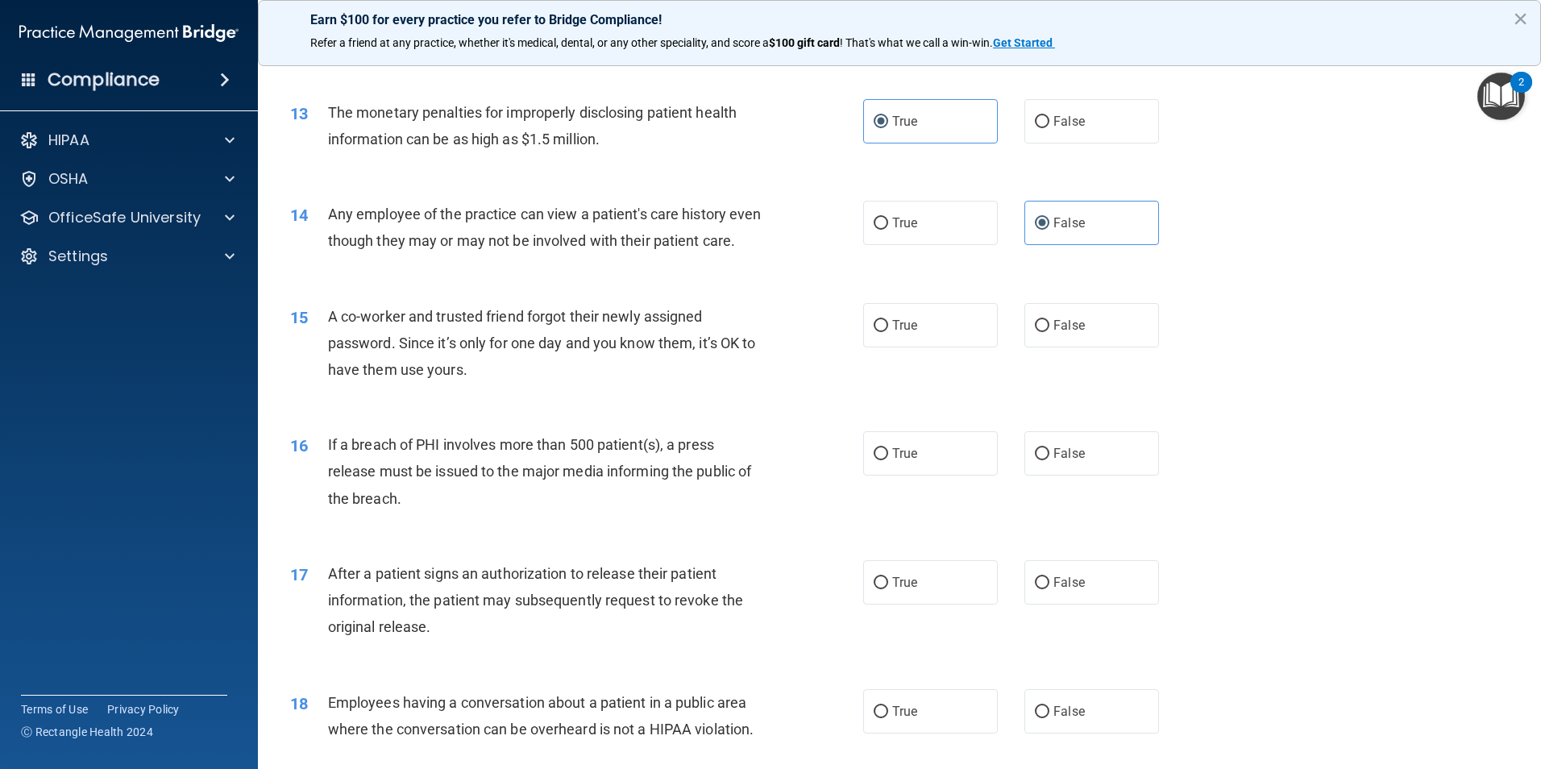
scroll to position [1451, 0]
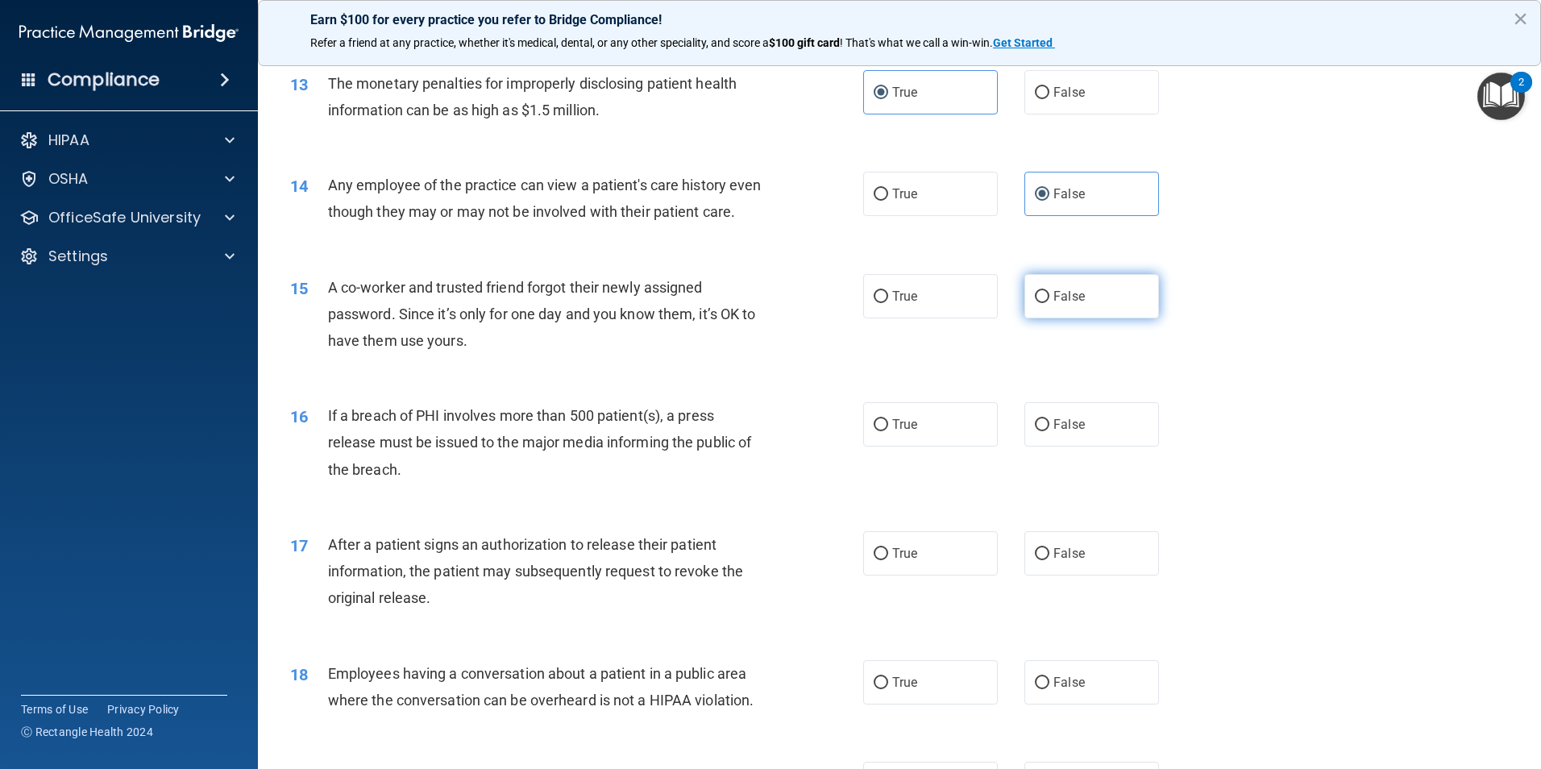
click at [1099, 318] on label "False" at bounding box center [1092, 296] width 135 height 44
click at [1050, 303] on input "False" at bounding box center [1042, 297] width 15 height 12
radio input "true"
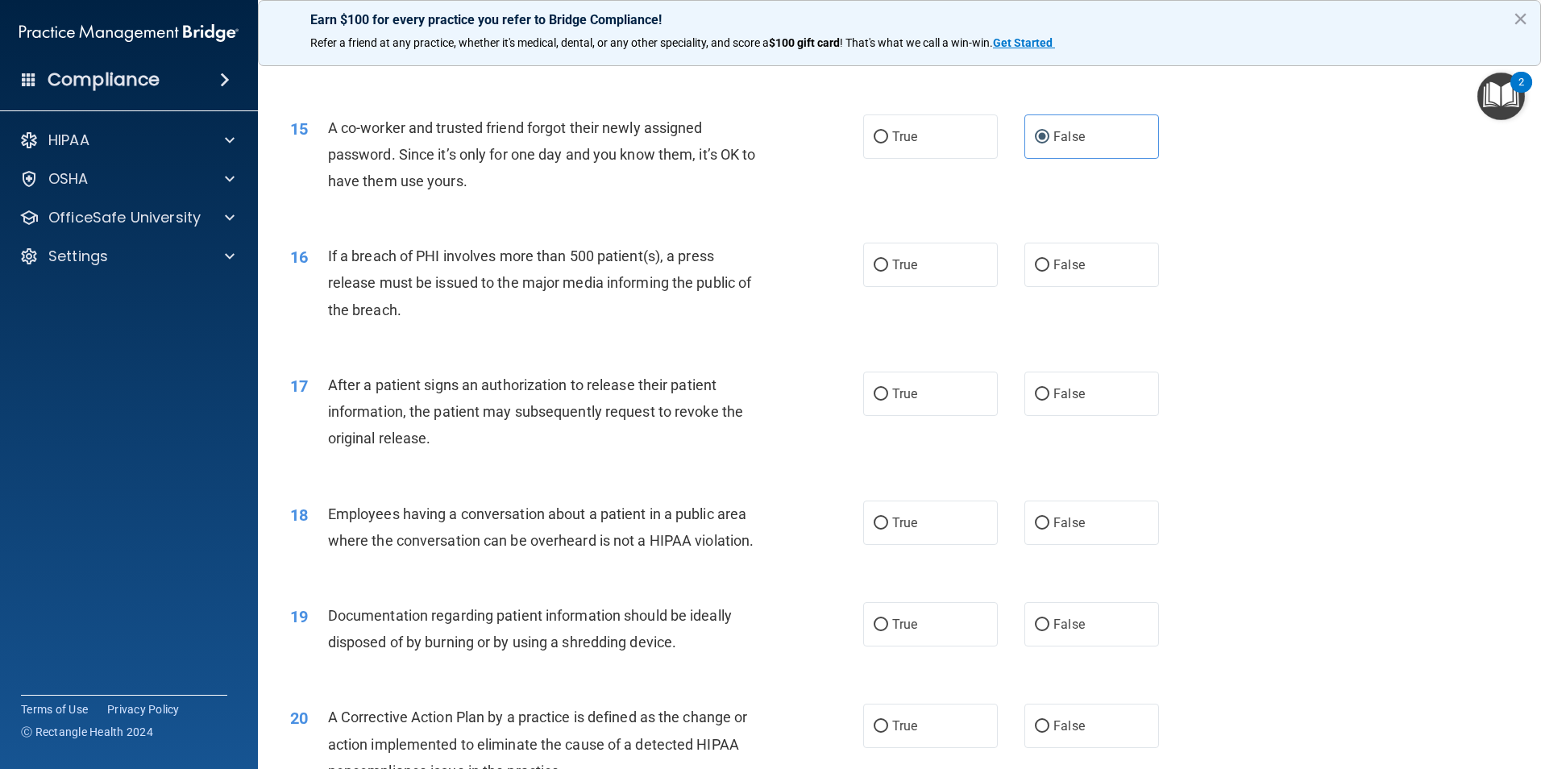
scroll to position [1612, 0]
click at [934, 285] on label "True" at bounding box center [930, 263] width 135 height 44
click at [888, 270] on input "True" at bounding box center [881, 264] width 15 height 12
radio input "true"
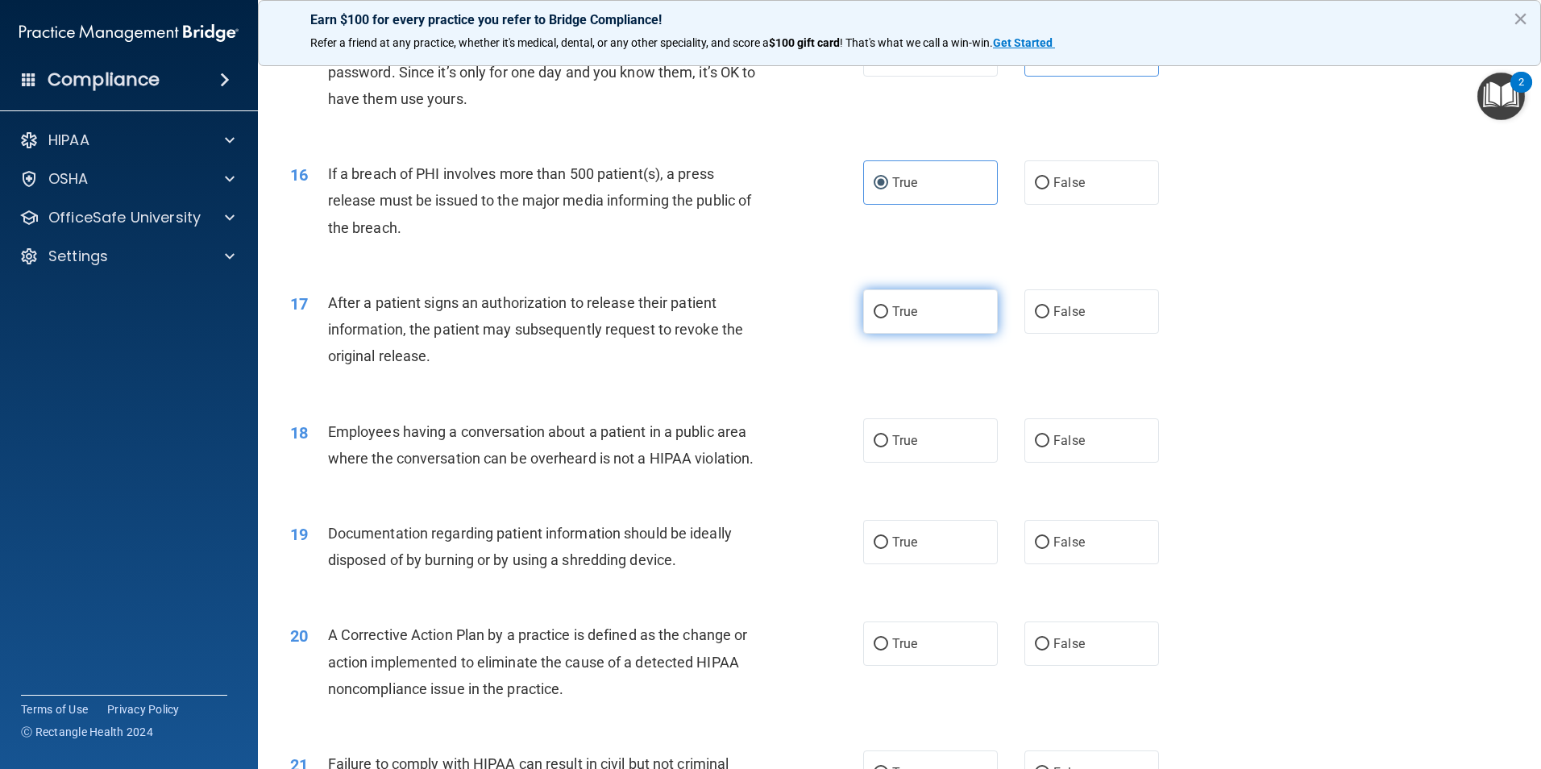
click at [913, 334] on label "True" at bounding box center [930, 311] width 135 height 44
click at [888, 318] on input "True" at bounding box center [881, 312] width 15 height 12
radio input "true"
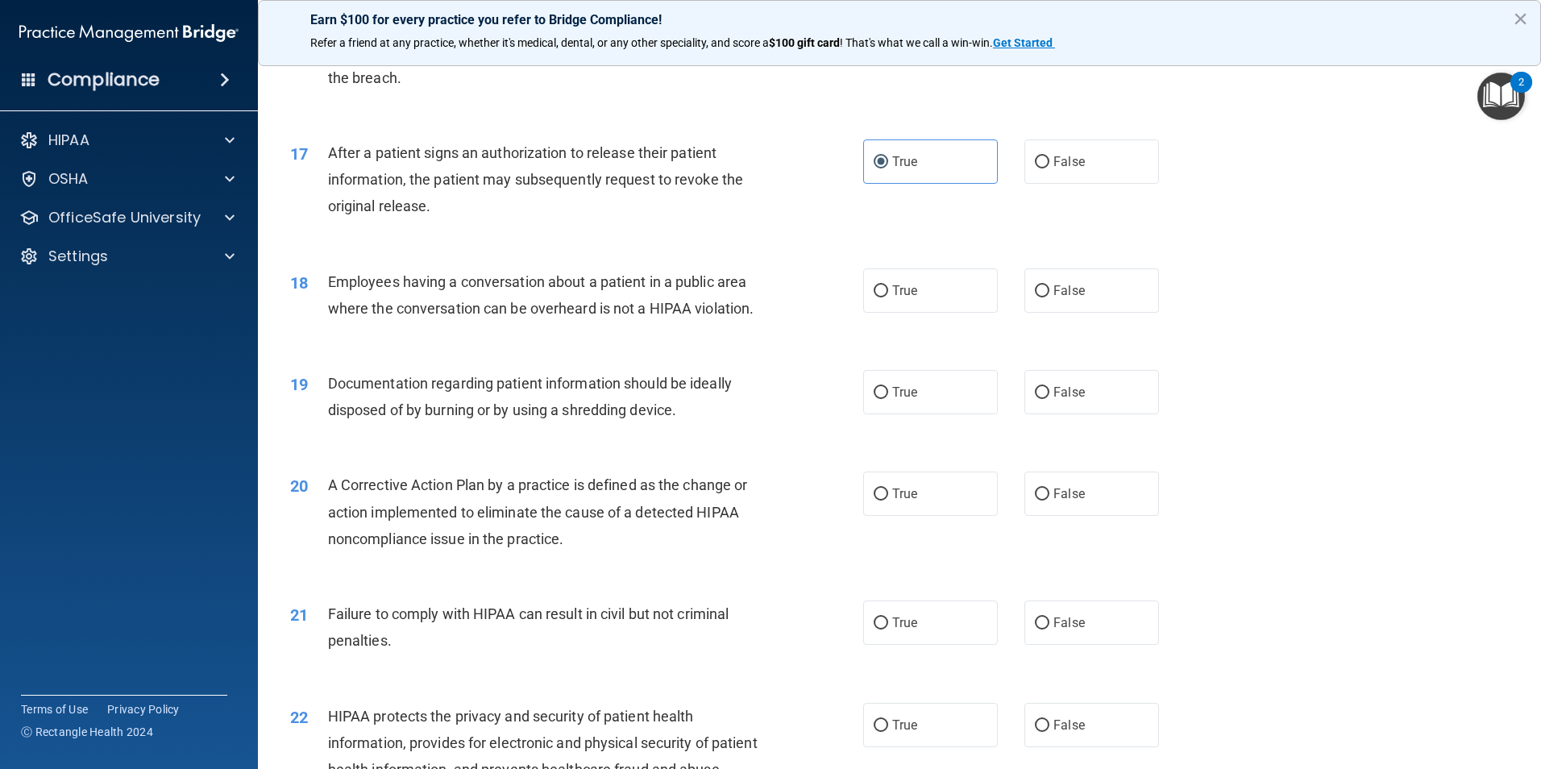
scroll to position [1854, 0]
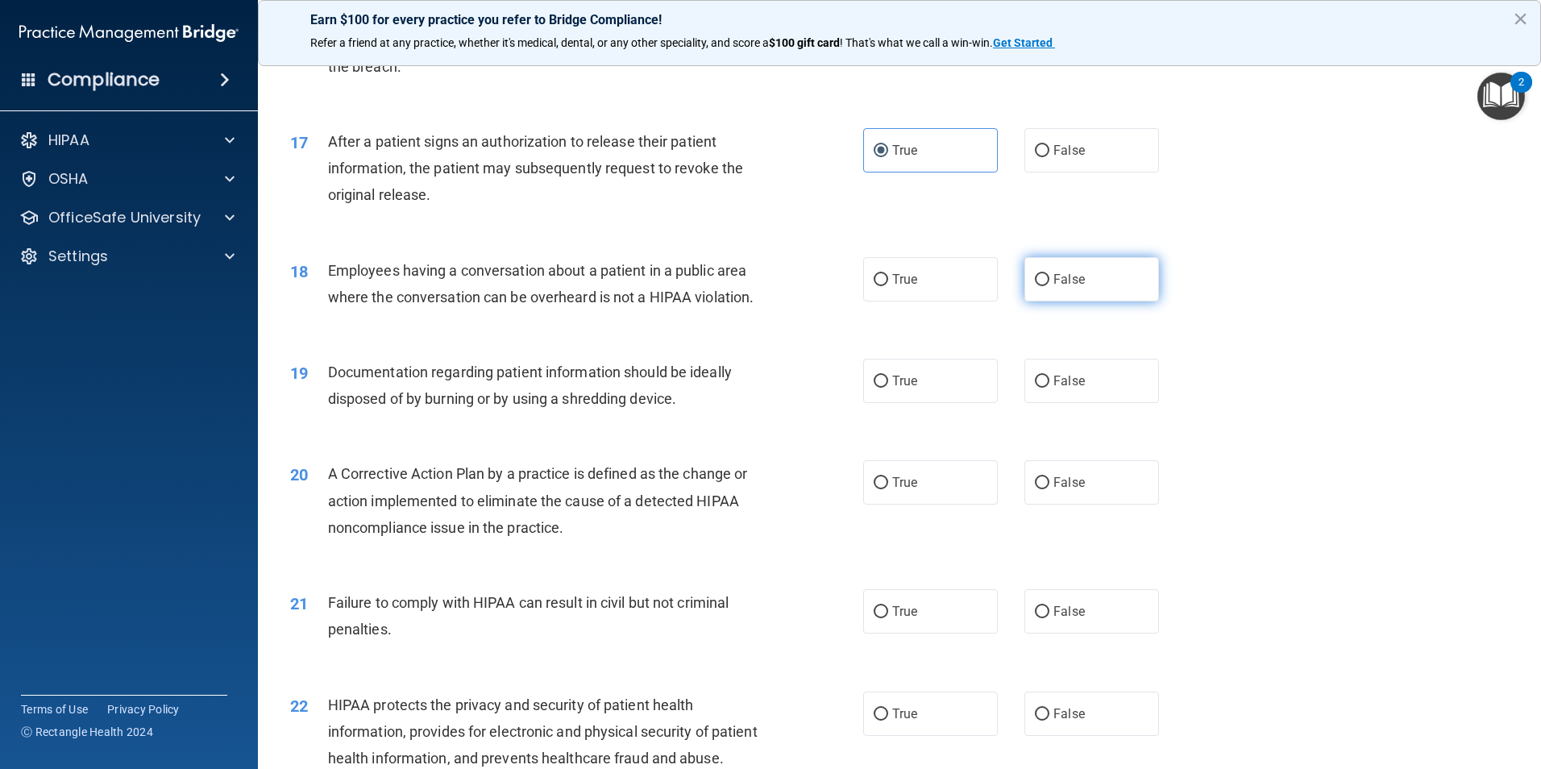
click at [1059, 287] on span "False" at bounding box center [1069, 279] width 31 height 15
click at [1050, 286] on input "False" at bounding box center [1042, 280] width 15 height 12
radio input "true"
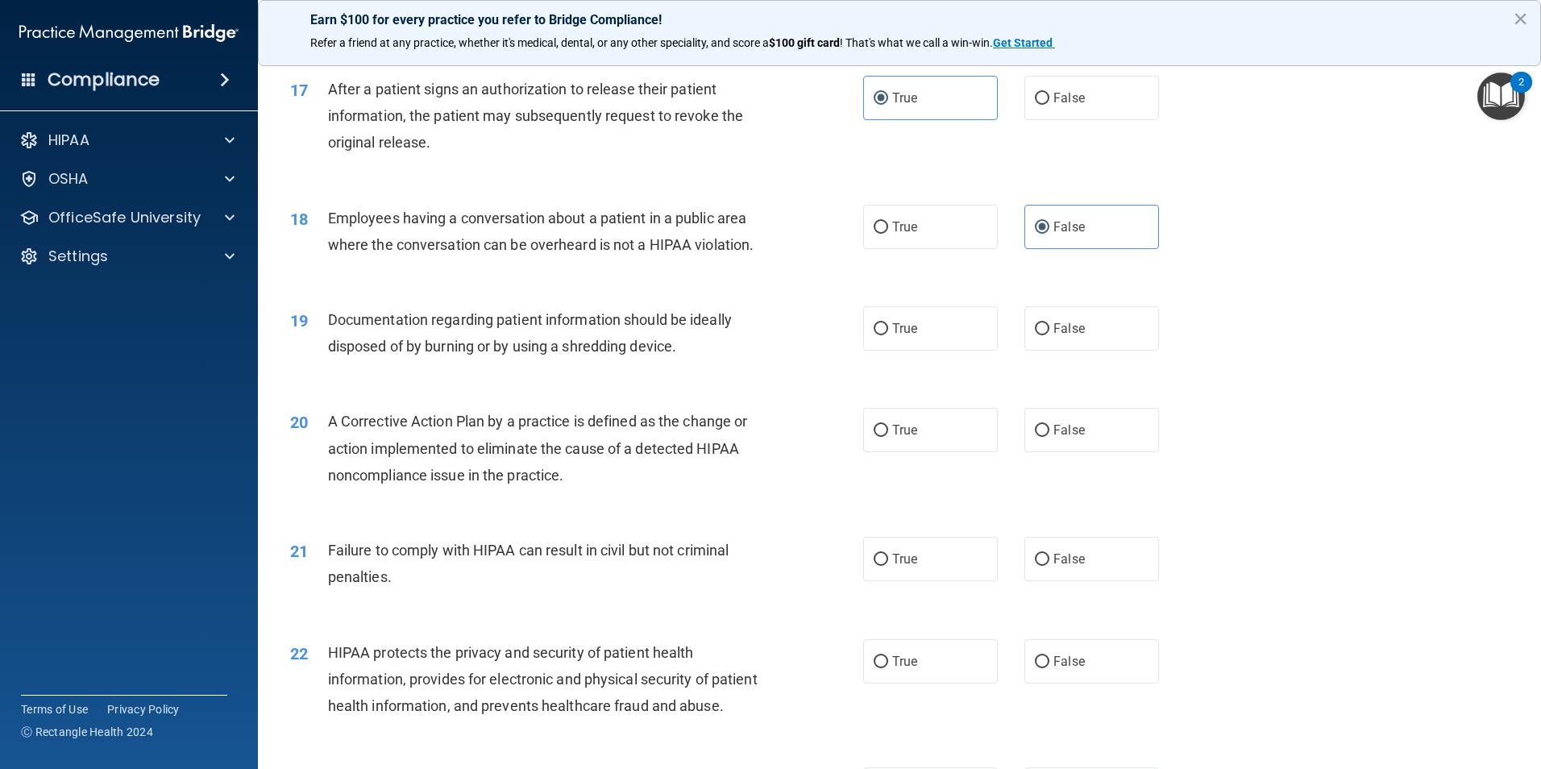
scroll to position [1935, 0]
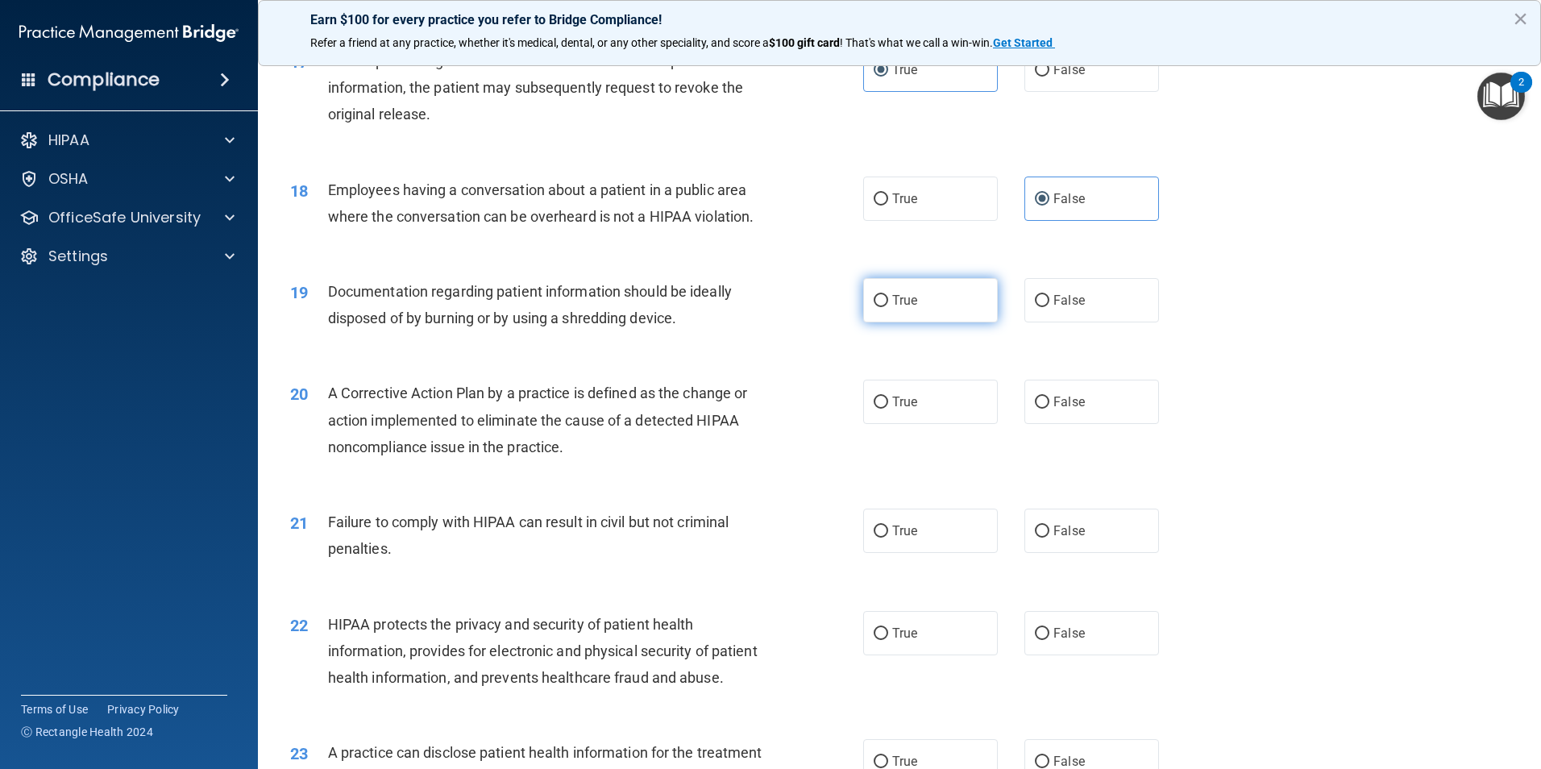
click at [950, 322] on label "True" at bounding box center [930, 300] width 135 height 44
click at [888, 307] on input "True" at bounding box center [881, 301] width 15 height 12
radio input "true"
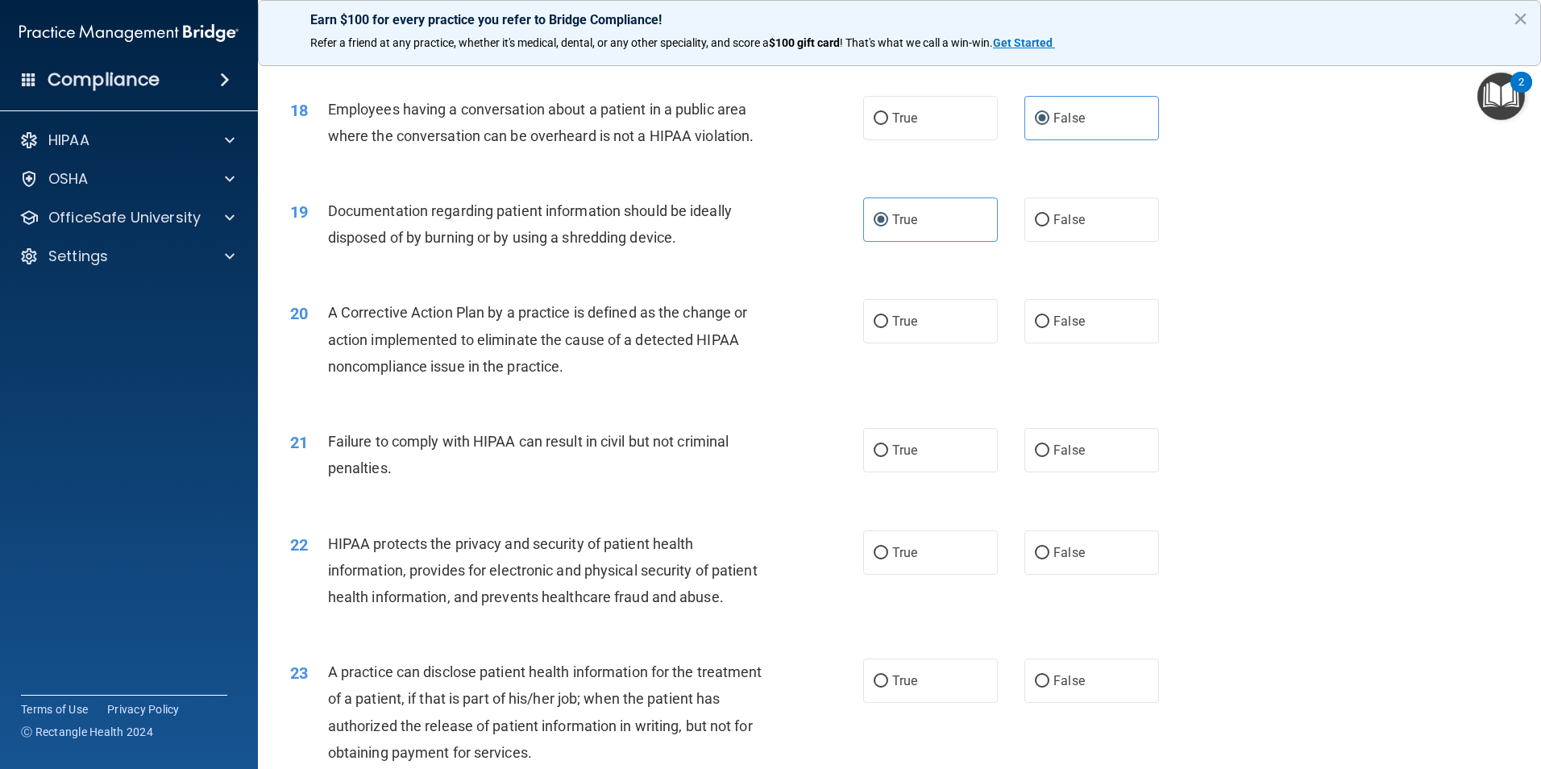
scroll to position [2096, 0]
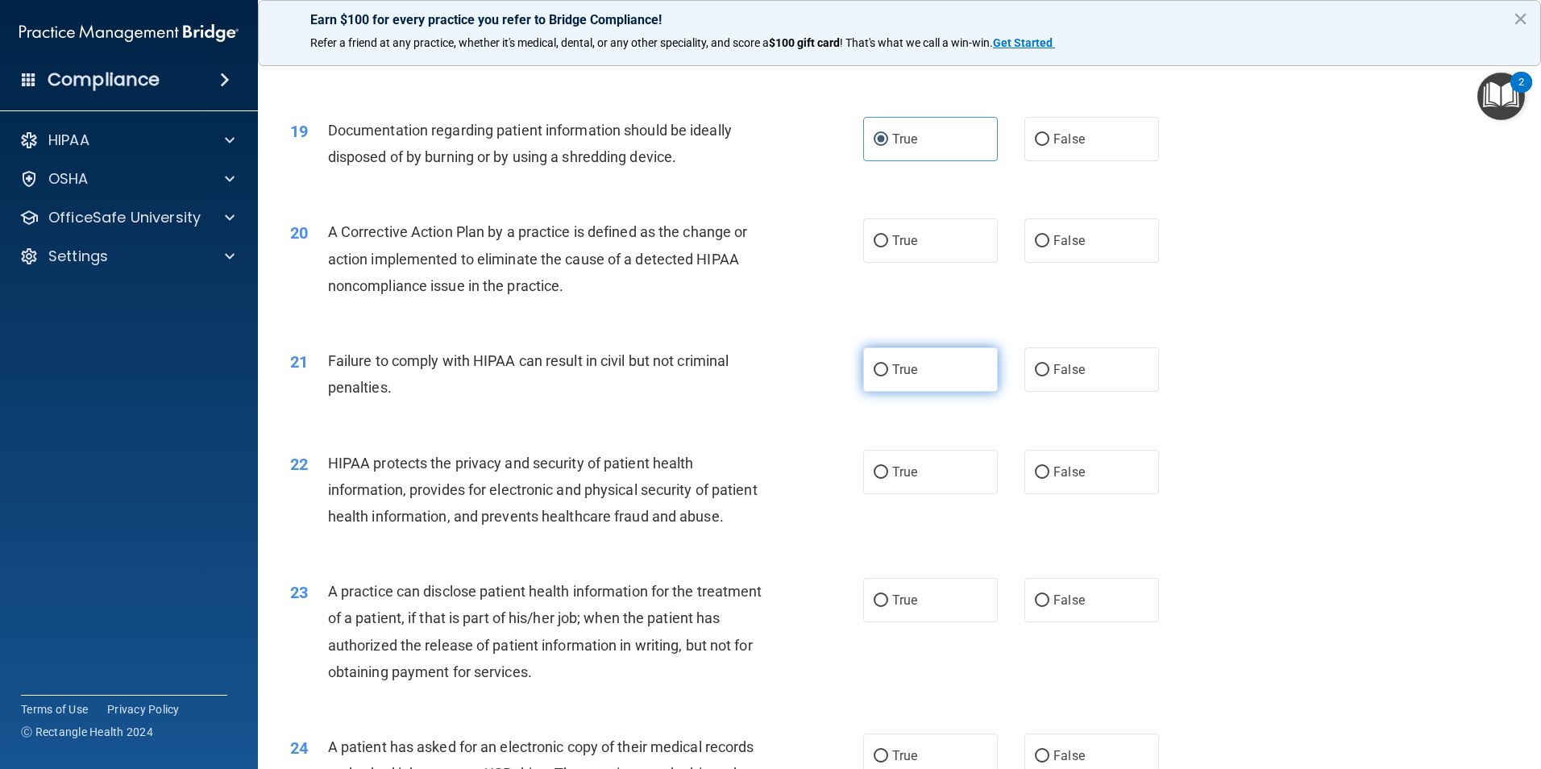
click at [921, 392] on label "True" at bounding box center [930, 369] width 135 height 44
click at [888, 376] on input "True" at bounding box center [881, 370] width 15 height 12
radio input "true"
click at [909, 248] on span "True" at bounding box center [904, 240] width 25 height 15
click at [888, 248] on input "True" at bounding box center [881, 241] width 15 height 12
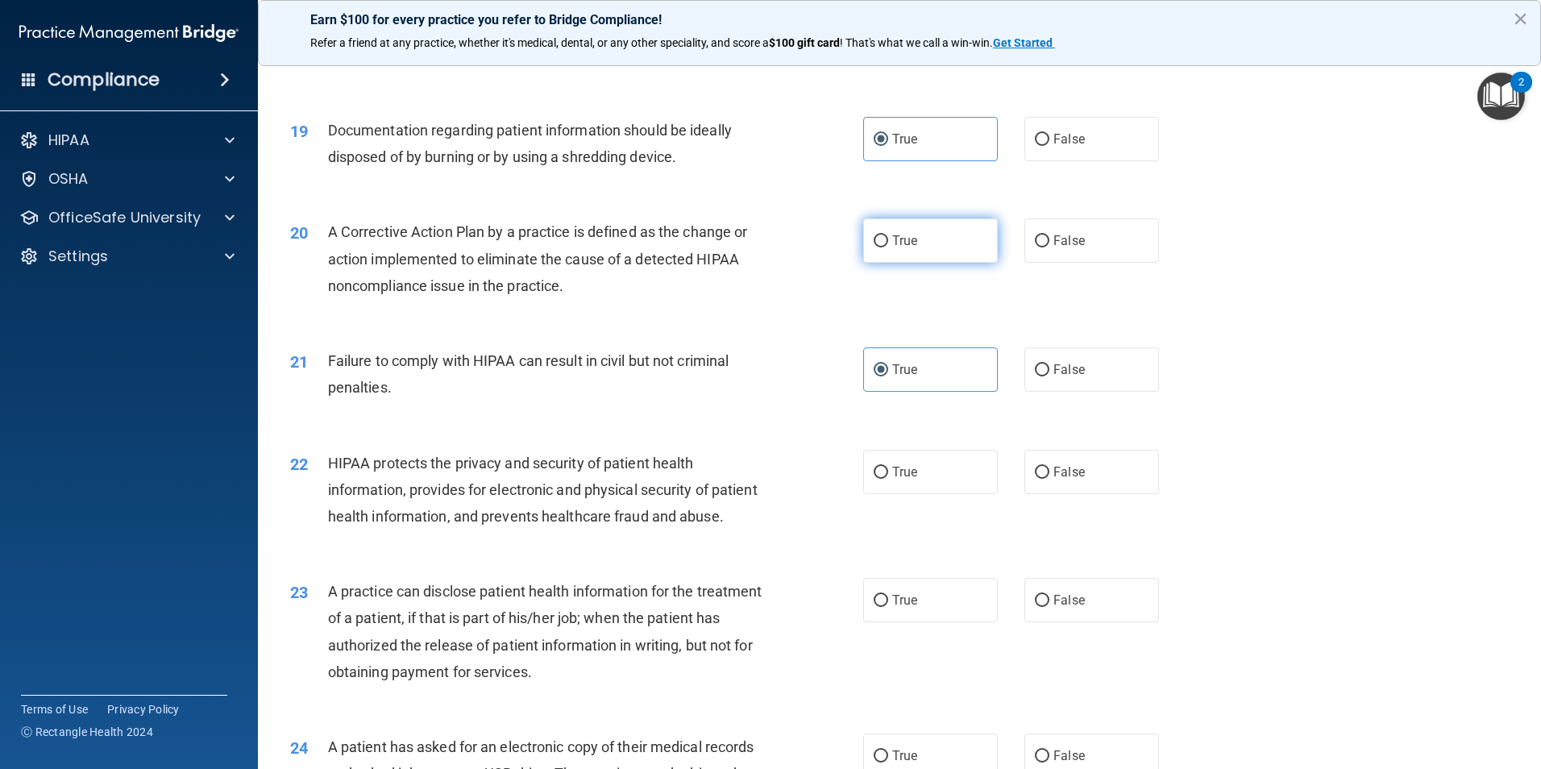
radio input "true"
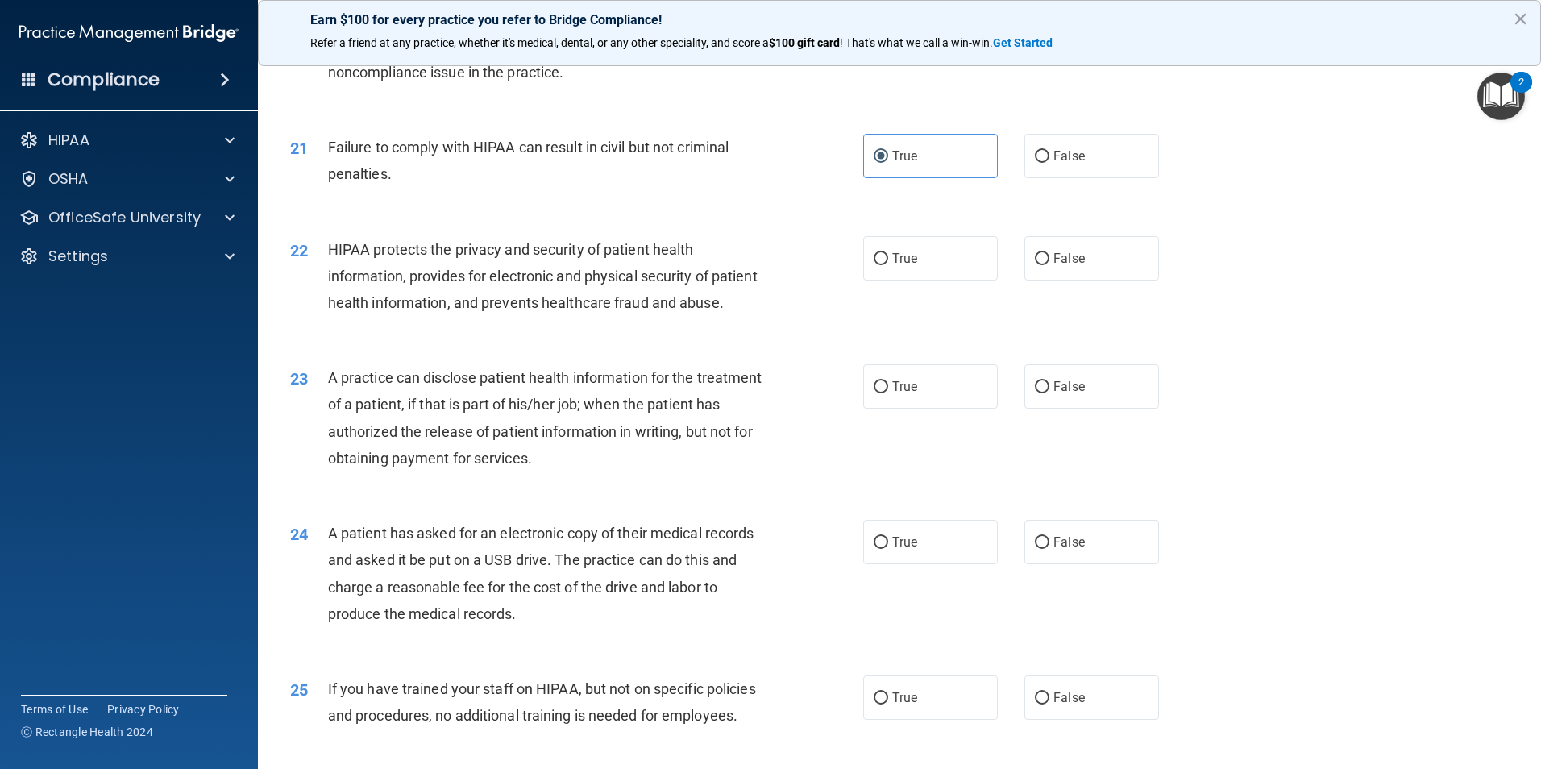
scroll to position [2338, 0]
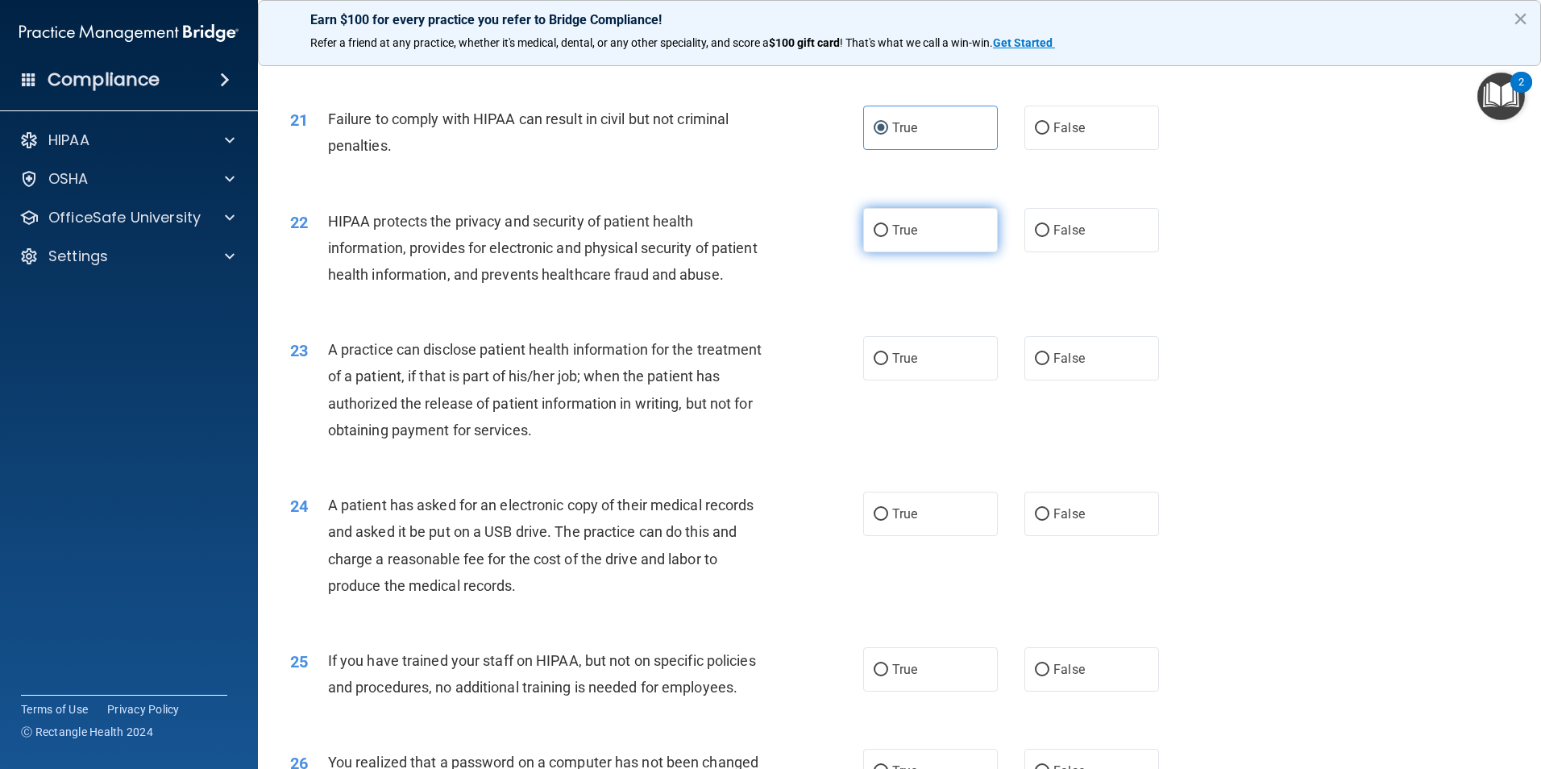
click at [913, 252] on label "True" at bounding box center [930, 230] width 135 height 44
click at [888, 237] on input "True" at bounding box center [881, 231] width 15 height 12
radio input "true"
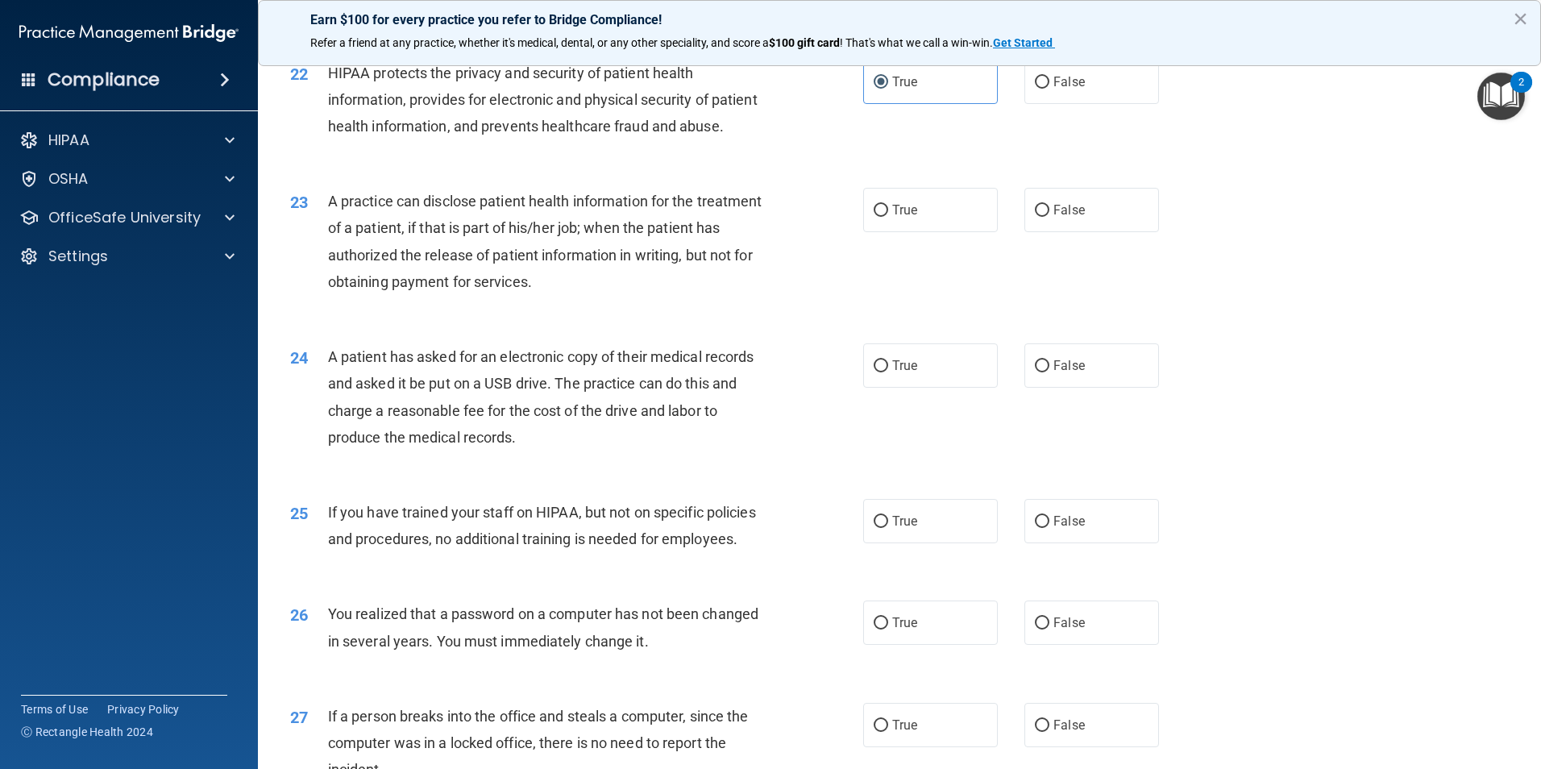
scroll to position [2499, 0]
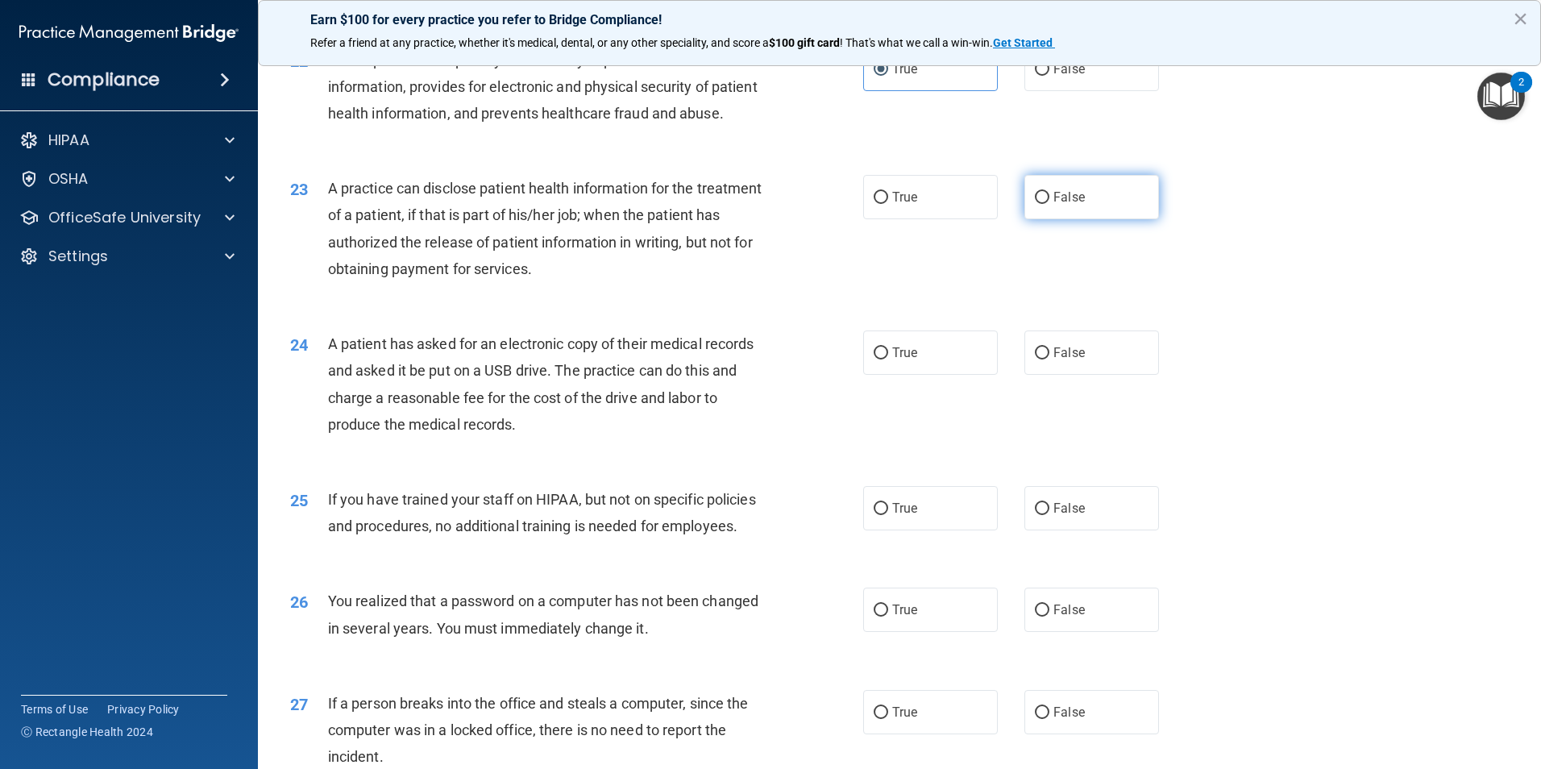
click at [1057, 205] on span "False" at bounding box center [1069, 196] width 31 height 15
click at [1050, 204] on input "False" at bounding box center [1042, 198] width 15 height 12
radio input "true"
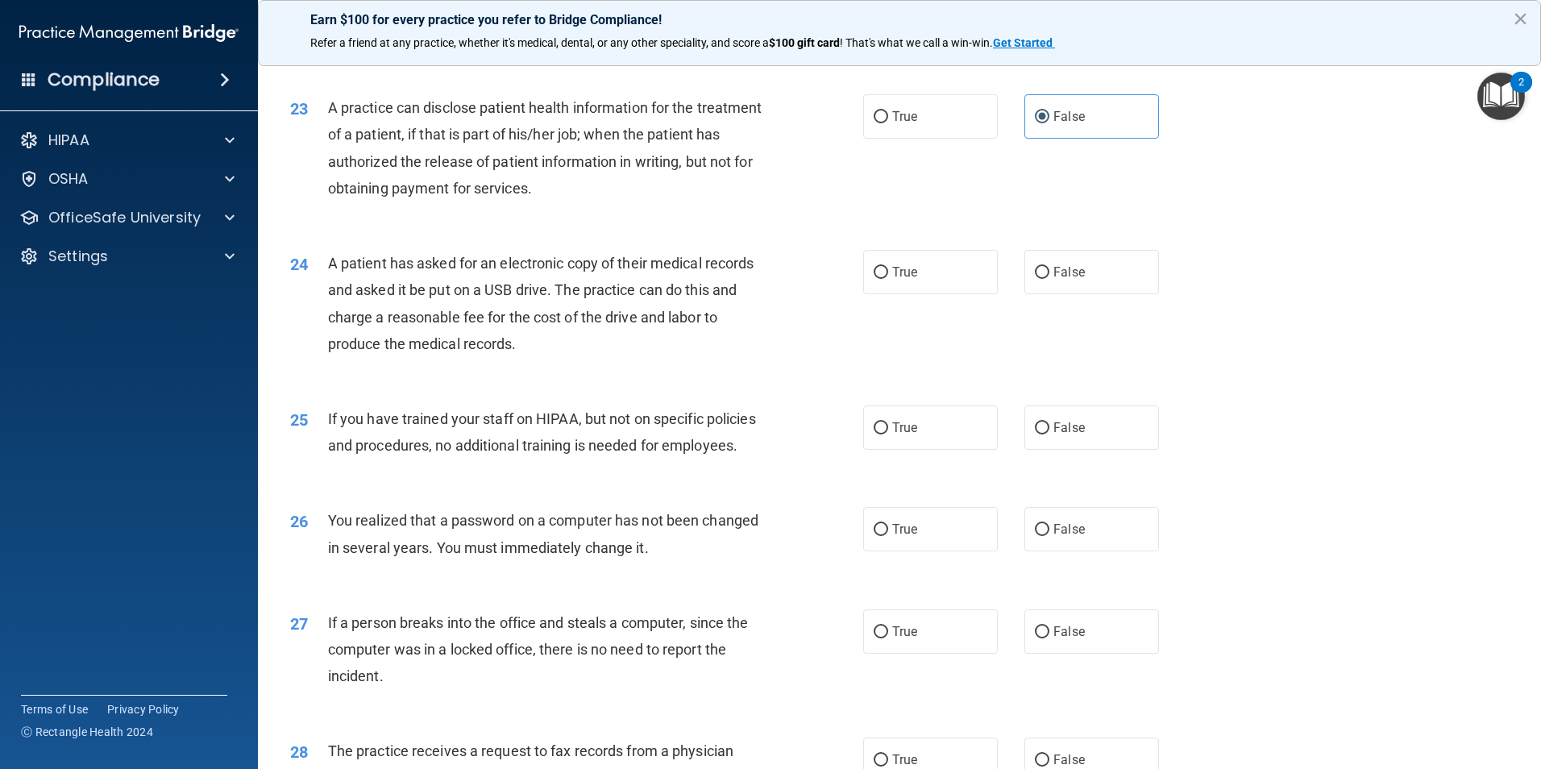
scroll to position [2660, 0]
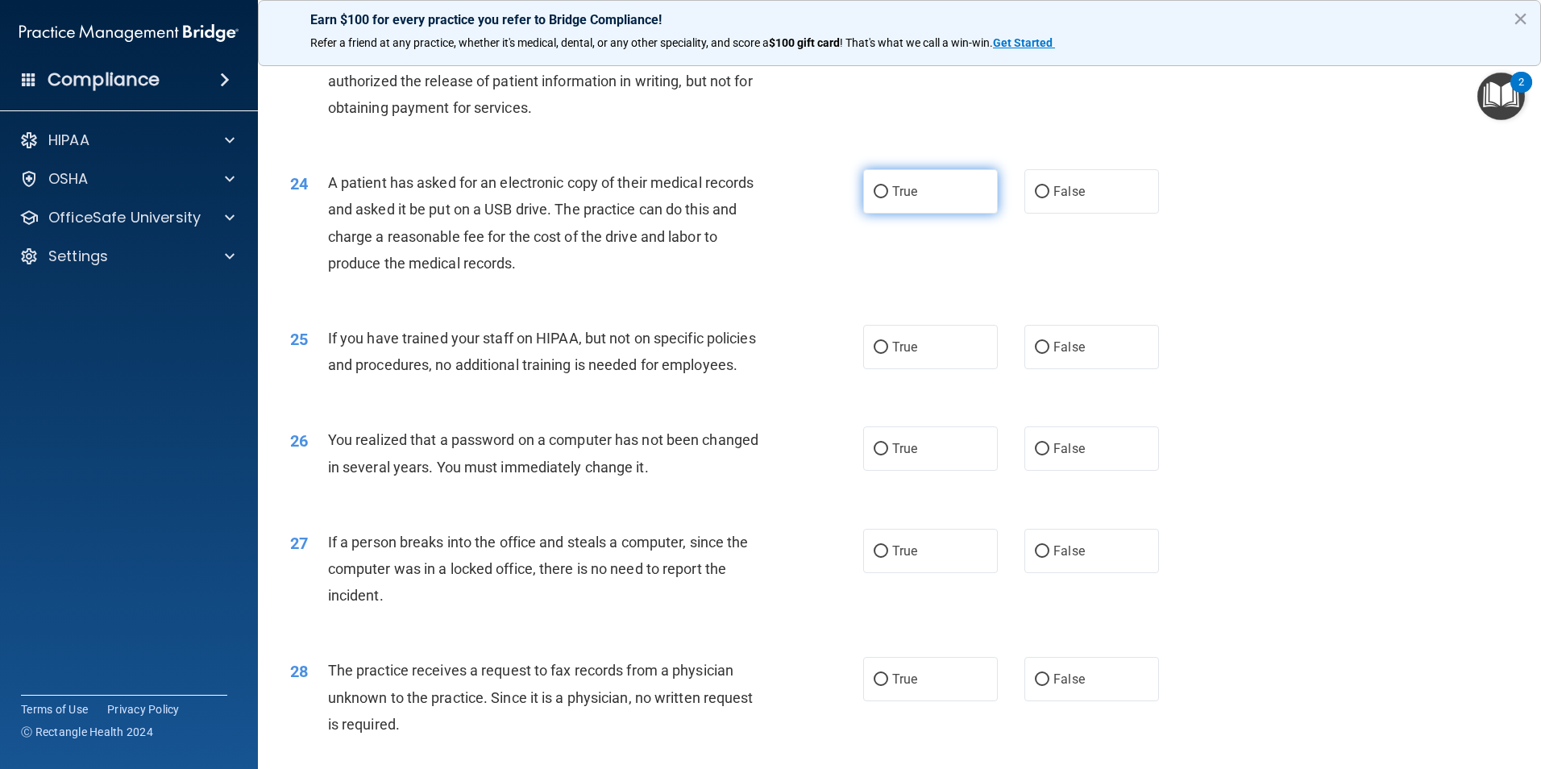
click at [879, 198] on input "True" at bounding box center [881, 192] width 15 height 12
radio input "true"
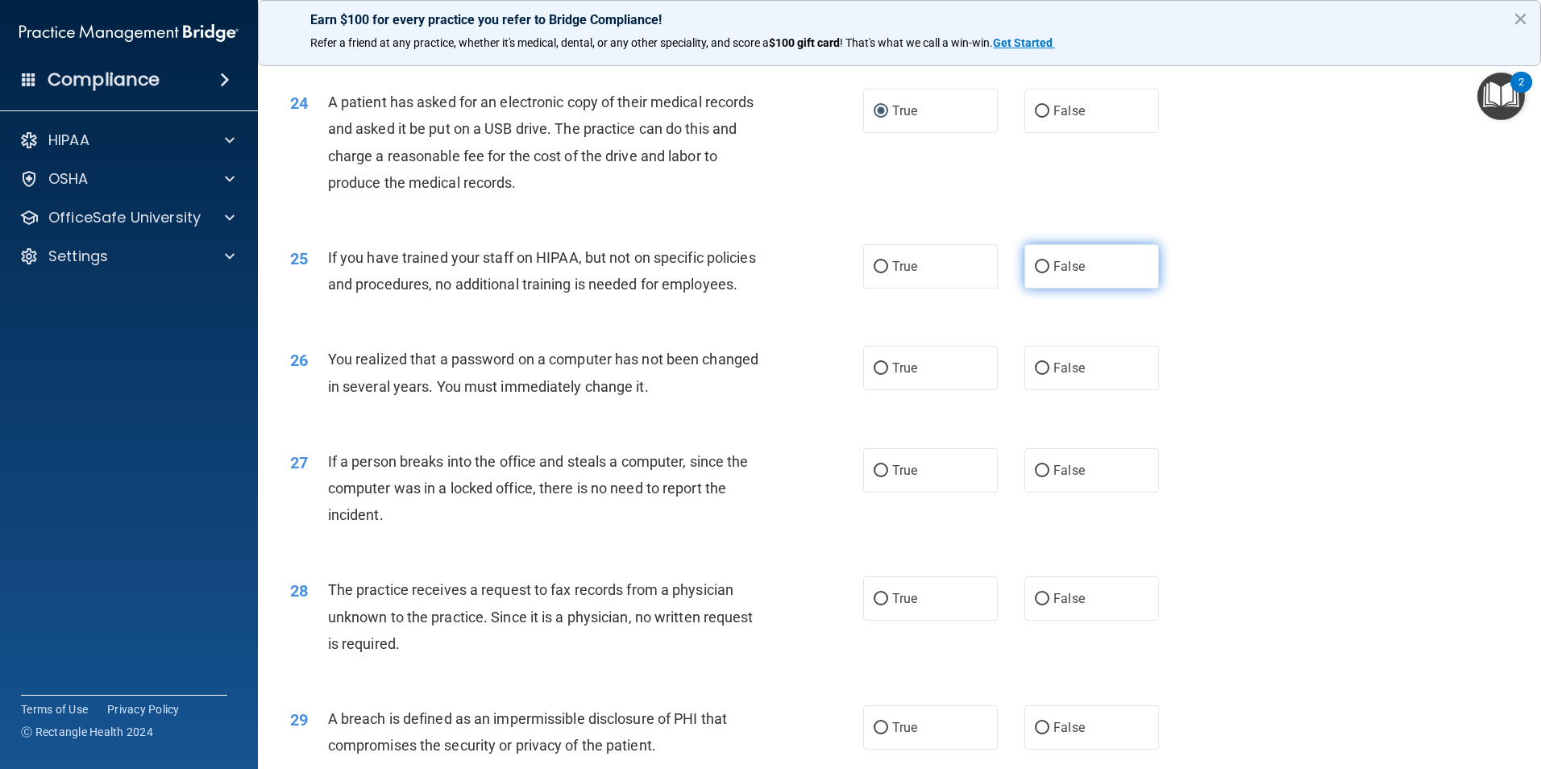
click at [1054, 274] on span "False" at bounding box center [1069, 266] width 31 height 15
click at [1050, 273] on input "False" at bounding box center [1042, 267] width 15 height 12
radio input "true"
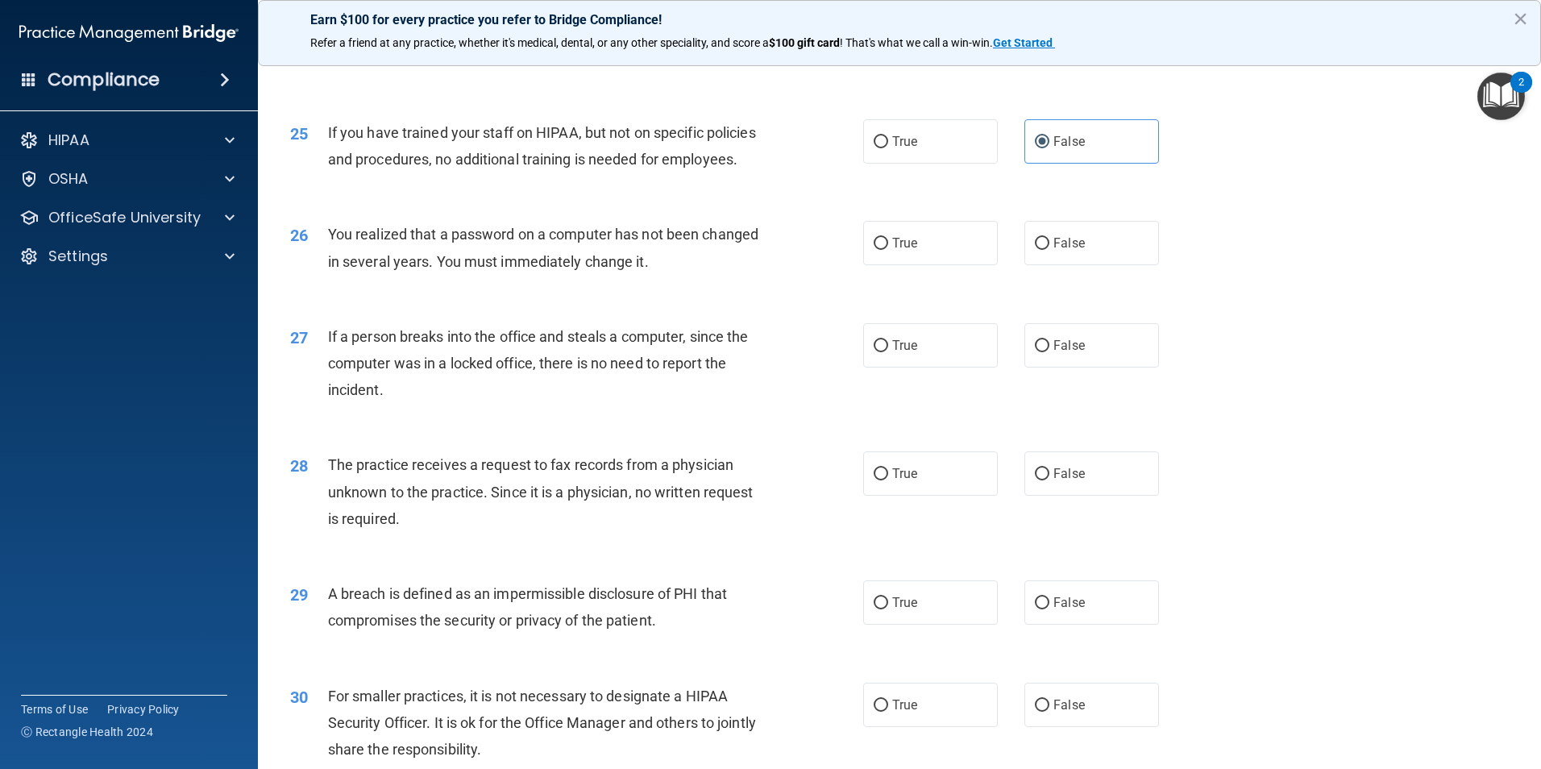
scroll to position [2902, 0]
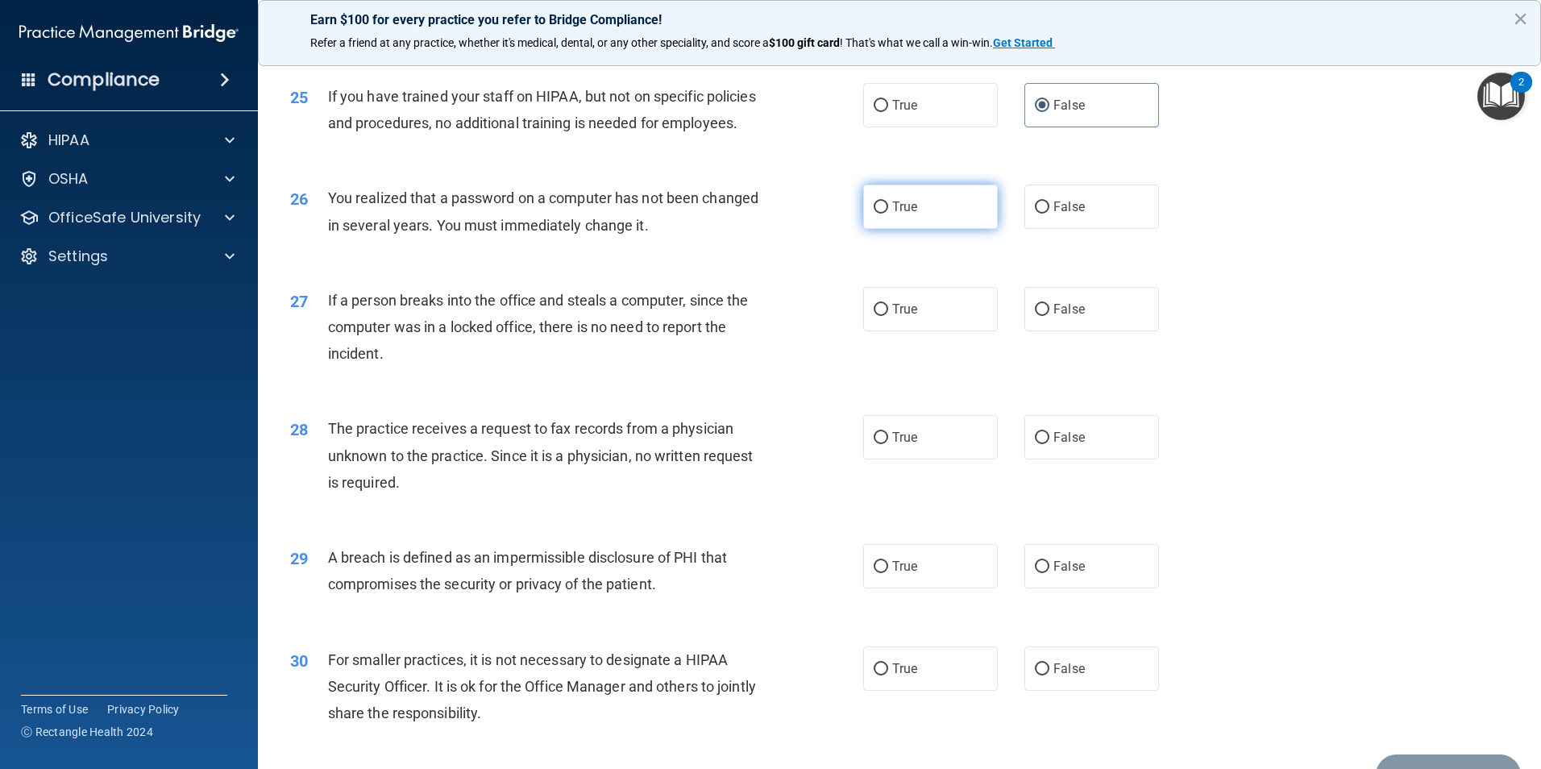
click at [896, 214] on span "True" at bounding box center [904, 206] width 25 height 15
click at [888, 214] on input "True" at bounding box center [881, 208] width 15 height 12
radio input "true"
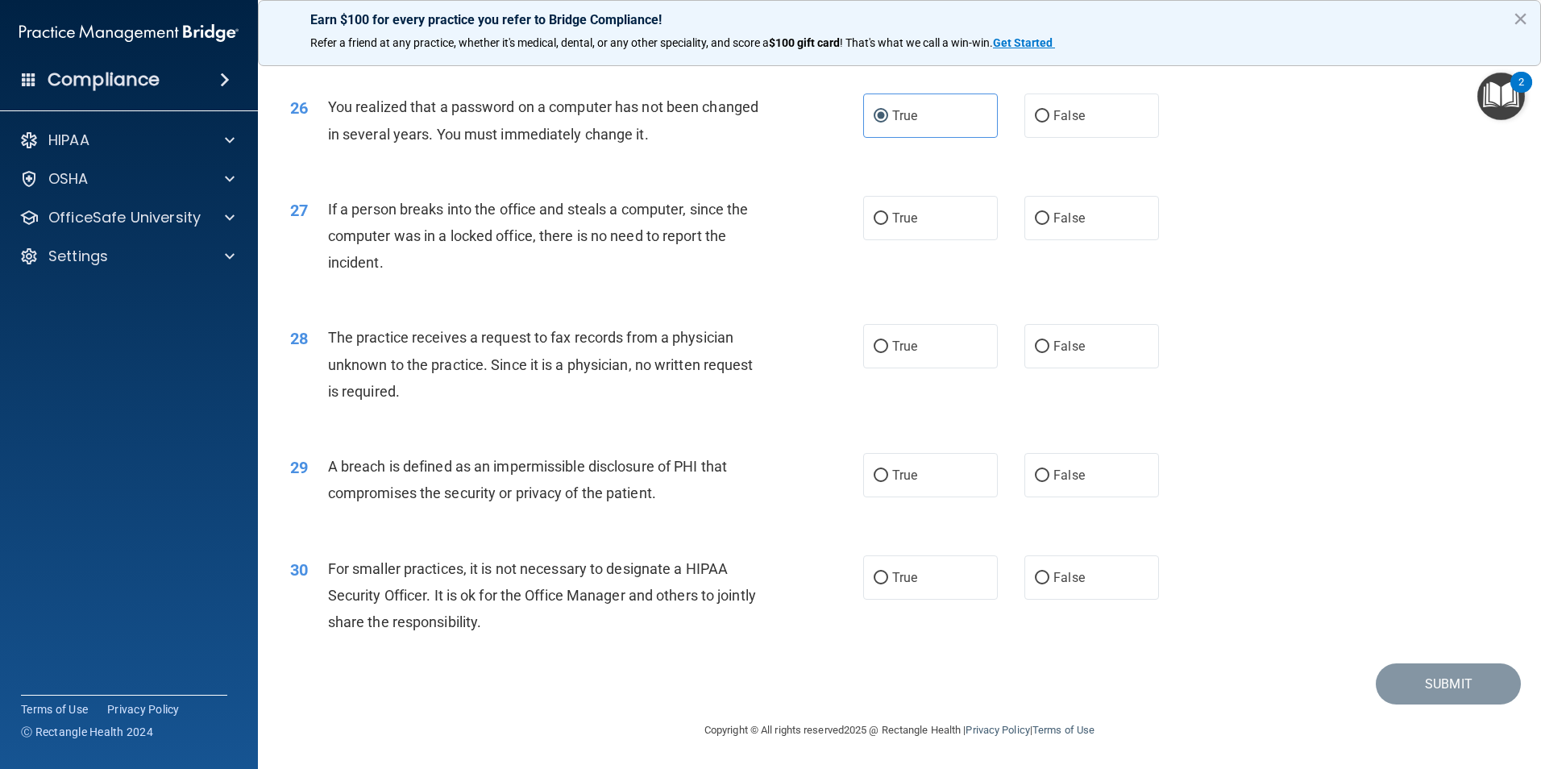
scroll to position [3064, 0]
click at [1026, 234] on label "False" at bounding box center [1092, 218] width 135 height 44
click at [1035, 225] on input "False" at bounding box center [1042, 219] width 15 height 12
radio input "true"
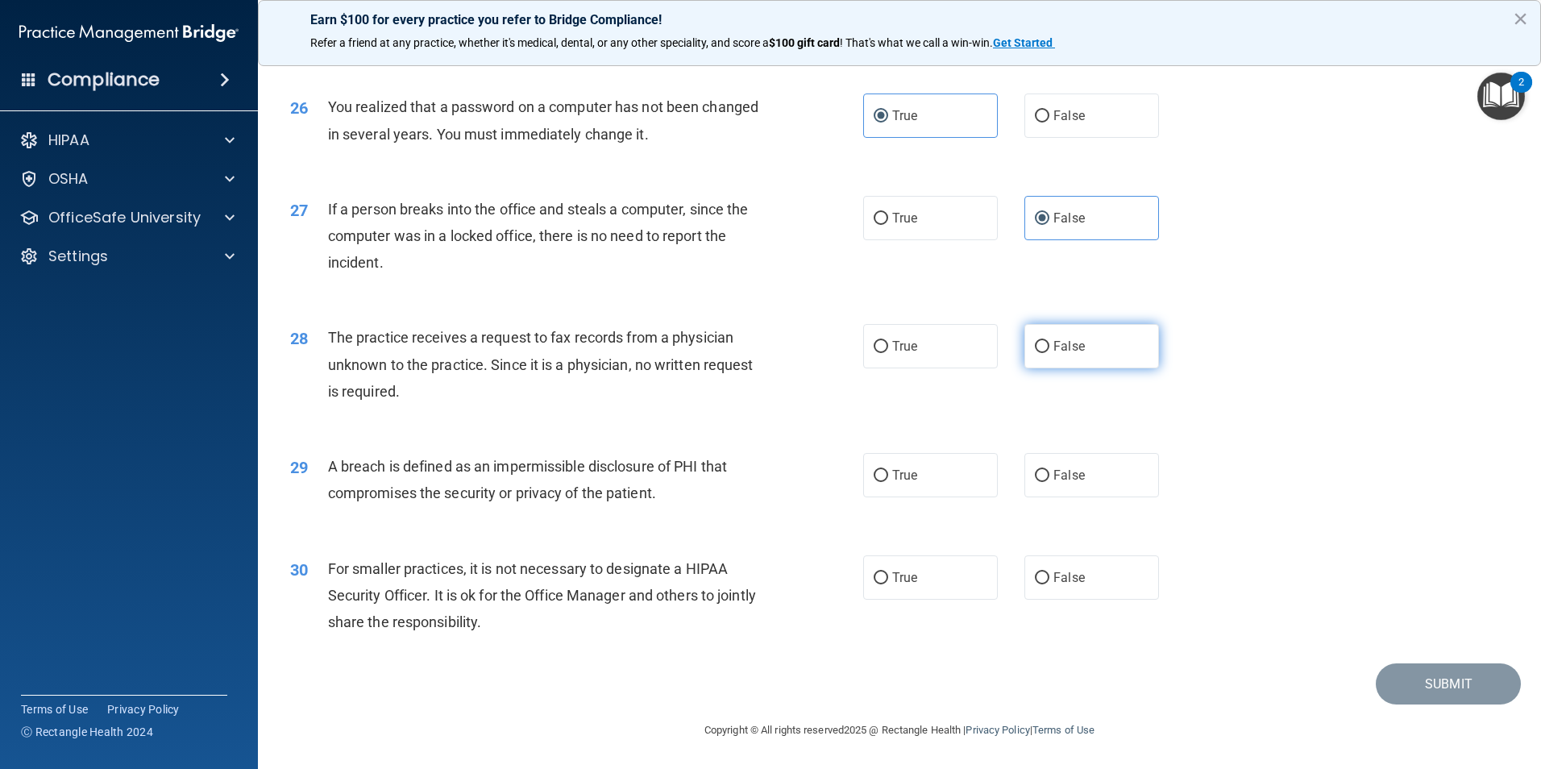
click at [1050, 339] on label "False" at bounding box center [1092, 346] width 135 height 44
click at [1050, 341] on input "False" at bounding box center [1042, 347] width 15 height 12
radio input "true"
click at [901, 467] on label "True" at bounding box center [930, 475] width 135 height 44
click at [888, 470] on input "True" at bounding box center [881, 476] width 15 height 12
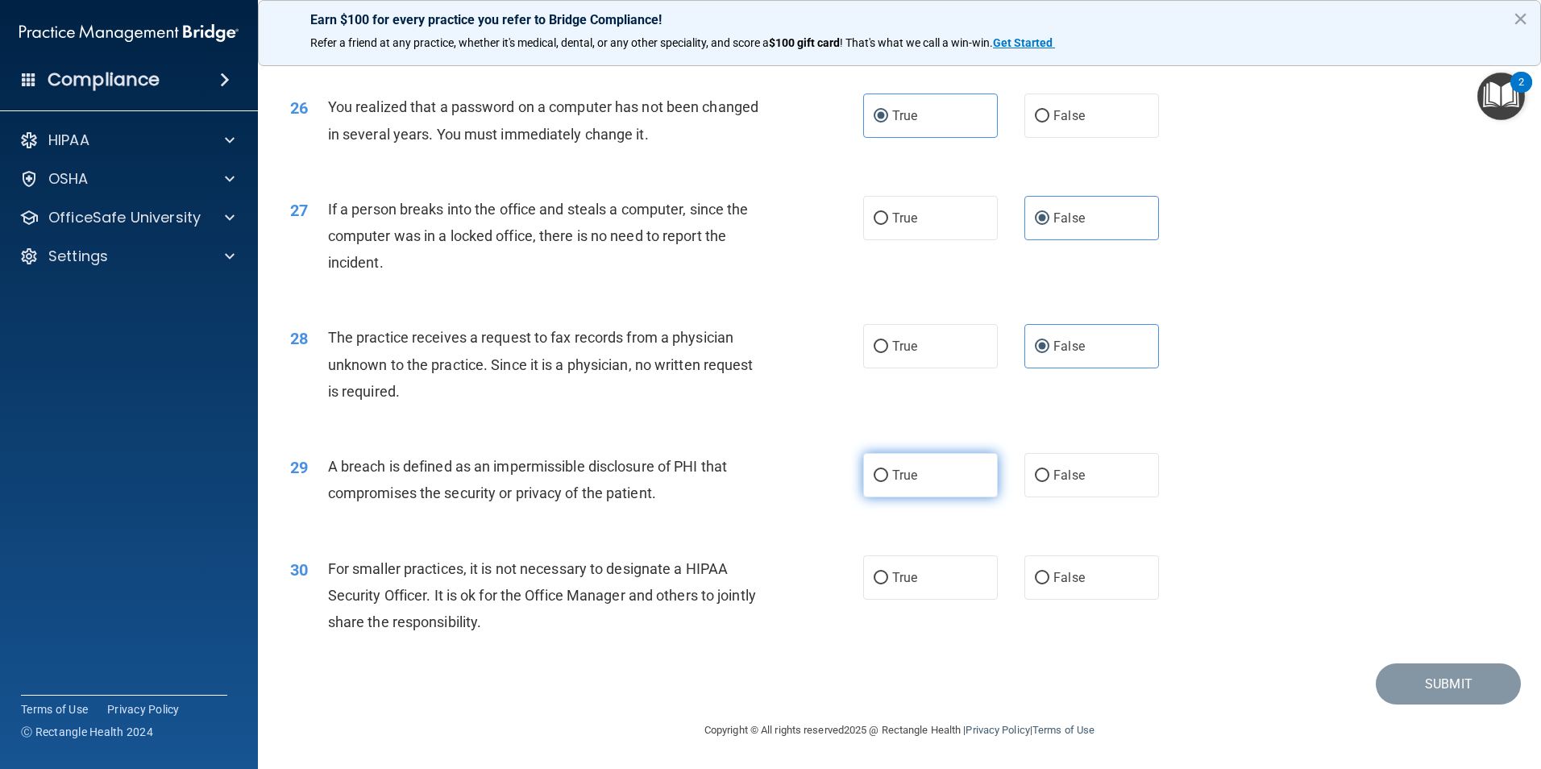
radio input "true"
click at [1059, 582] on span "False" at bounding box center [1069, 577] width 31 height 15
click at [1050, 582] on input "False" at bounding box center [1042, 578] width 15 height 12
radio input "true"
click at [1446, 688] on button "Submit" at bounding box center [1448, 683] width 145 height 41
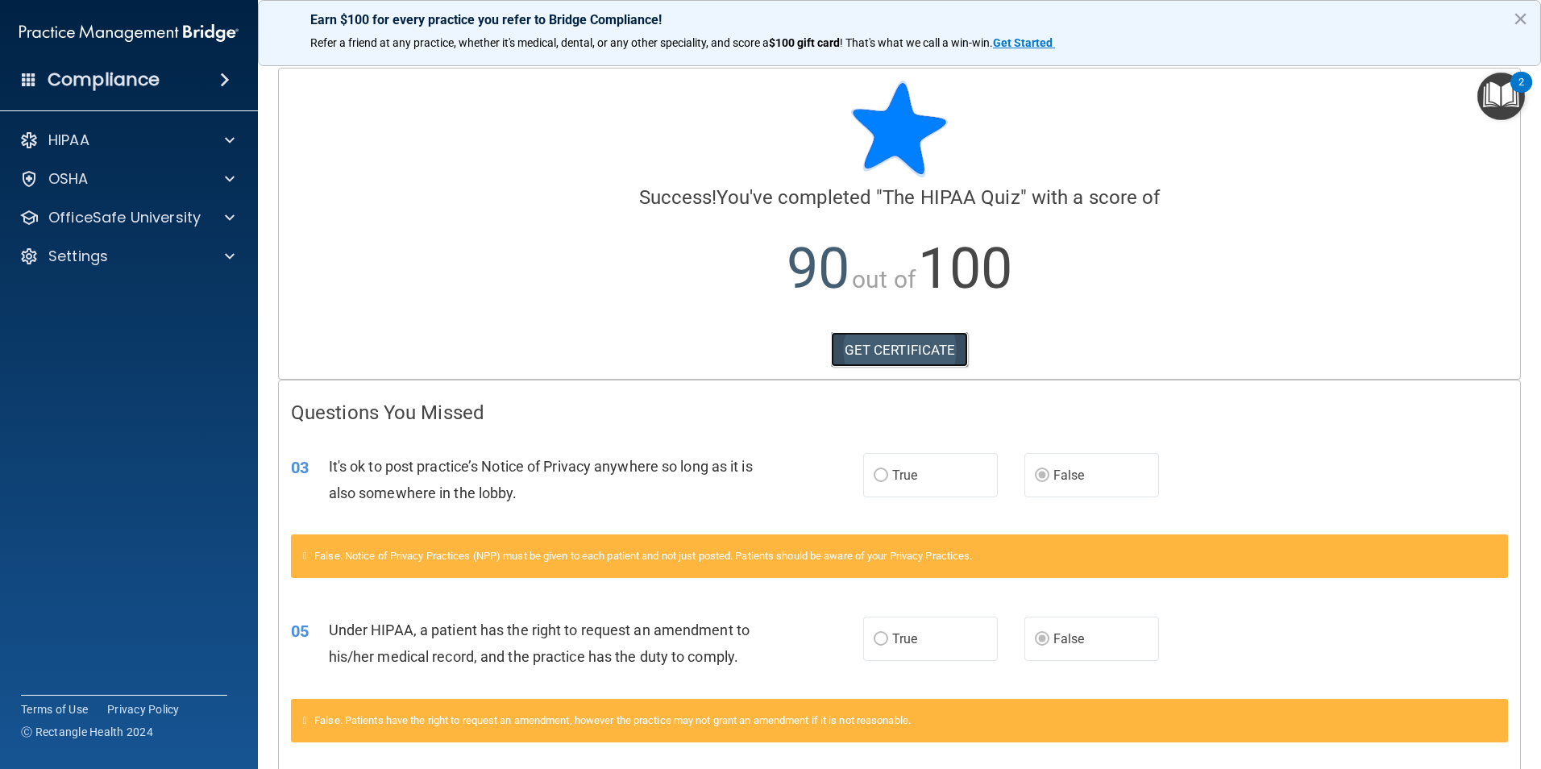
click at [921, 349] on link "GET CERTIFICATE" at bounding box center [900, 349] width 138 height 35
click at [1518, 21] on button "×" at bounding box center [1520, 19] width 15 height 26
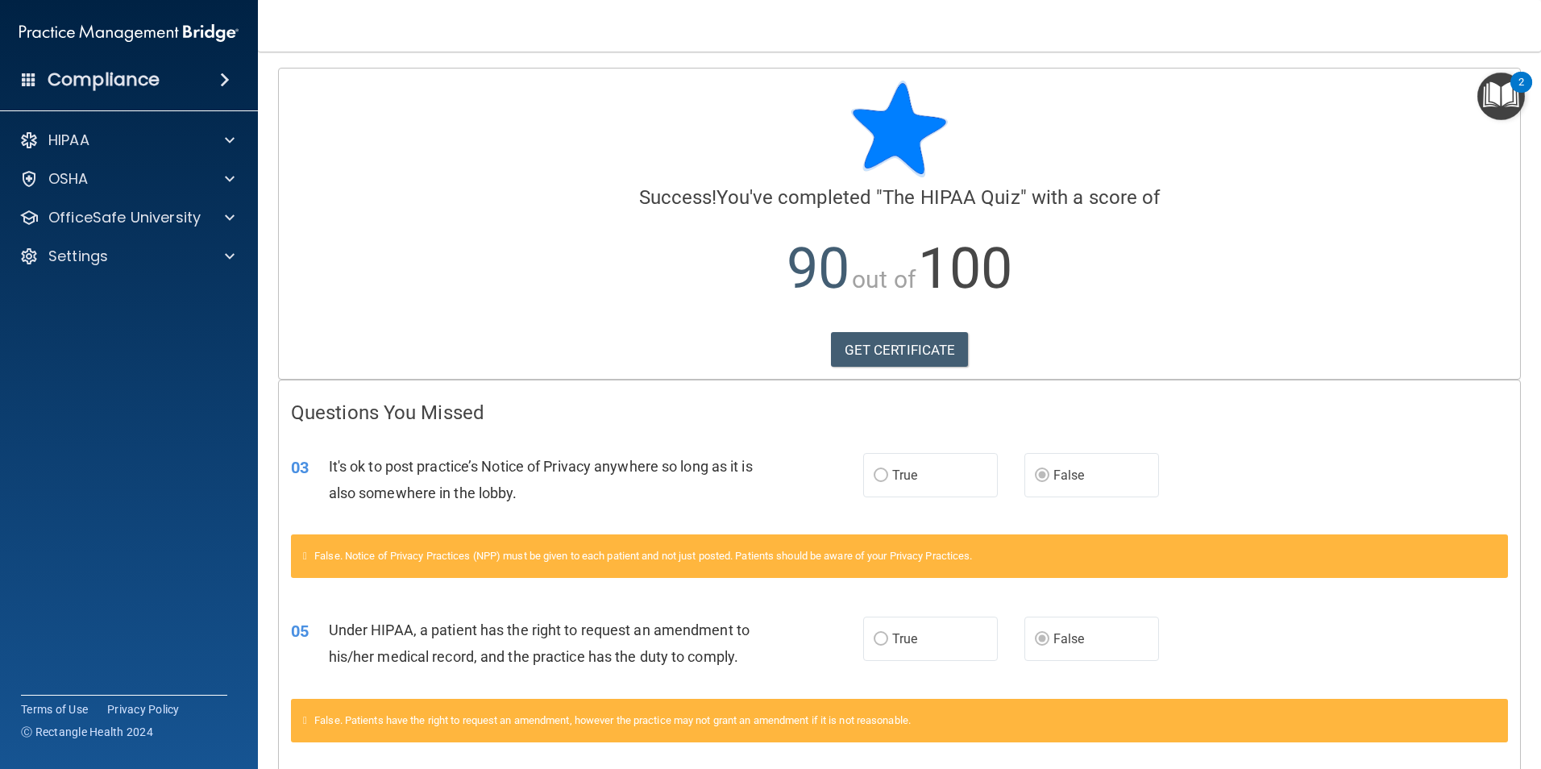
click at [1502, 102] on img "Open Resource Center, 2 new notifications" at bounding box center [1502, 97] width 48 height 48
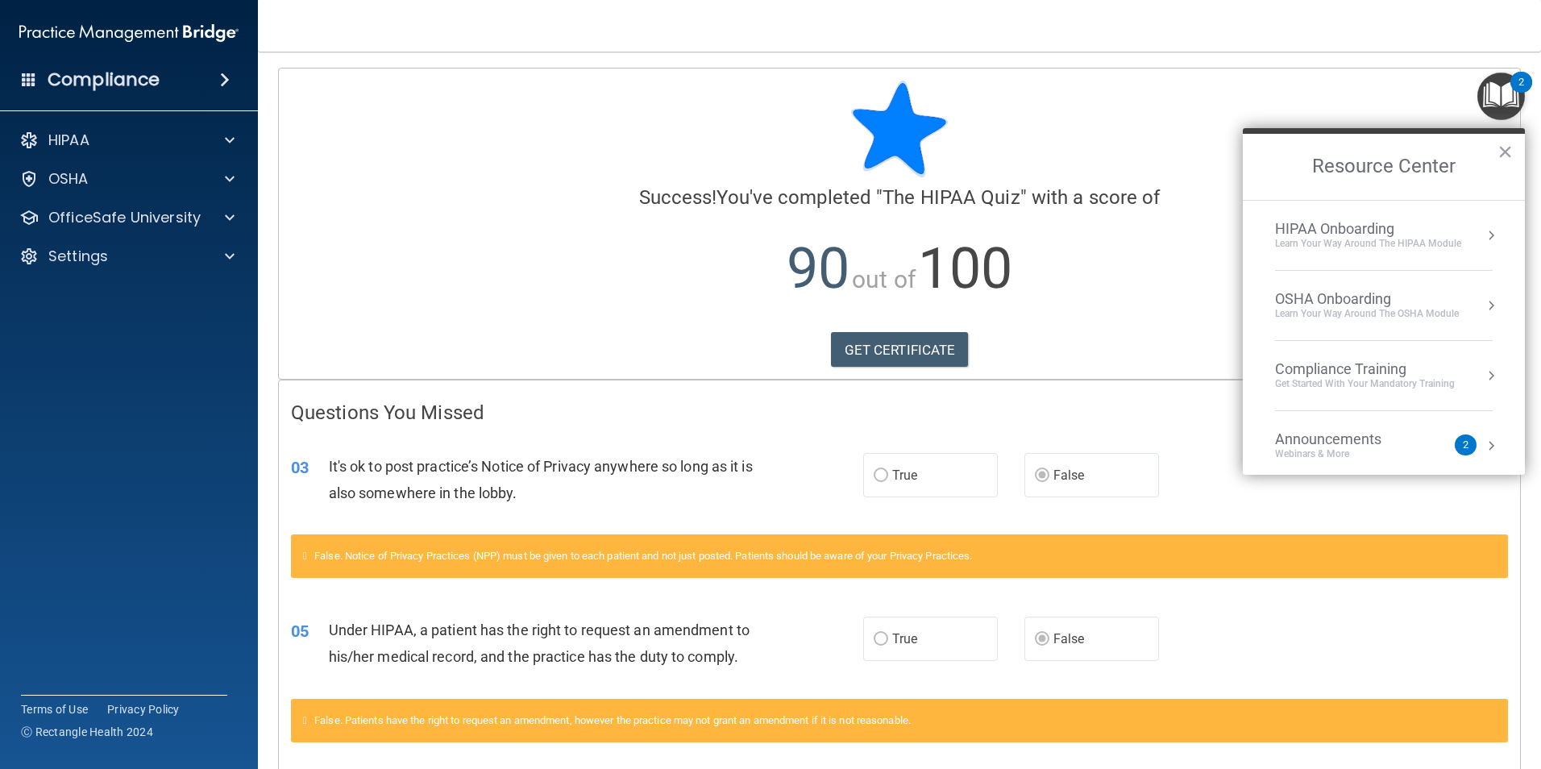
click at [1372, 231] on div "HIPAA Onboarding" at bounding box center [1368, 229] width 186 height 18
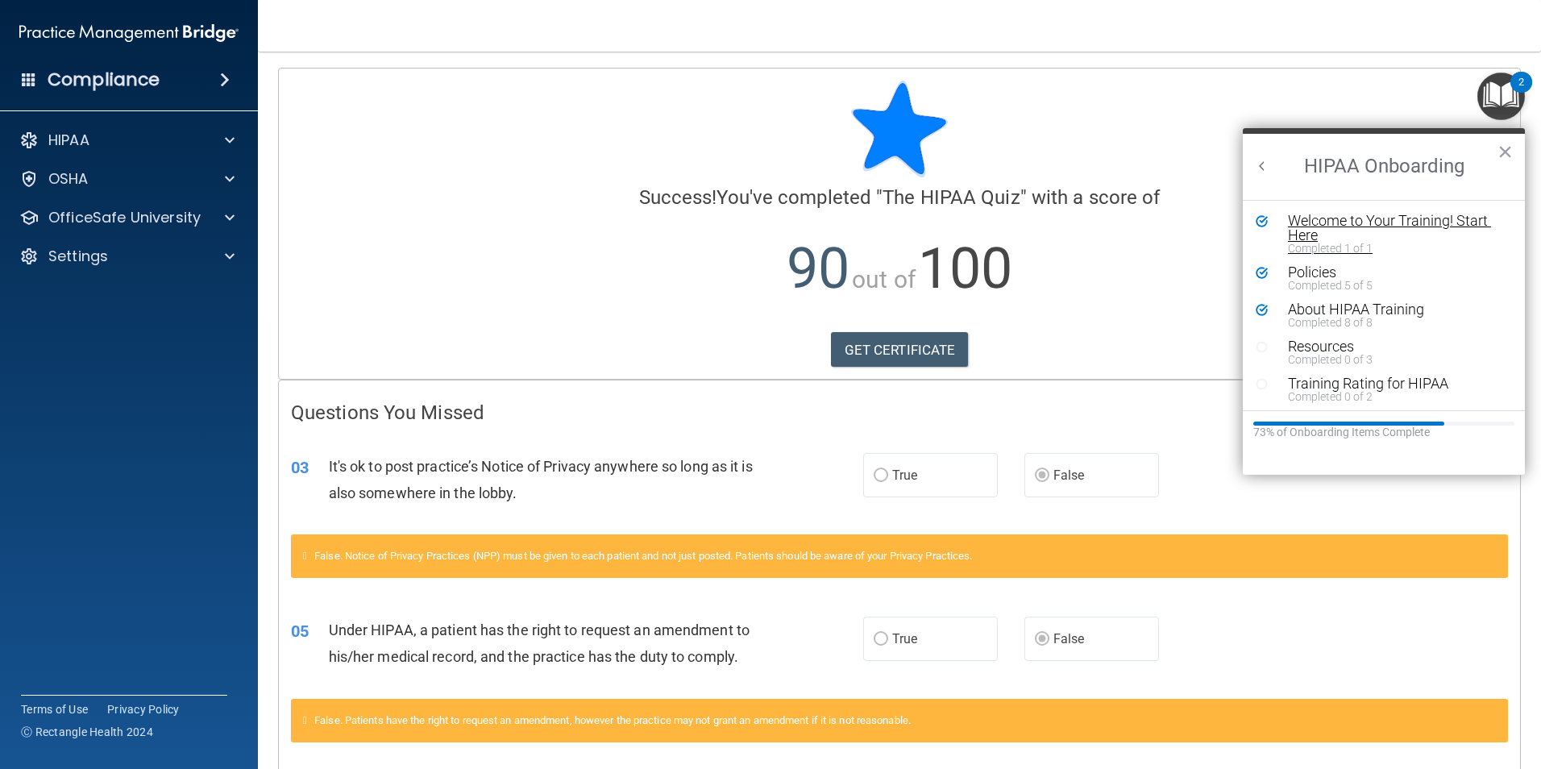
scroll to position [3, 0]
click at [1328, 353] on div "Completed 0 of 3" at bounding box center [1390, 356] width 204 height 11
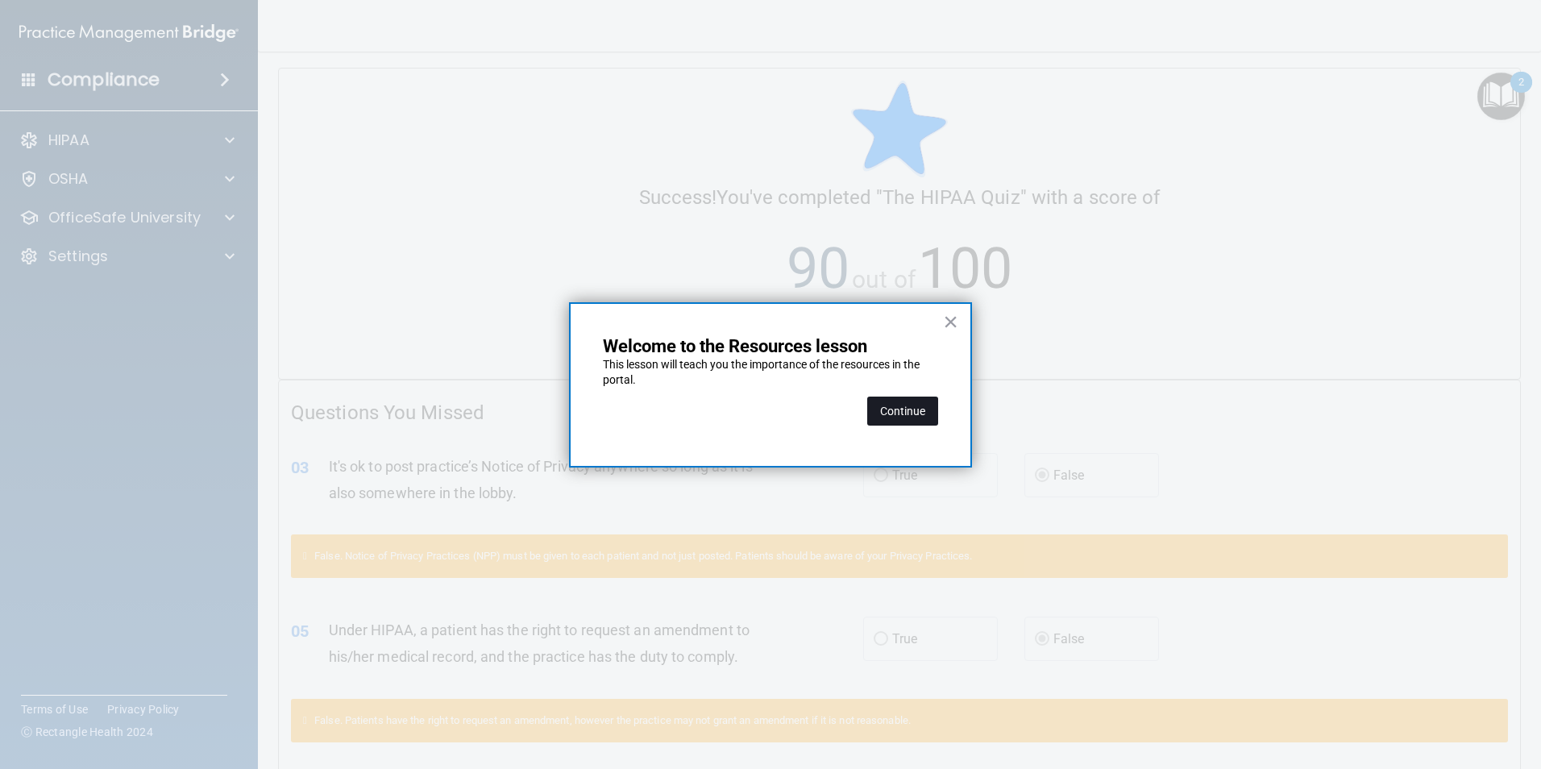
click at [921, 414] on button "Continue" at bounding box center [902, 411] width 71 height 29
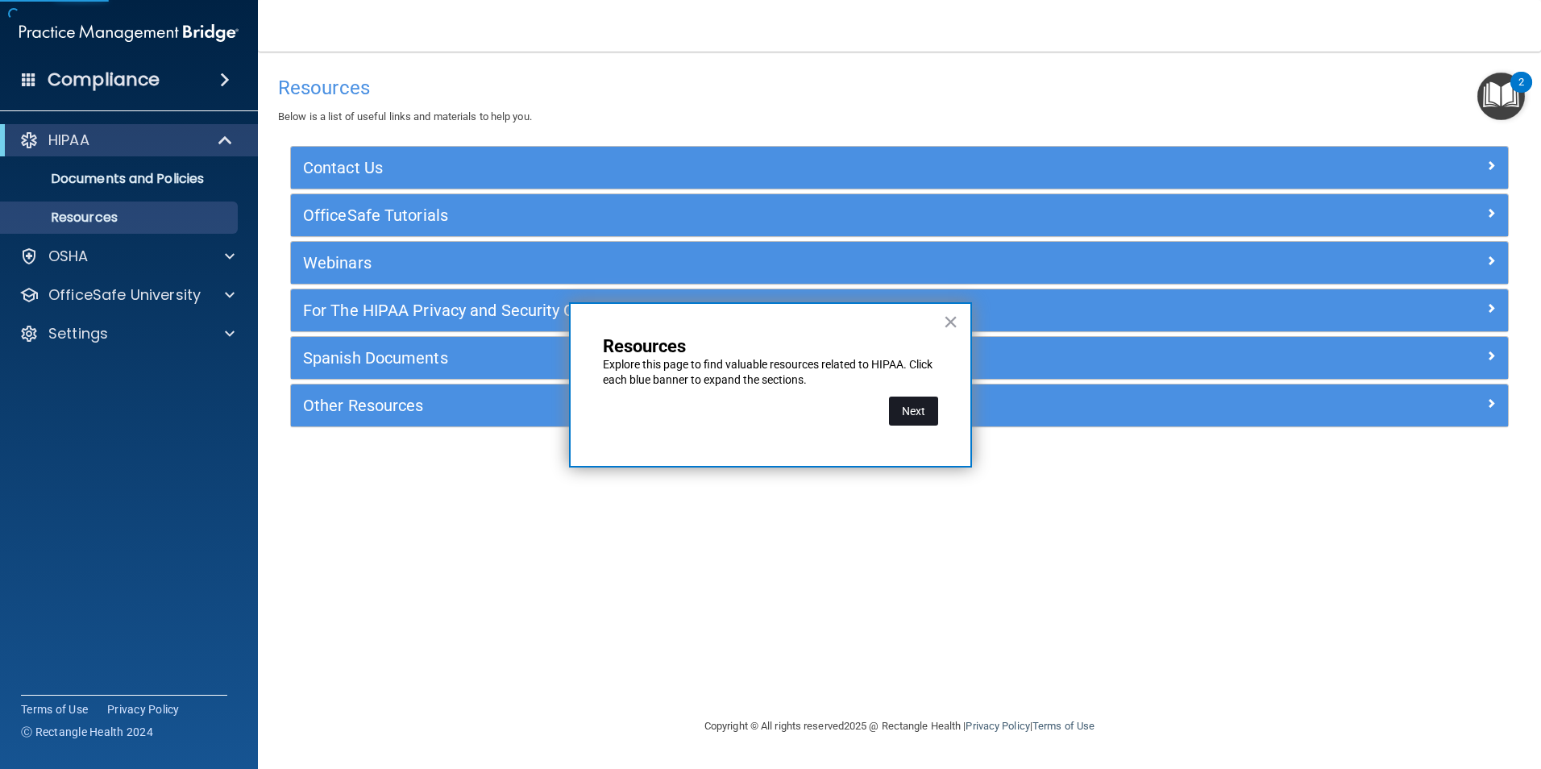
click at [916, 414] on button "Next" at bounding box center [913, 411] width 49 height 29
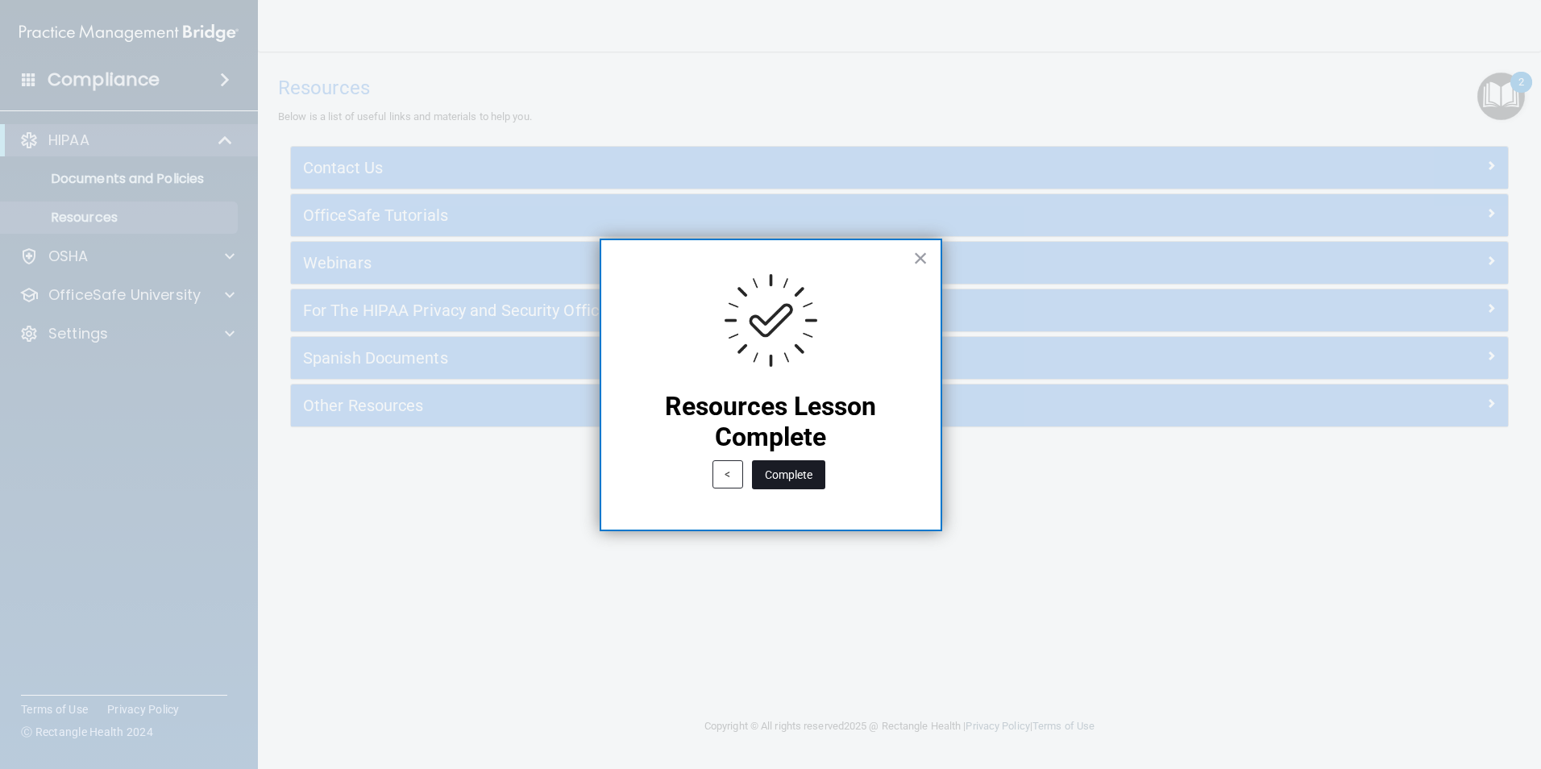
click at [804, 484] on button "Complete" at bounding box center [788, 474] width 73 height 29
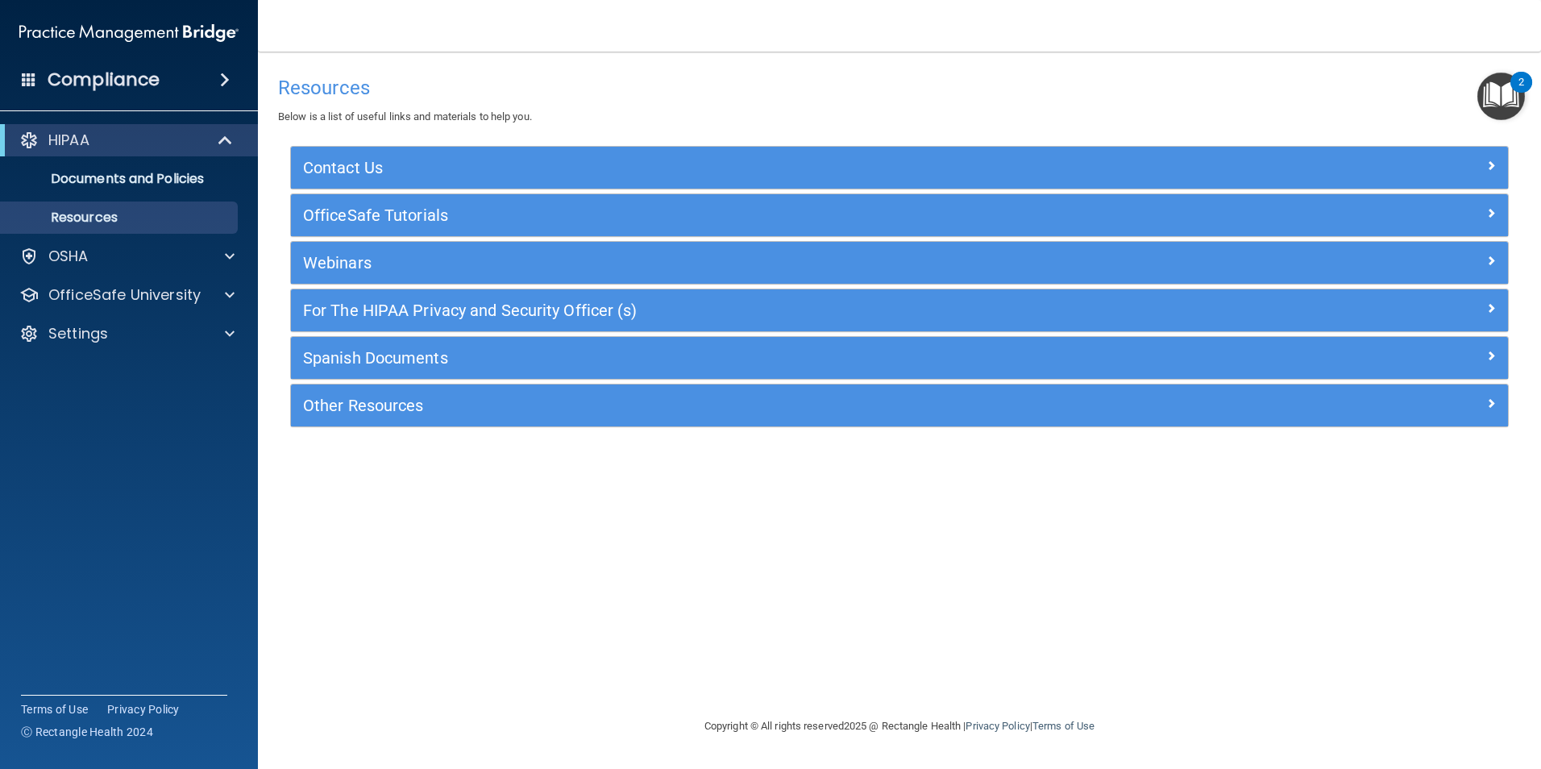
click at [1490, 87] on img "Open Resource Center, 2 new notifications" at bounding box center [1502, 97] width 48 height 48
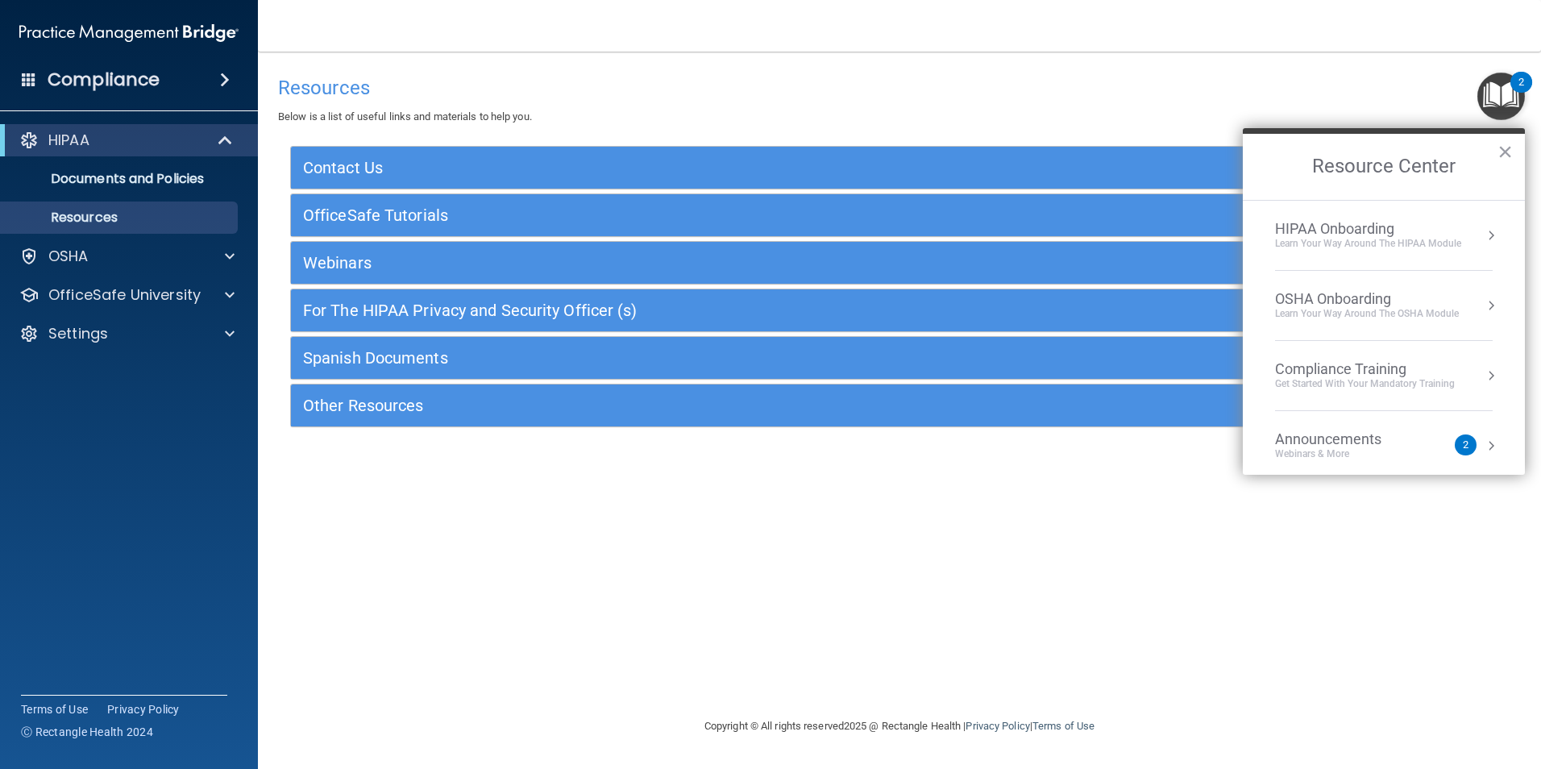
click at [1350, 232] on div "HIPAA Onboarding" at bounding box center [1368, 229] width 186 height 18
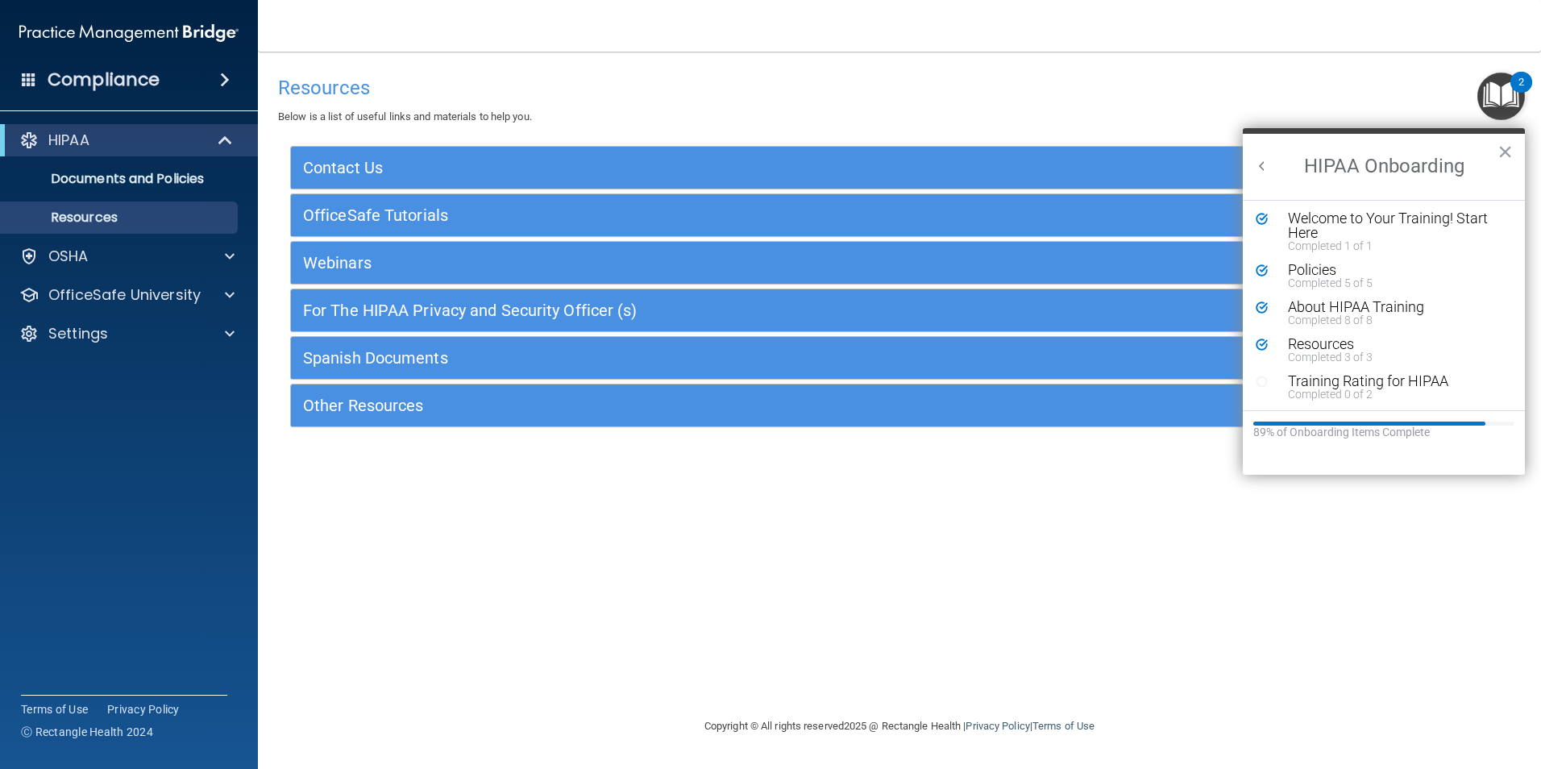
scroll to position [3, 0]
click at [1363, 381] on div "Training Rating for HIPAA" at bounding box center [1390, 380] width 204 height 15
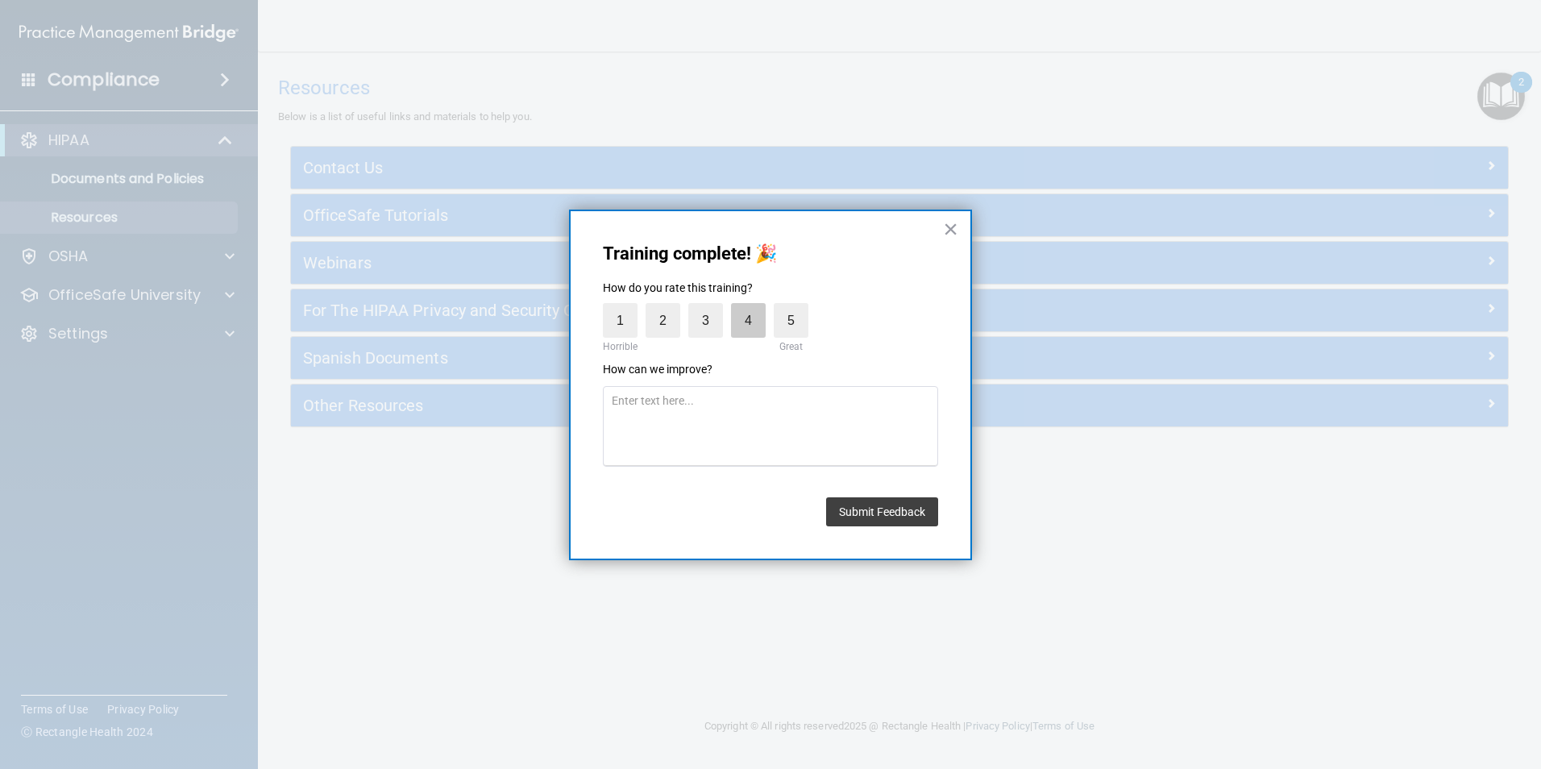
click at [759, 323] on label "4" at bounding box center [748, 320] width 35 height 35
click at [711, 307] on input "4" at bounding box center [711, 307] width 0 height 0
click at [853, 512] on button "Submit Feedback" at bounding box center [882, 511] width 112 height 29
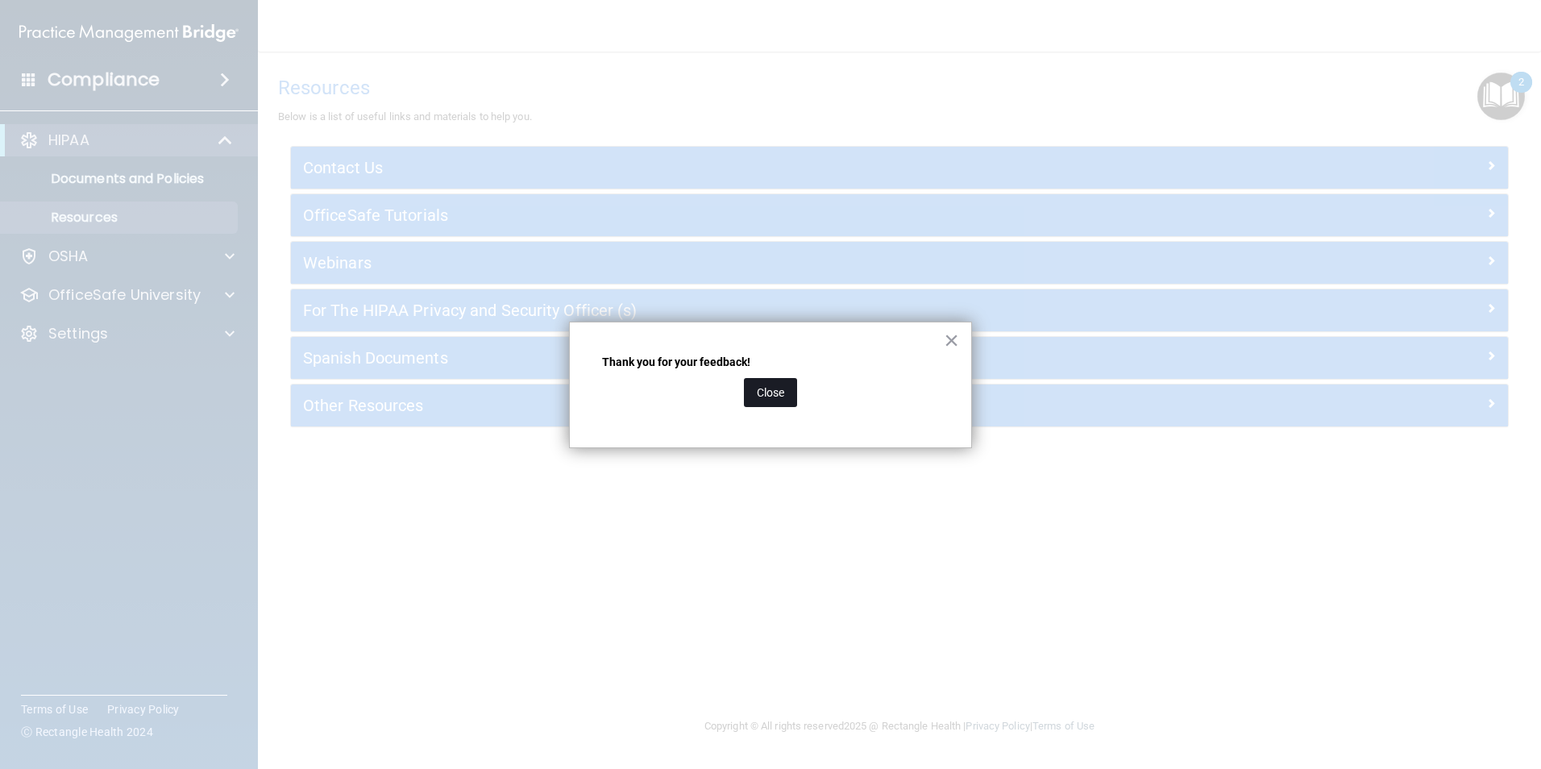
click at [759, 390] on button "Close" at bounding box center [770, 392] width 53 height 29
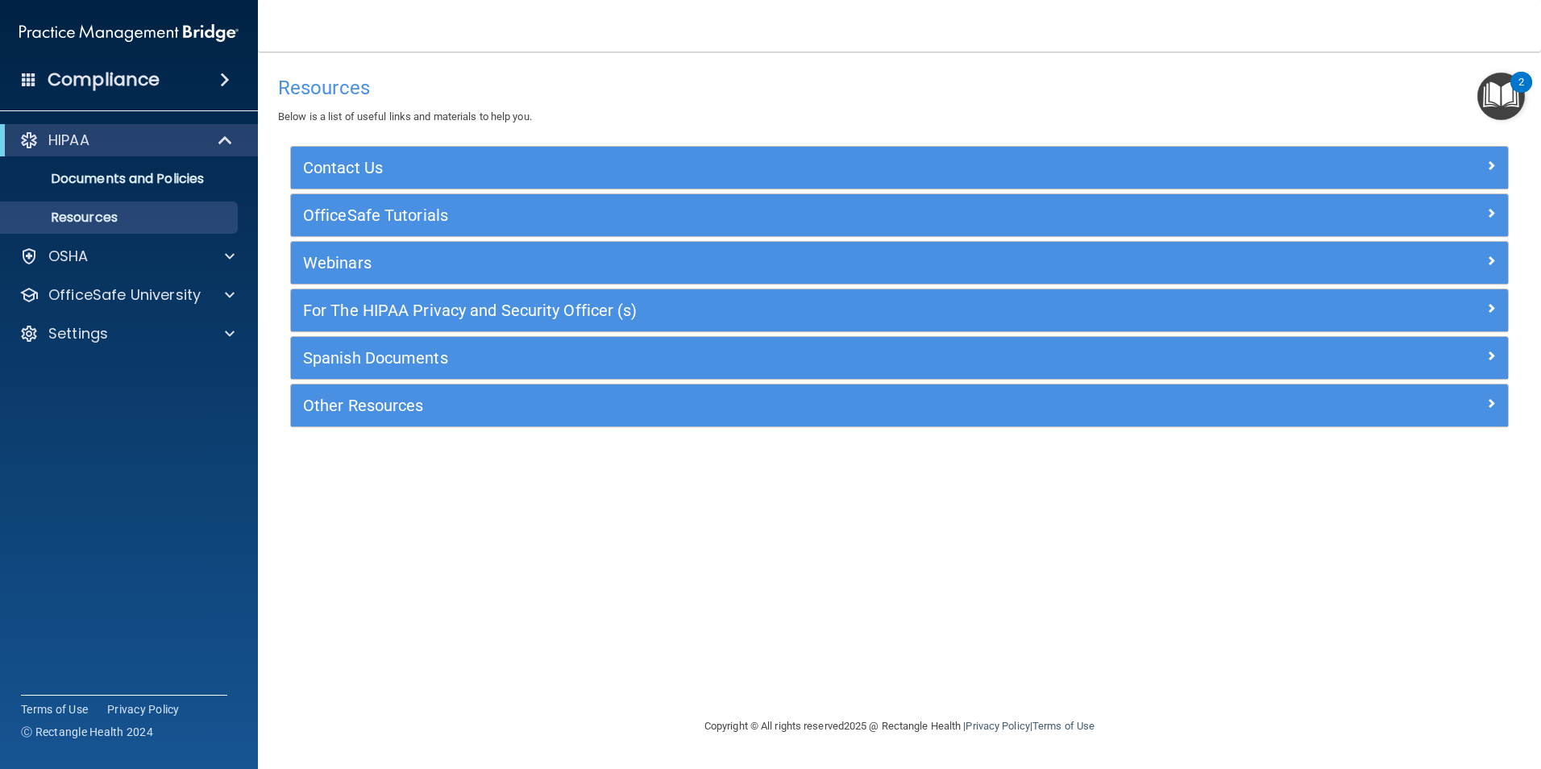
click at [1489, 92] on img "Open Resource Center, 2 new notifications" at bounding box center [1502, 97] width 48 height 48
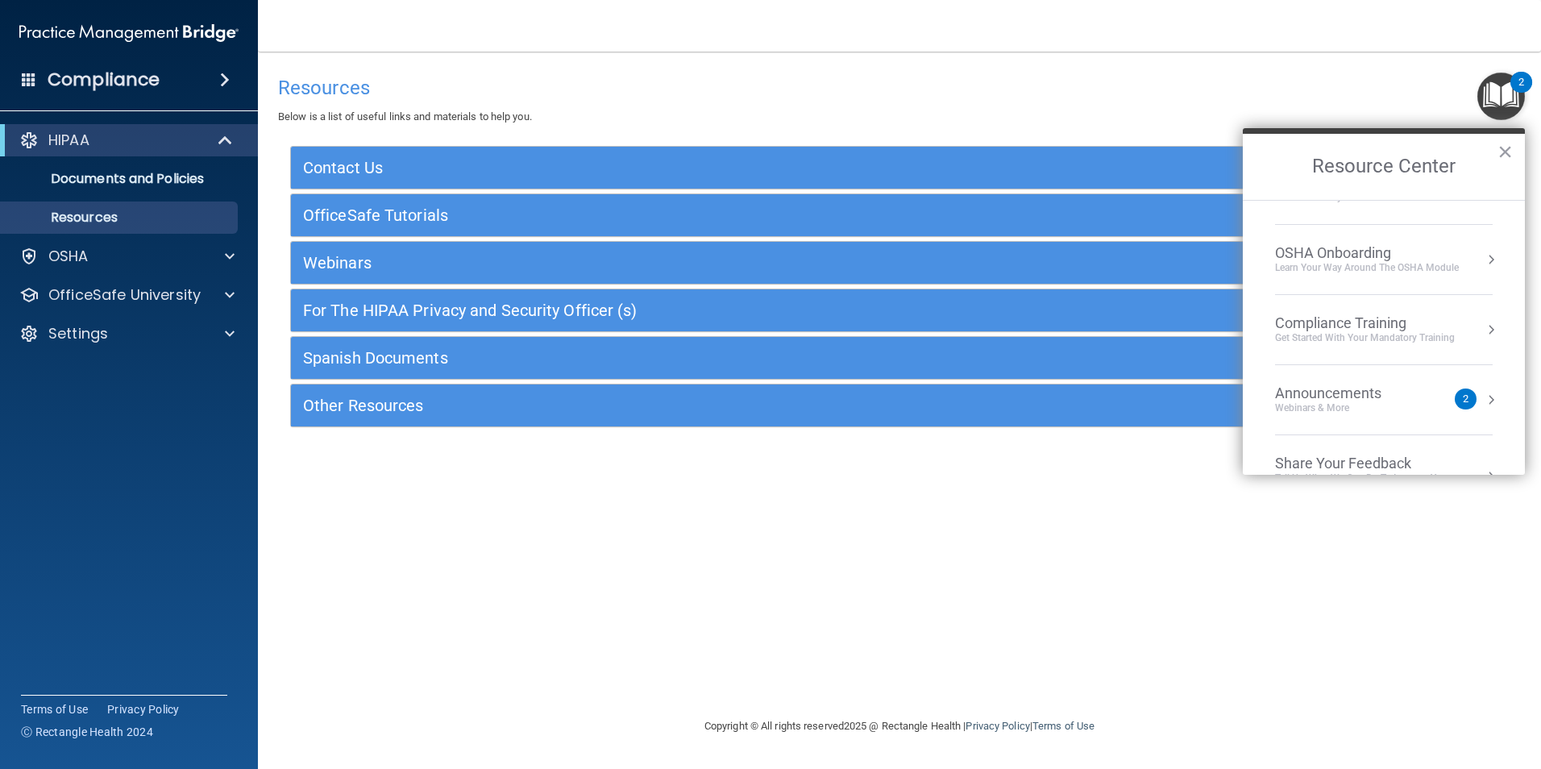
scroll to position [90, 0]
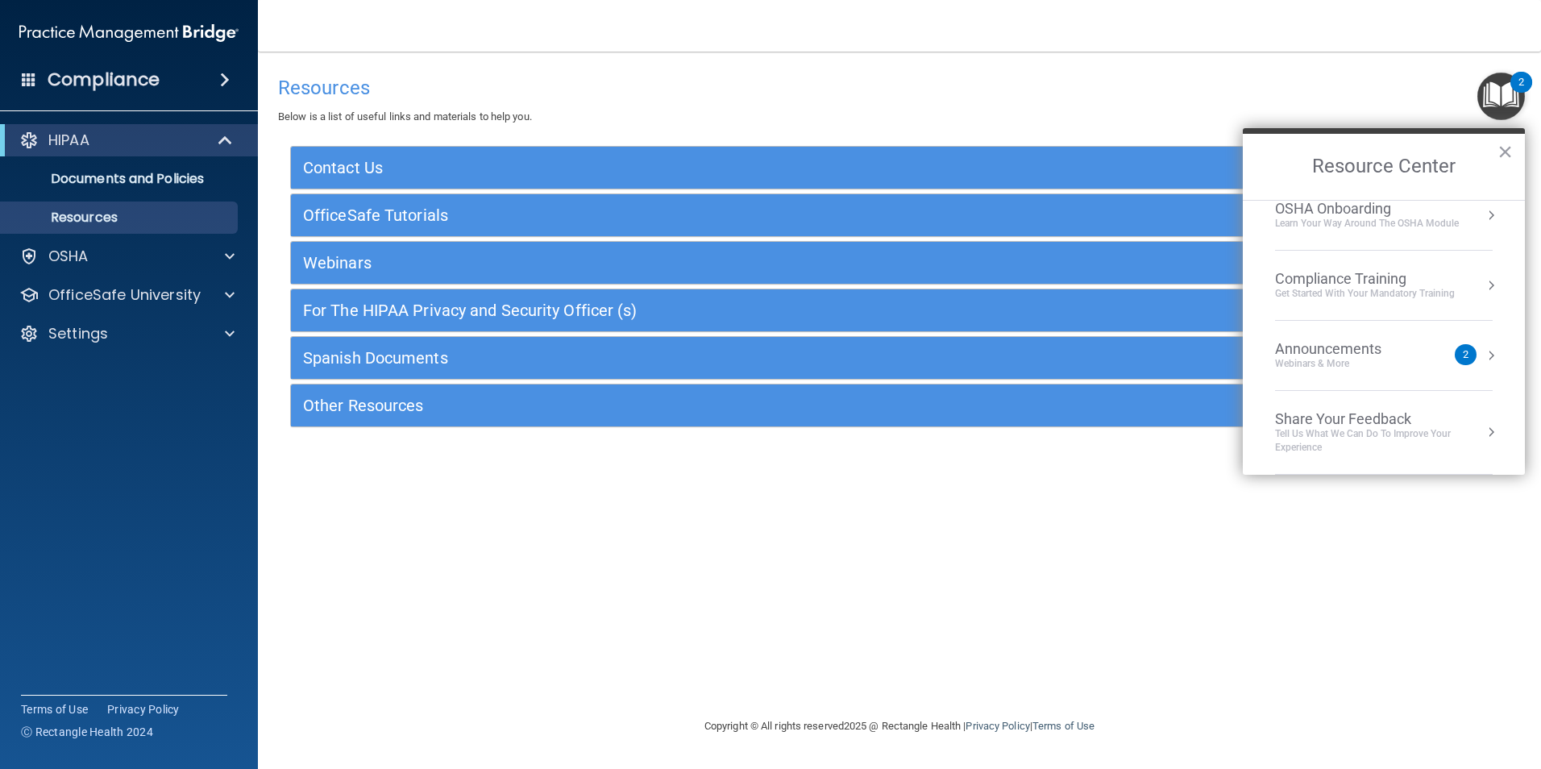
click at [1354, 352] on div "Announcements" at bounding box center [1344, 349] width 139 height 18
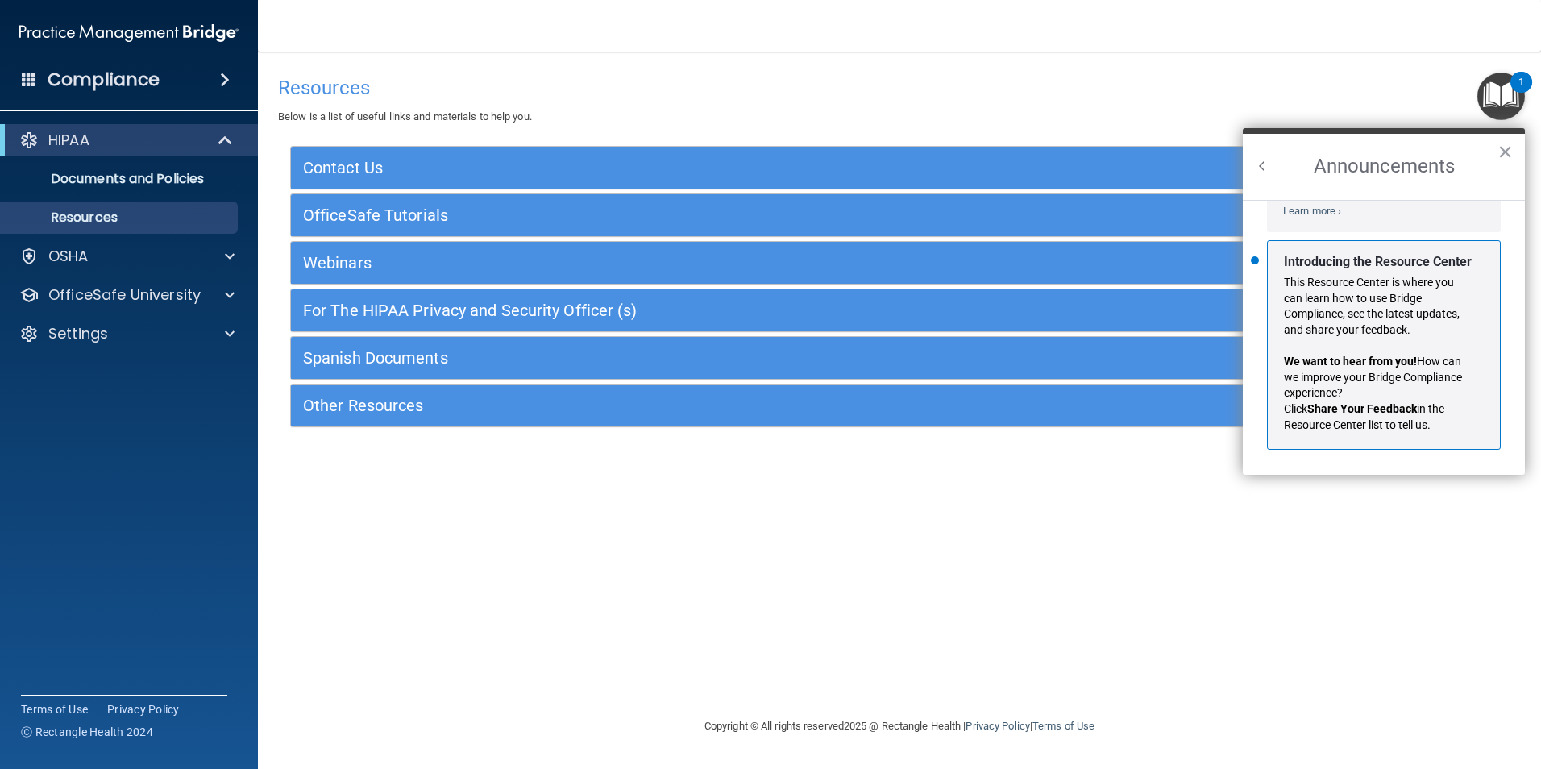
scroll to position [0, 0]
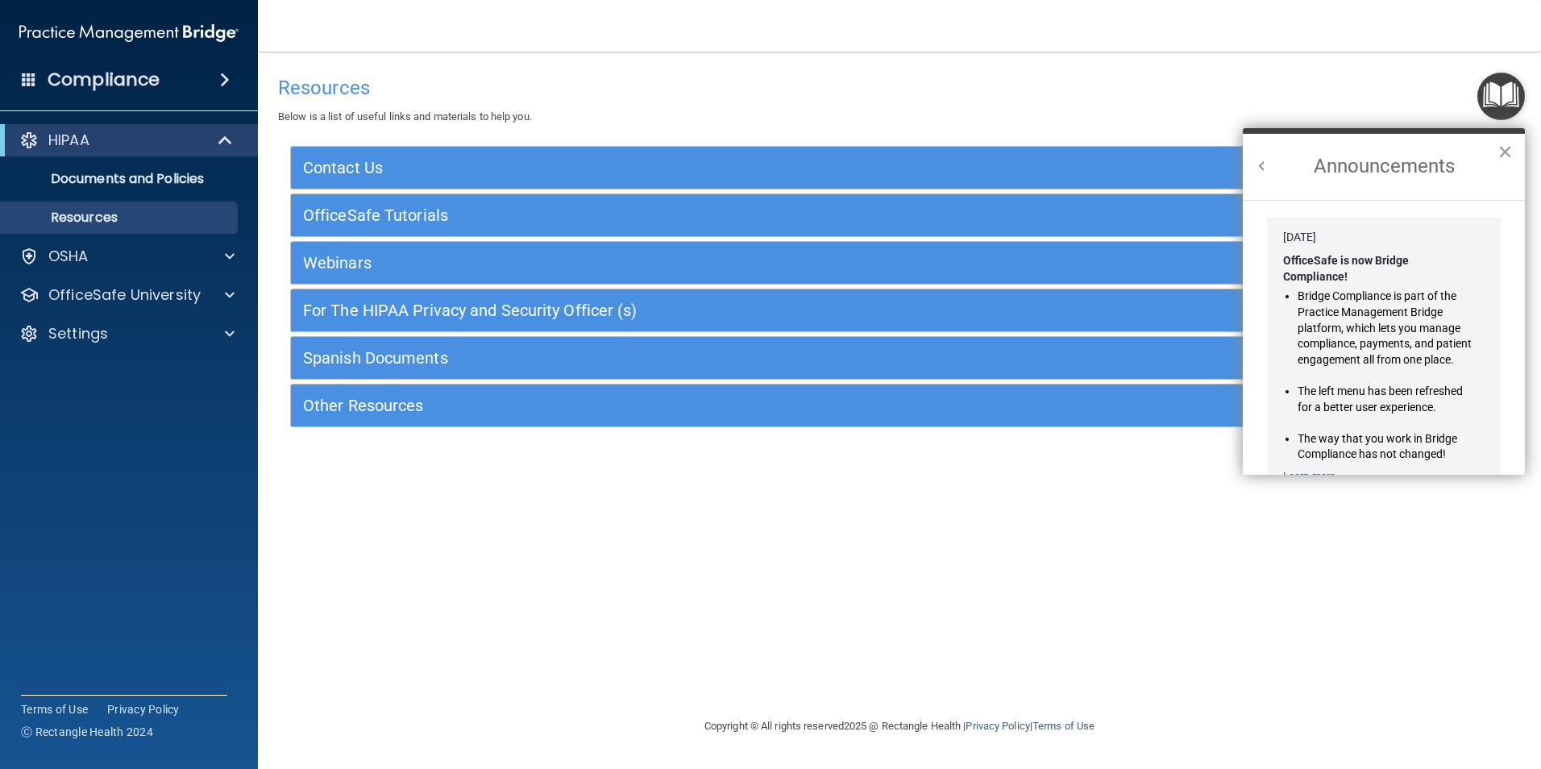
click at [1263, 168] on button "Back to Resource Center Home" at bounding box center [1262, 166] width 16 height 16
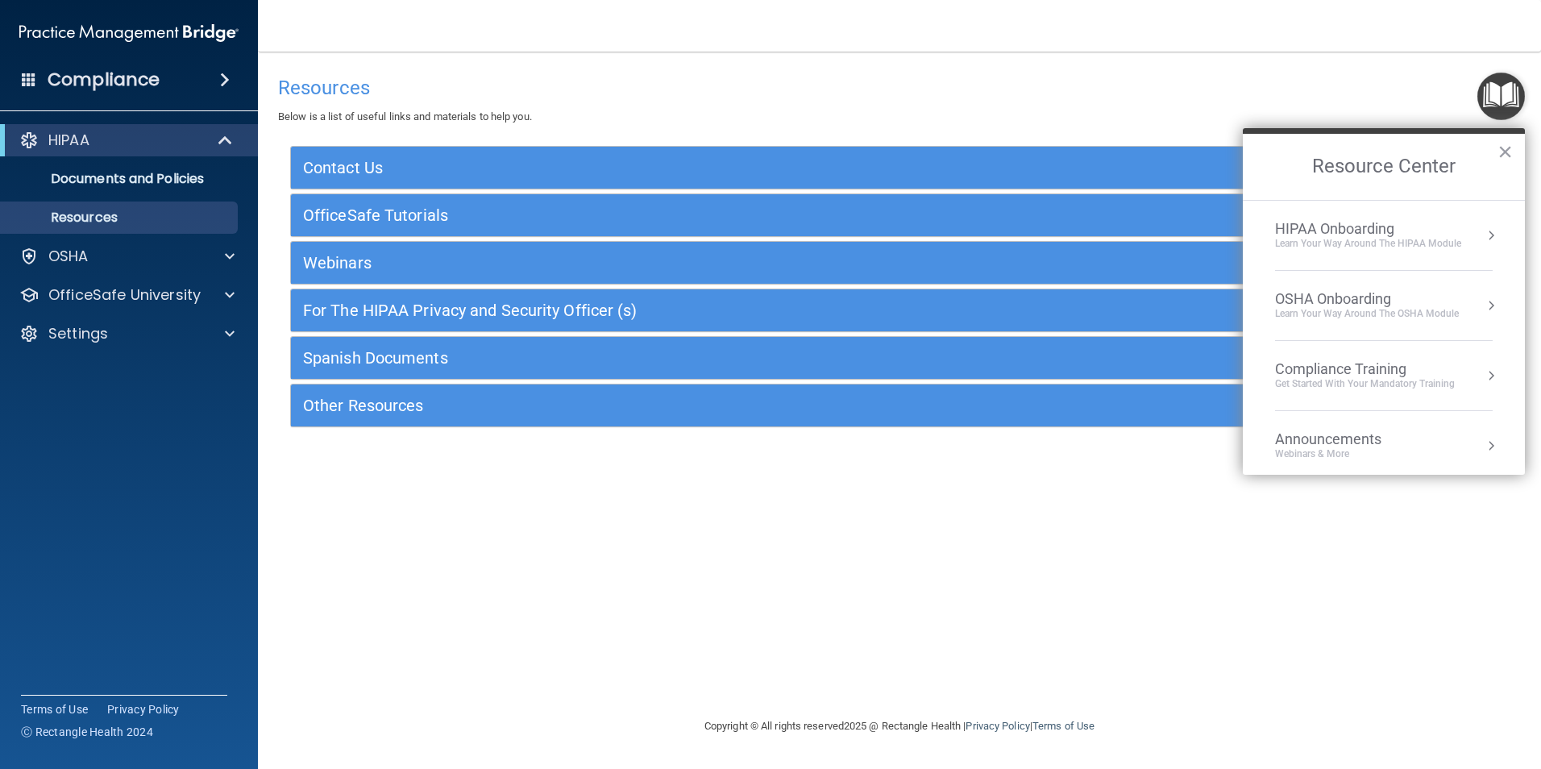
click at [1381, 235] on div "HIPAA Onboarding" at bounding box center [1368, 229] width 186 height 18
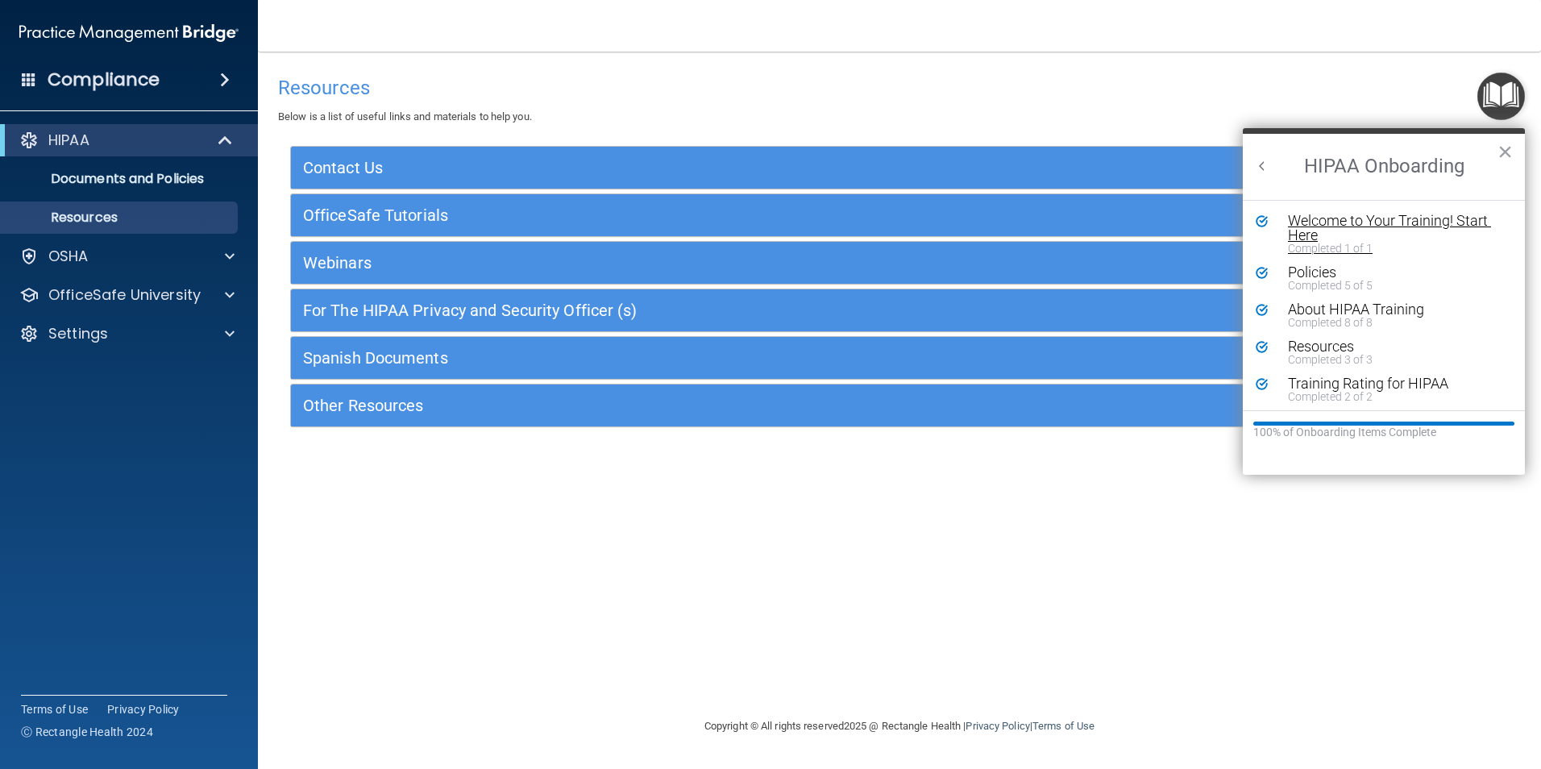
click at [1418, 240] on div "Welcome to Your Training! Start Here" at bounding box center [1390, 228] width 204 height 29
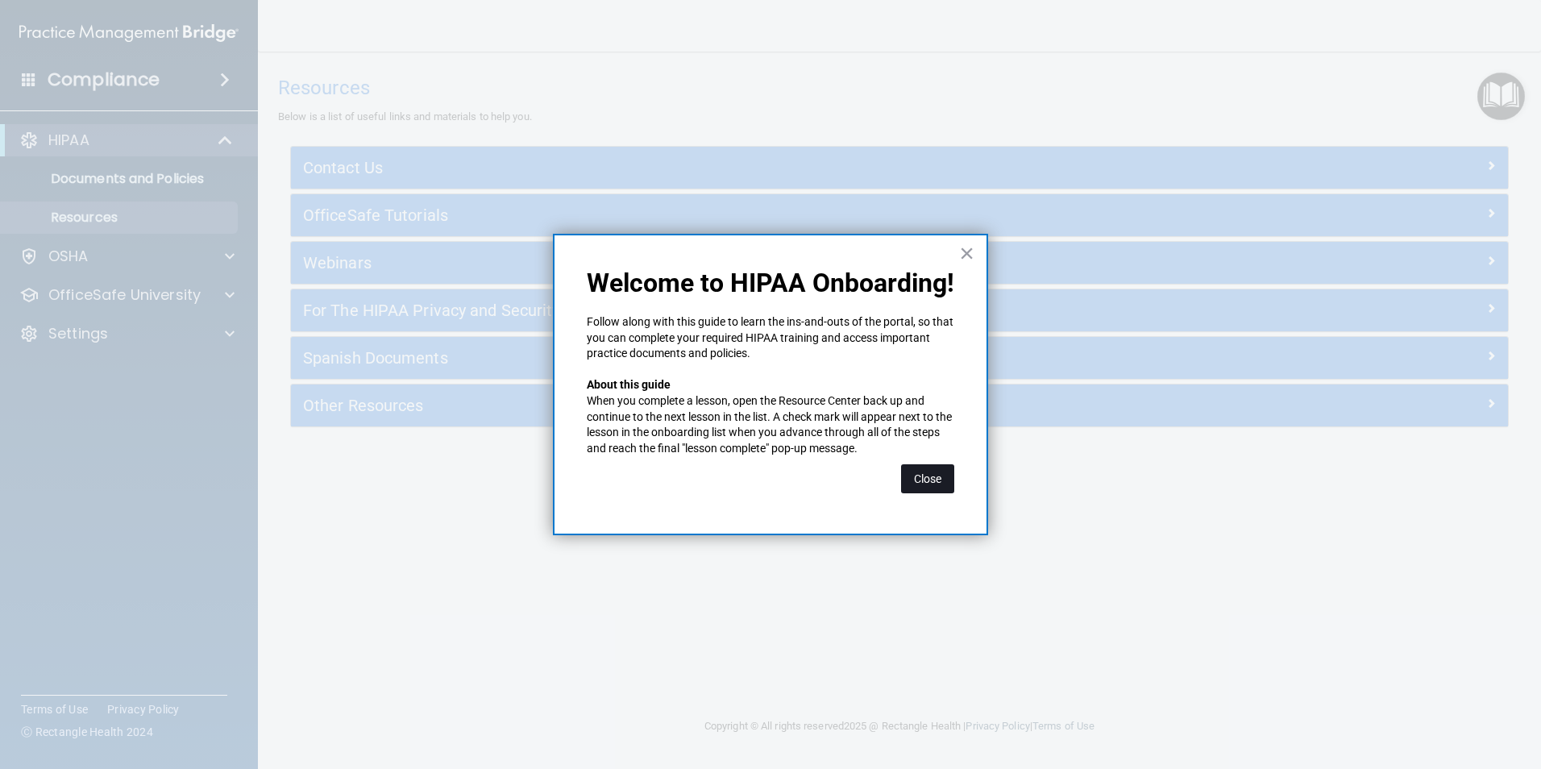
click at [945, 489] on button "Close" at bounding box center [927, 478] width 53 height 29
